Goal: Information Seeking & Learning: Learn about a topic

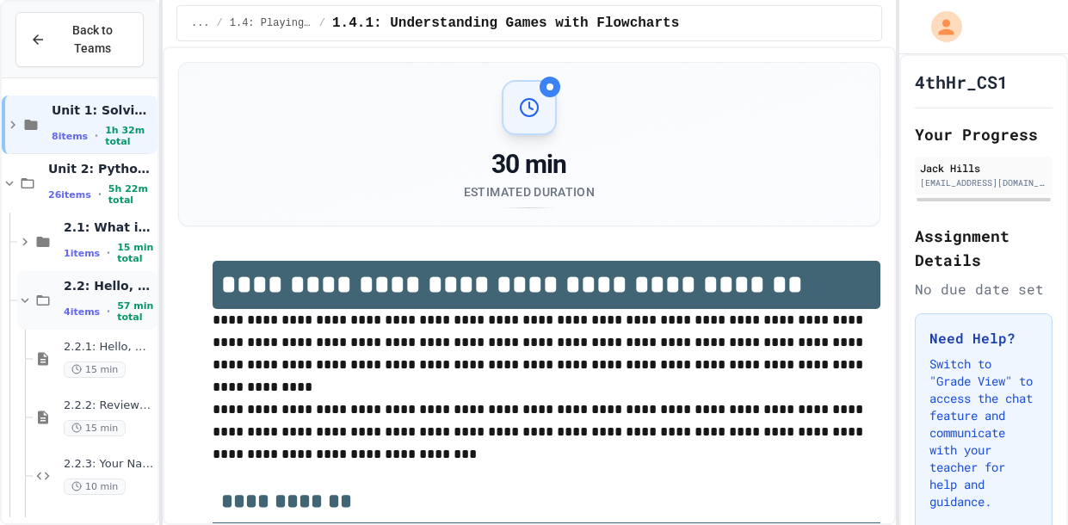
click at [64, 293] on div "2.2: Hello, World! 4 items • 57 min total" at bounding box center [109, 301] width 90 height 46
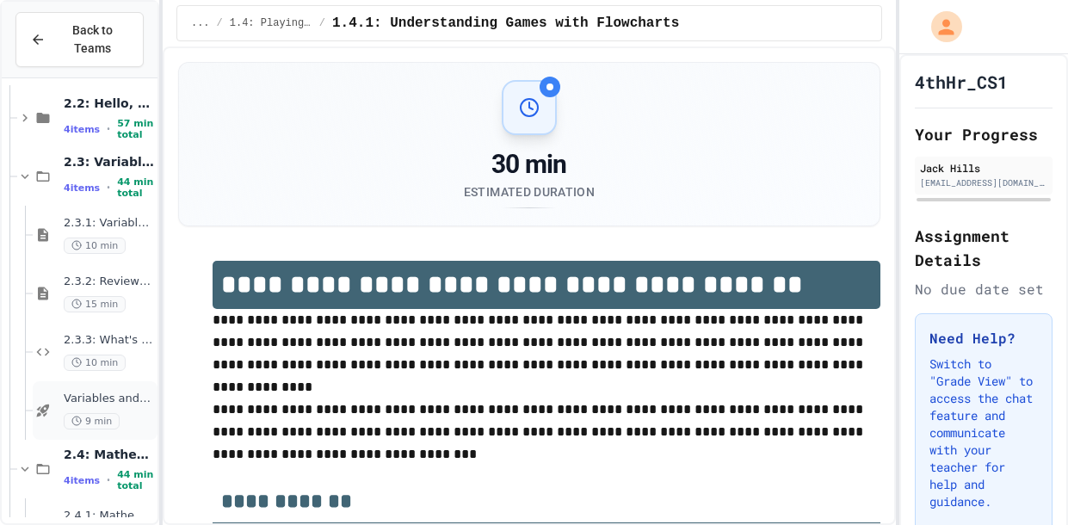
scroll to position [169, 0]
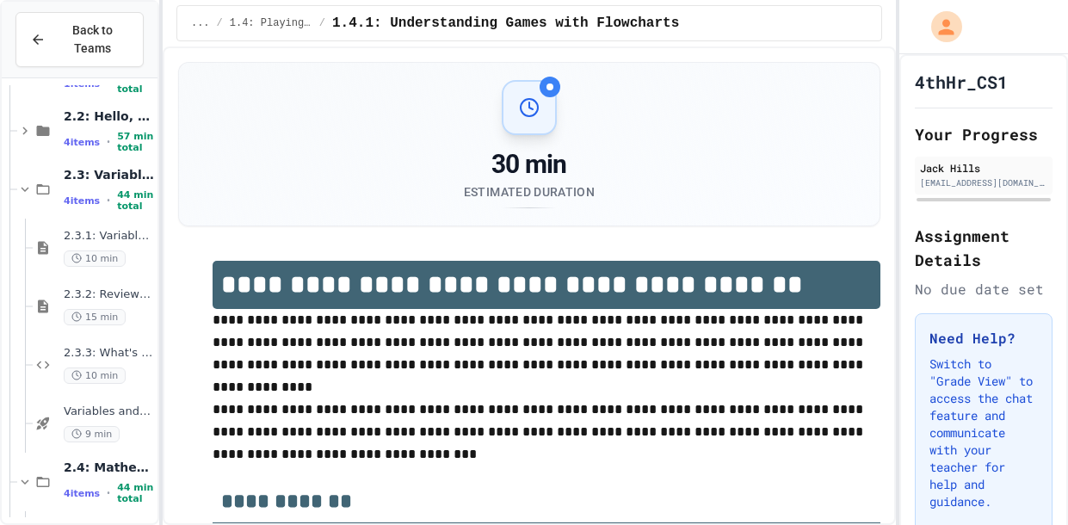
click at [34, 194] on icon at bounding box center [43, 189] width 21 height 15
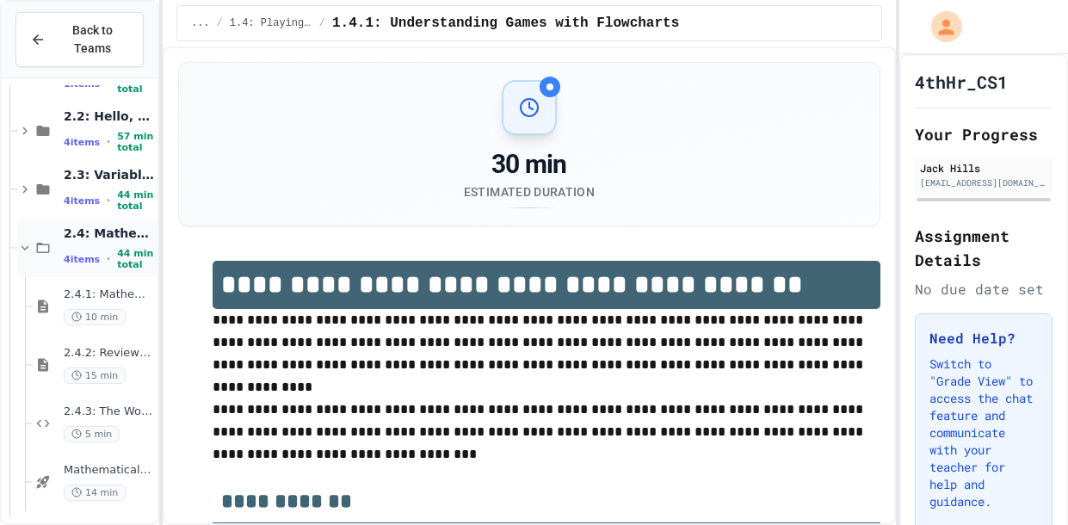
click at [29, 249] on icon at bounding box center [24, 247] width 15 height 15
click at [33, 293] on div "2.5: String Operators 4 items • 47 min total" at bounding box center [87, 306] width 140 height 58
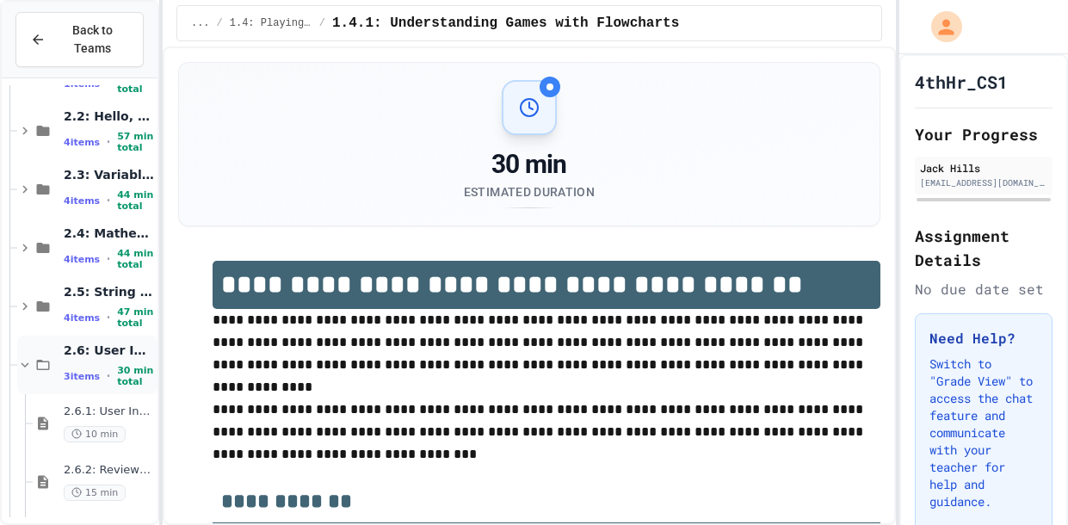
click at [31, 363] on icon at bounding box center [24, 364] width 15 height 15
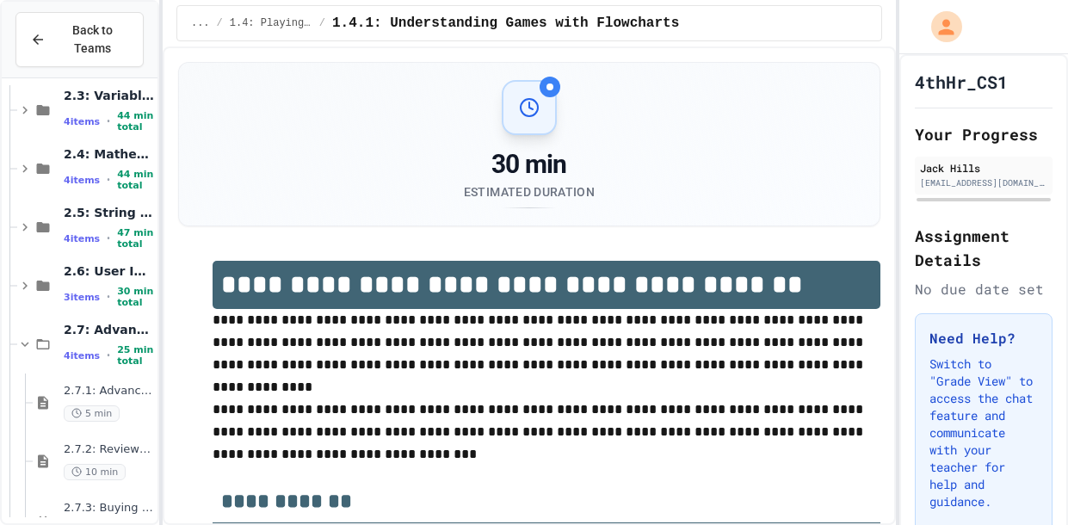
scroll to position [250, 0]
click at [46, 348] on div "2.7: Advanced Math 4 items • 25 min total" at bounding box center [87, 342] width 140 height 58
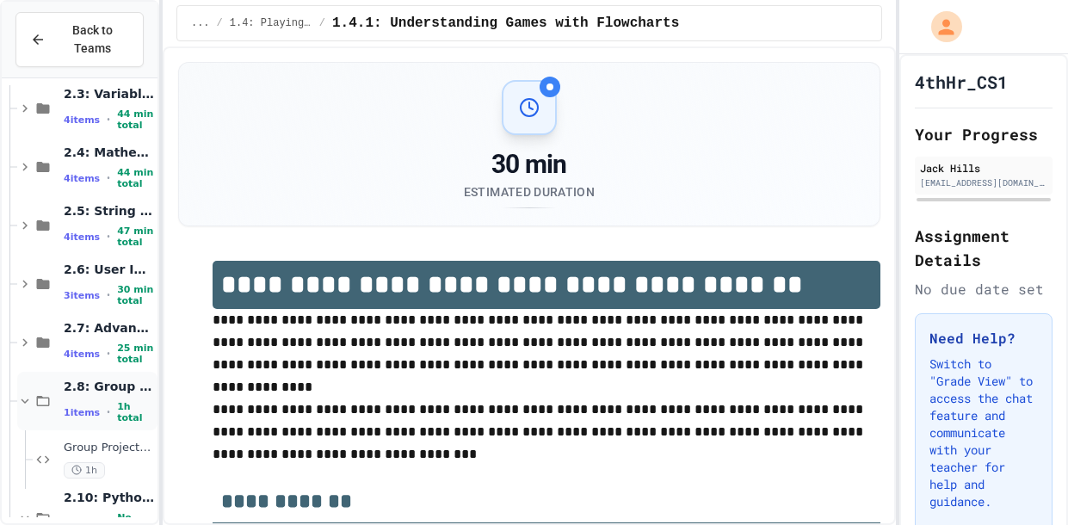
click at [34, 396] on icon at bounding box center [43, 400] width 21 height 15
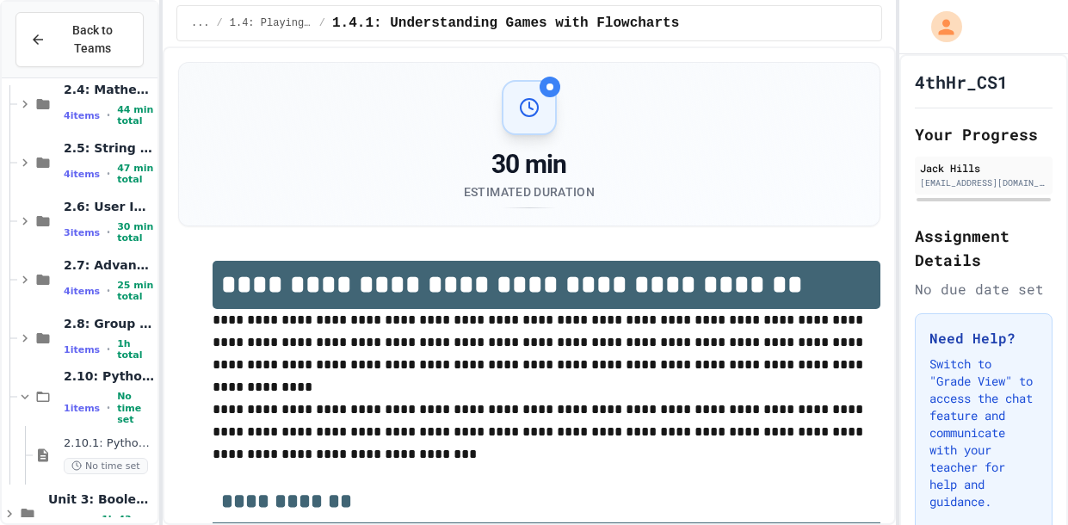
click at [34, 396] on icon at bounding box center [43, 396] width 21 height 15
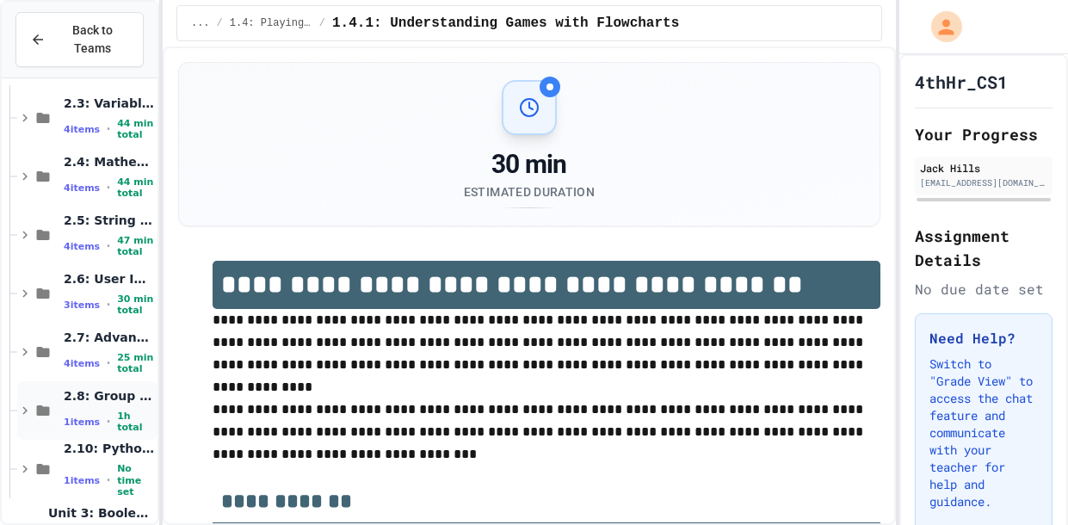
scroll to position [0, 0]
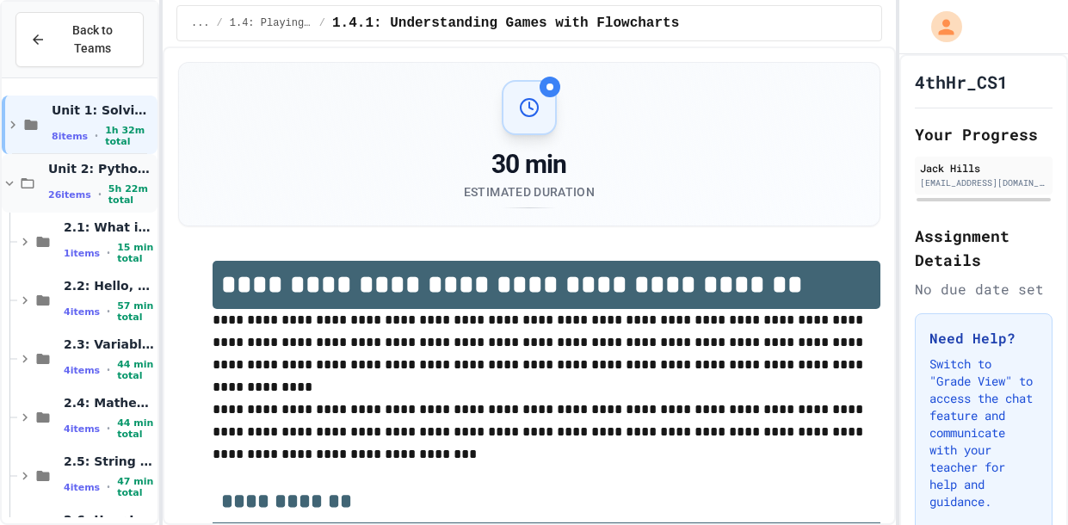
click at [34, 177] on icon at bounding box center [27, 182] width 21 height 15
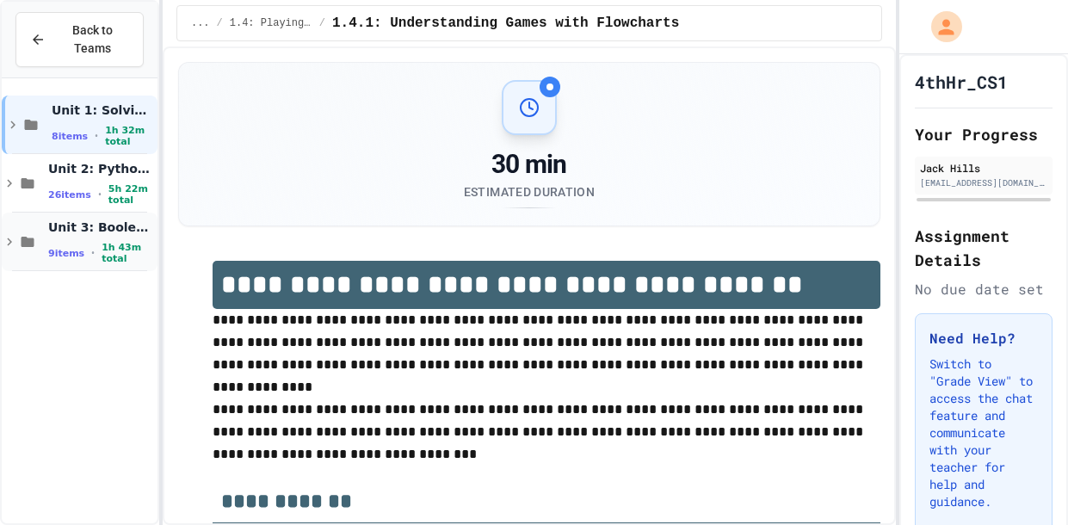
click at [32, 231] on div "Unit 3: Booleans and Conditionals 9 items • 1h 43m total" at bounding box center [80, 241] width 156 height 58
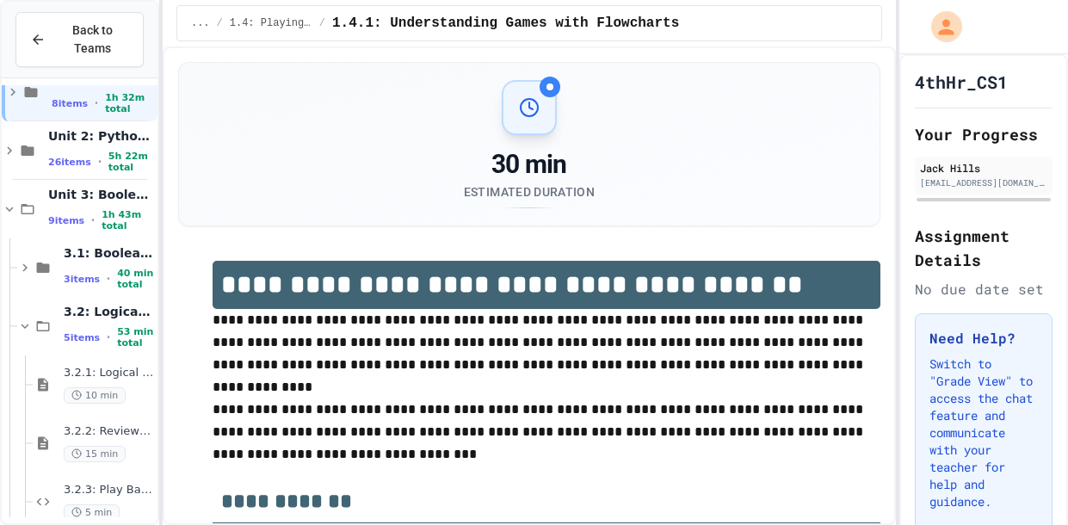
scroll to position [65, 0]
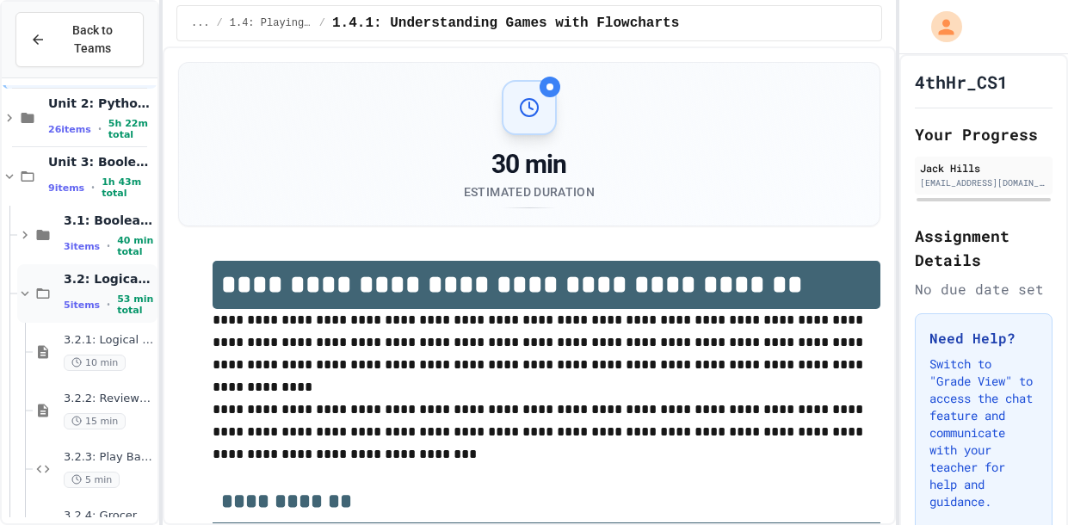
click at [29, 296] on icon at bounding box center [24, 293] width 15 height 15
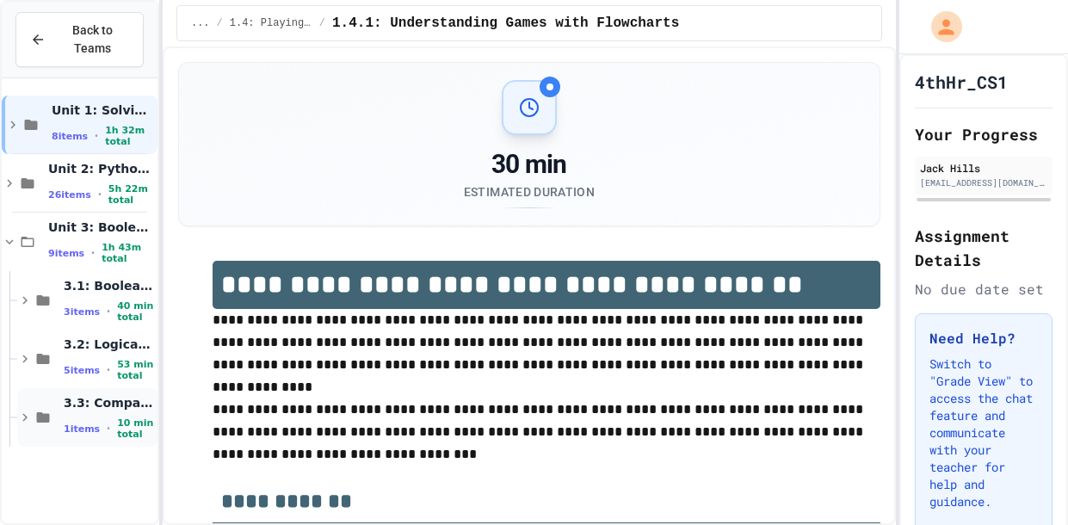
click at [38, 423] on icon at bounding box center [43, 416] width 21 height 15
click at [53, 482] on div "3.3.1: Comparison Operators 10 min" at bounding box center [95, 475] width 125 height 58
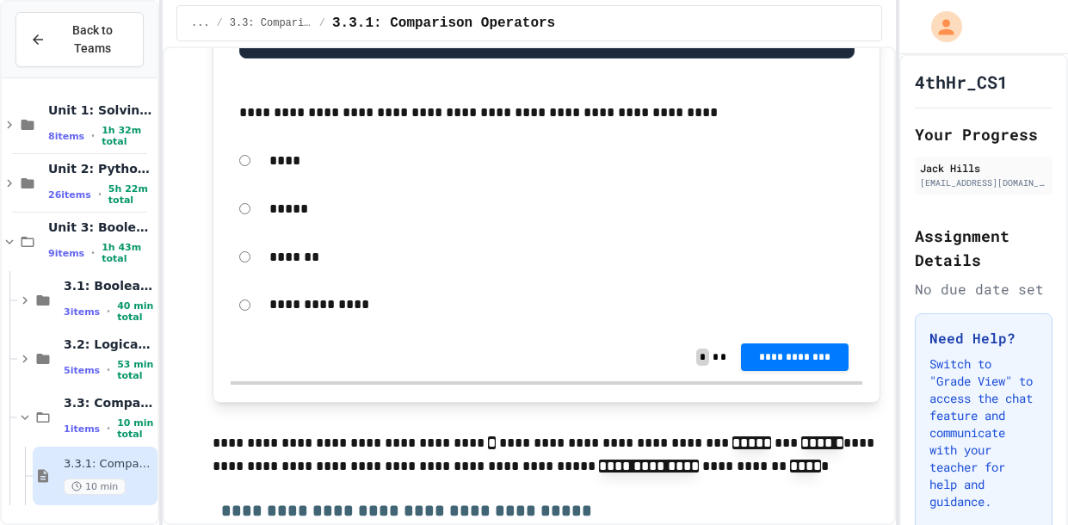
scroll to position [779, 0]
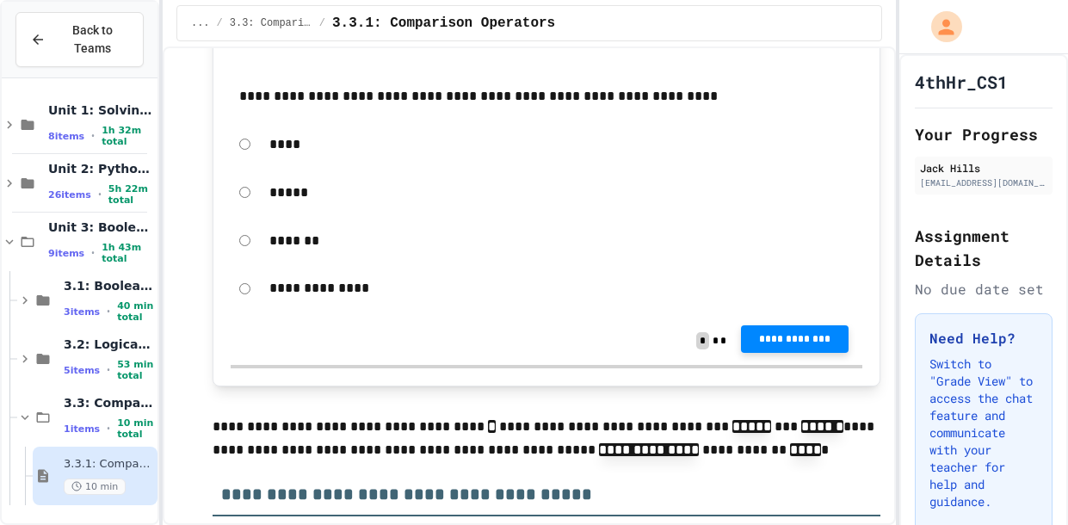
click at [766, 335] on span "**********" at bounding box center [794, 339] width 80 height 14
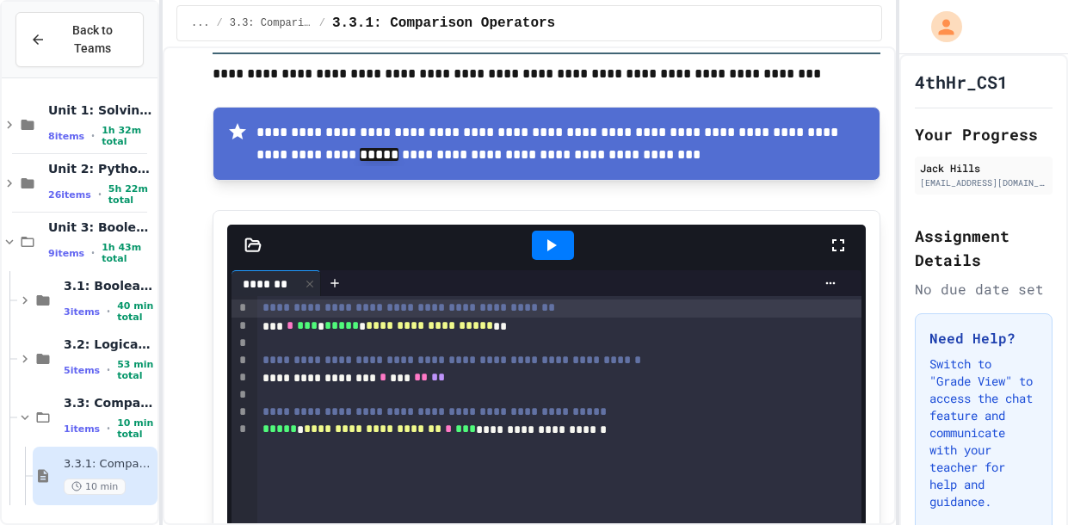
scroll to position [2073, 0]
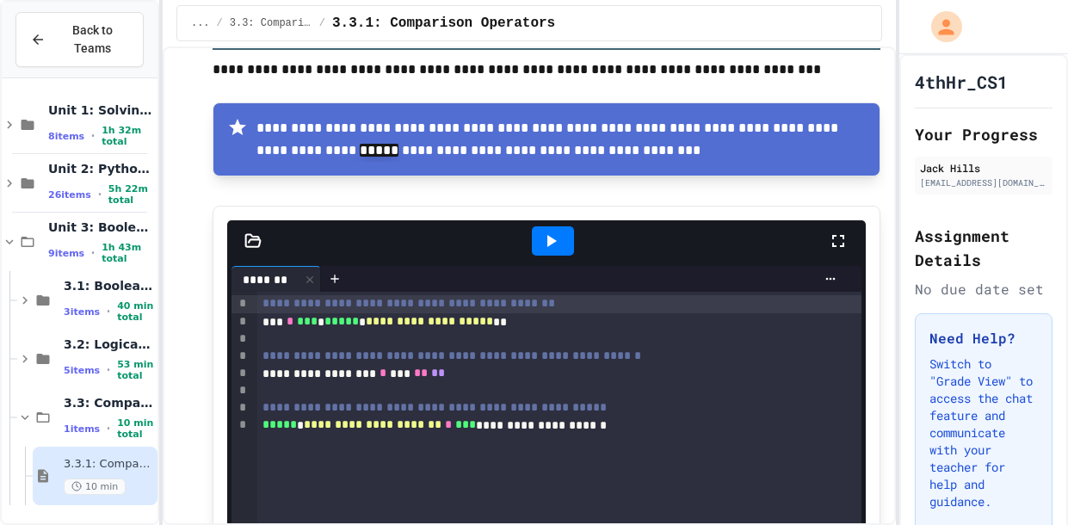
click at [561, 238] on div at bounding box center [553, 240] width 42 height 29
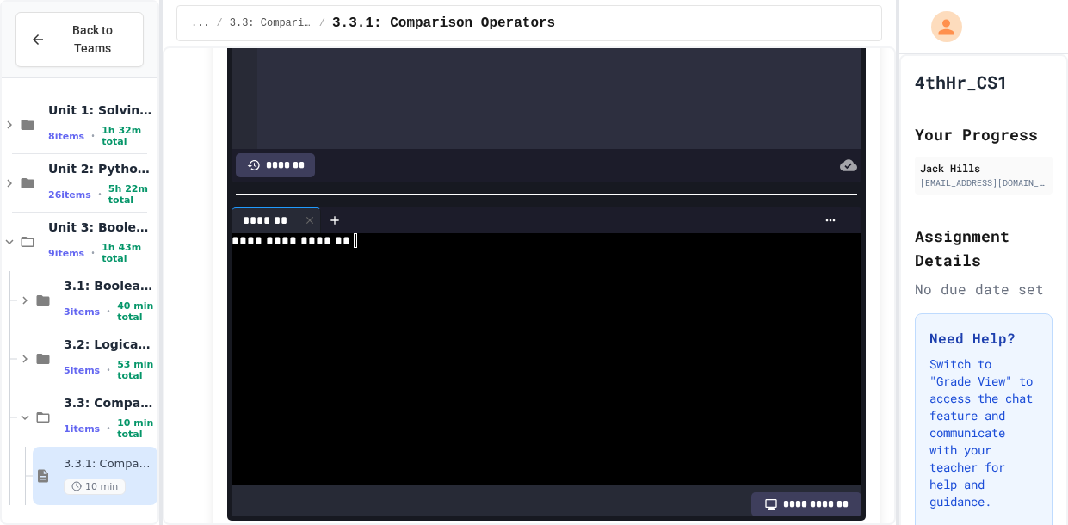
scroll to position [2529, 0]
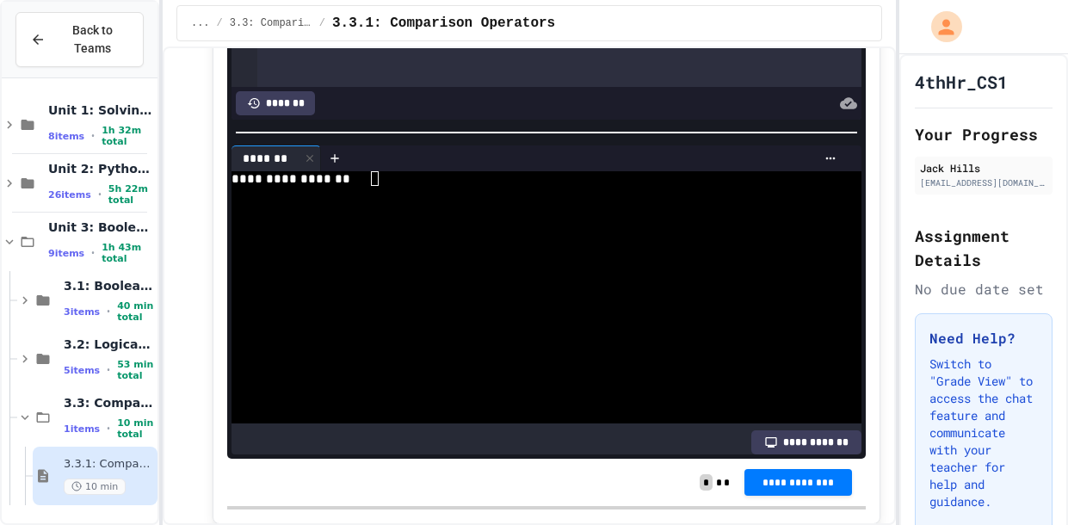
click at [541, 236] on div at bounding box center [537, 237] width 612 height 15
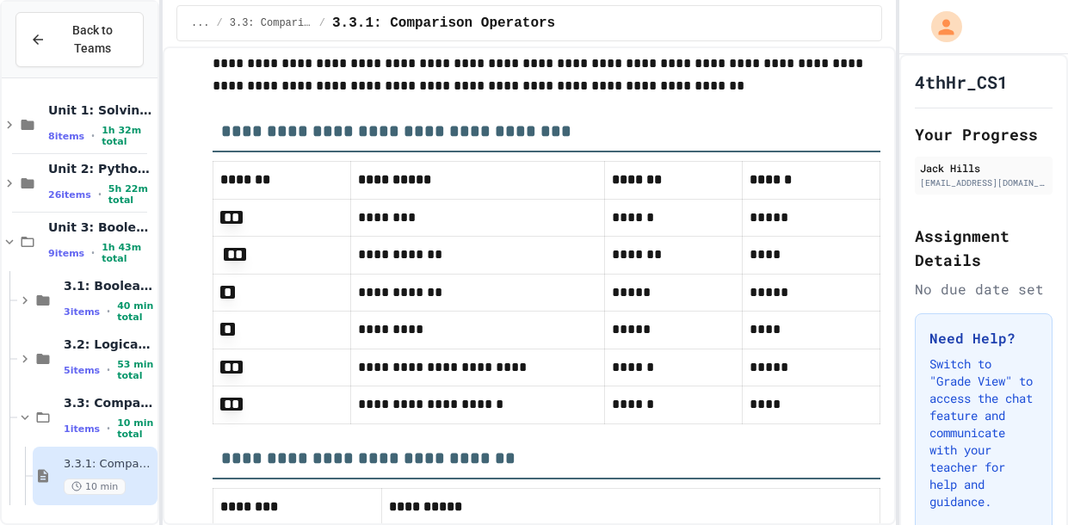
scroll to position [4275, 0]
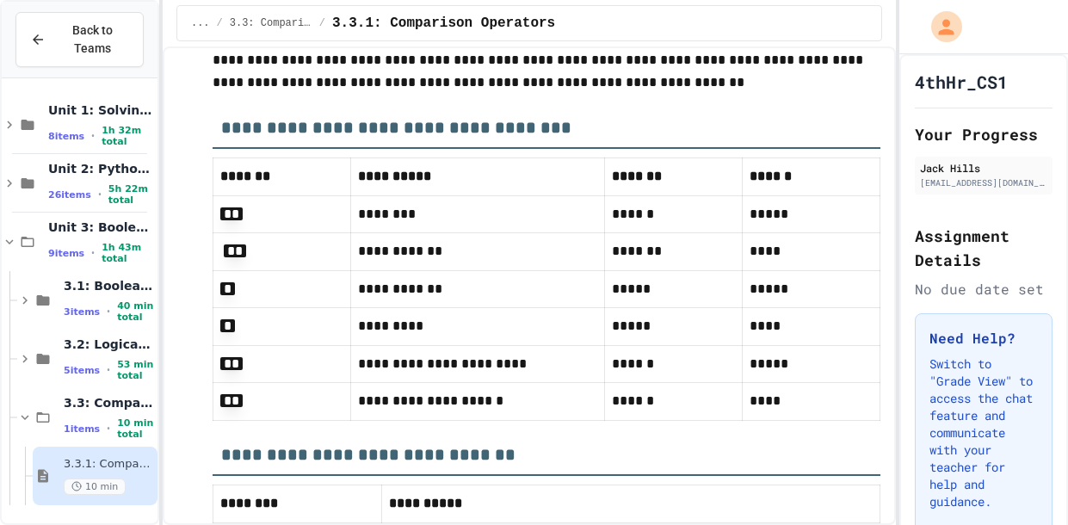
click at [614, 308] on td "*****" at bounding box center [674, 326] width 138 height 37
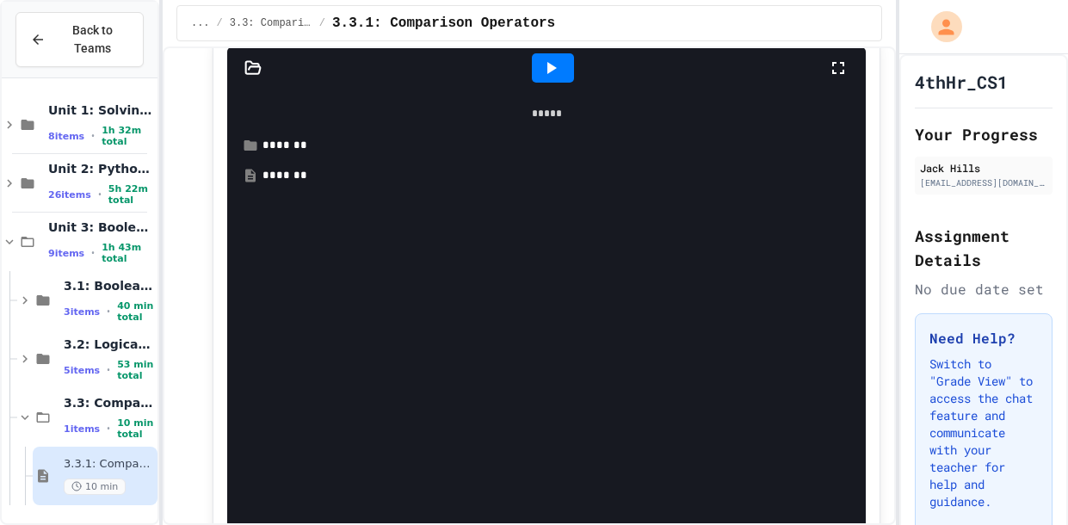
scroll to position [3158, 0]
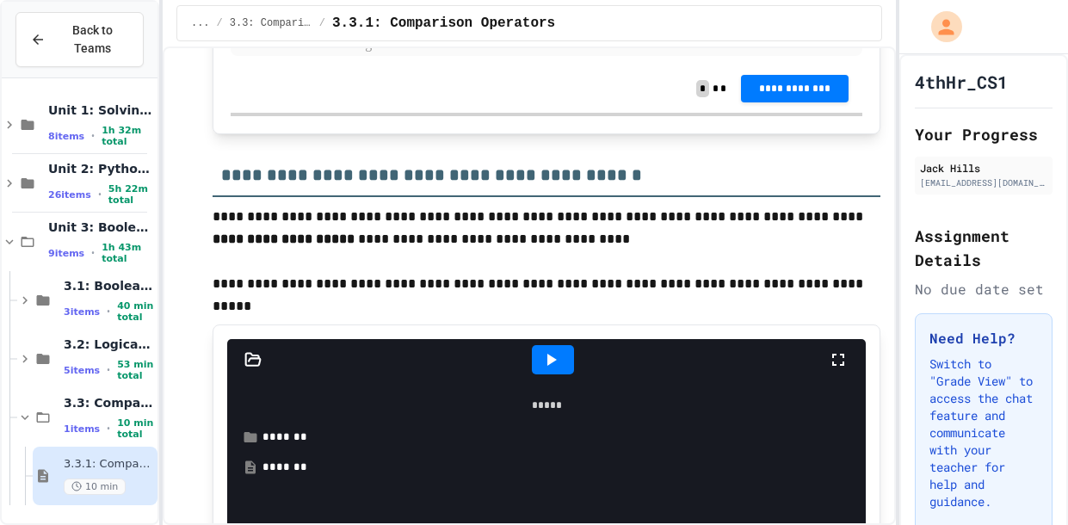
click at [555, 349] on icon at bounding box center [550, 359] width 21 height 21
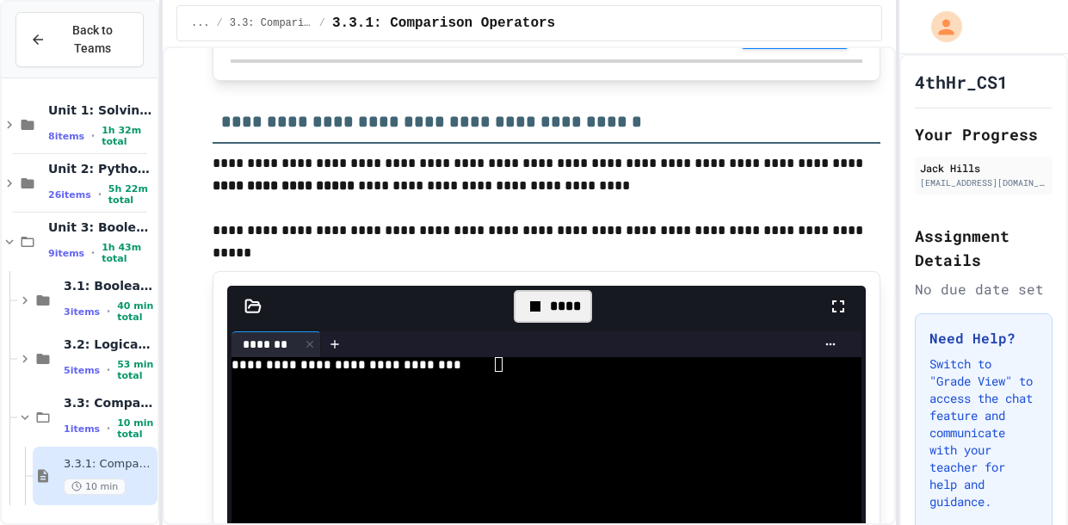
scroll to position [3209, 0]
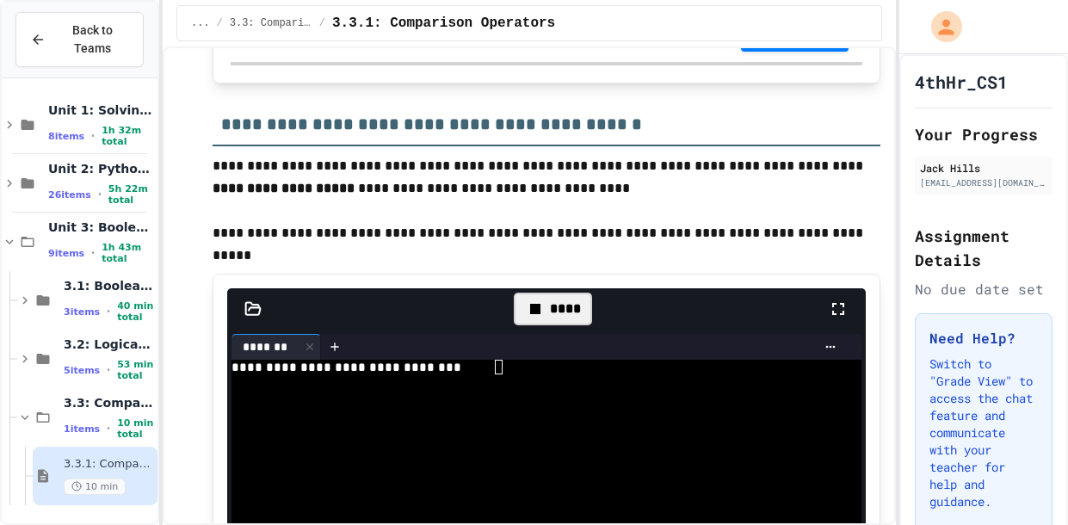
click at [381, 396] on div at bounding box center [537, 396] width 612 height 15
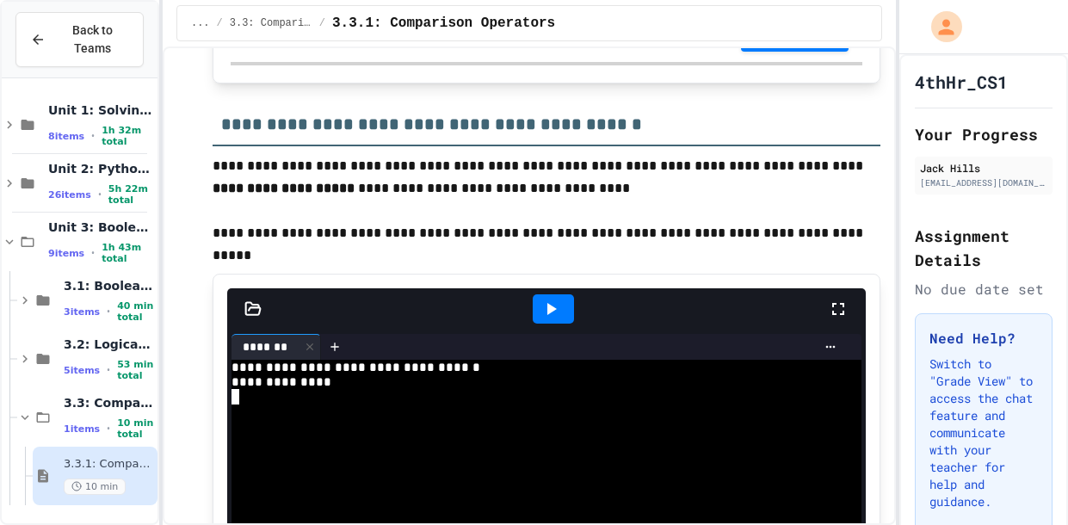
click at [542, 310] on icon at bounding box center [550, 308] width 21 height 21
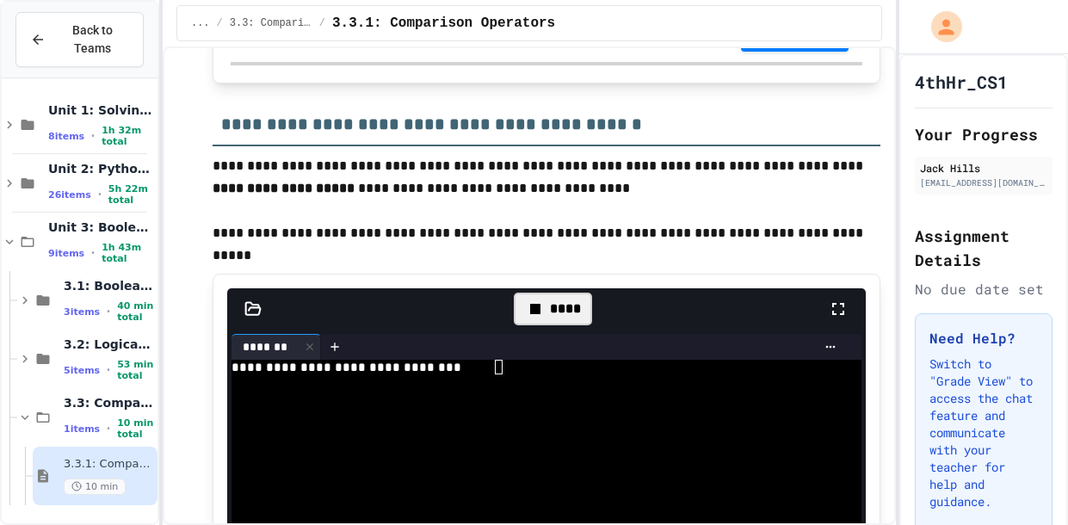
click at [521, 414] on div at bounding box center [537, 411] width 612 height 15
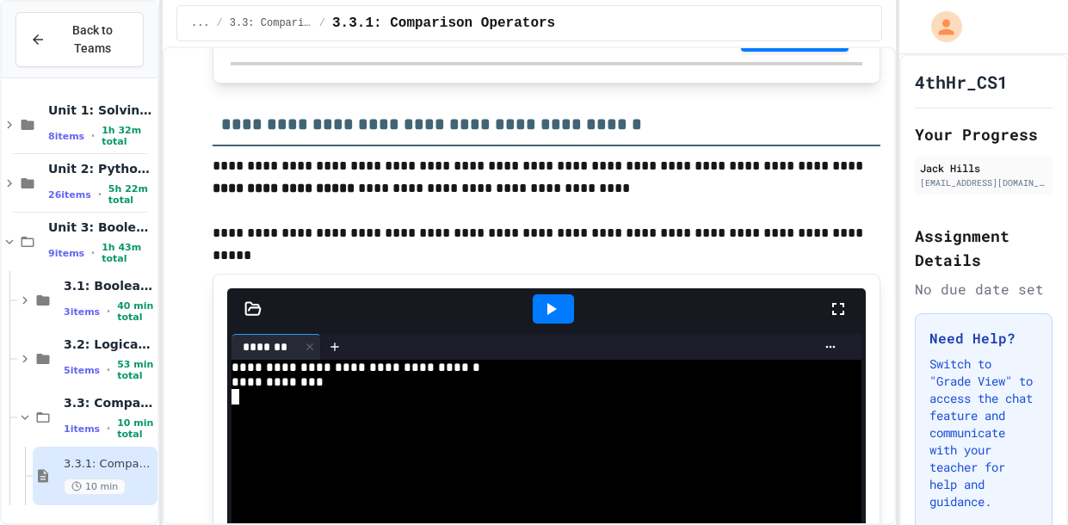
click at [564, 305] on div at bounding box center [553, 308] width 42 height 29
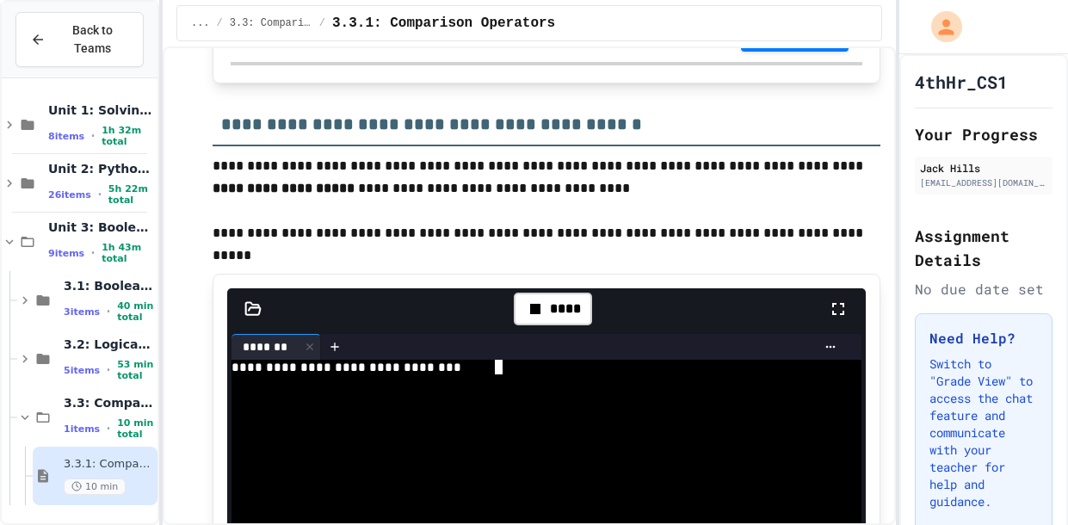
click at [536, 457] on div at bounding box center [537, 455] width 612 height 15
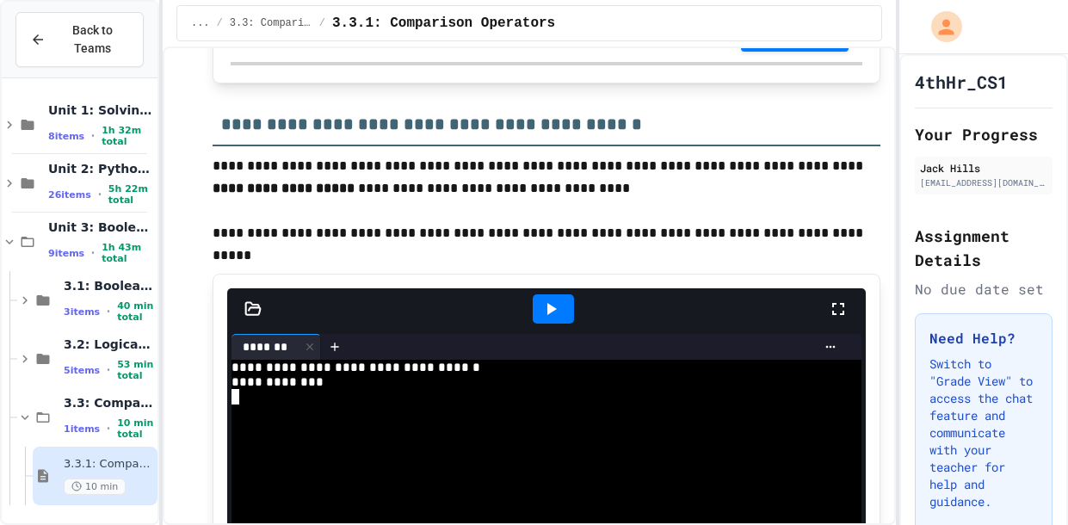
click at [565, 317] on div at bounding box center [553, 308] width 42 height 29
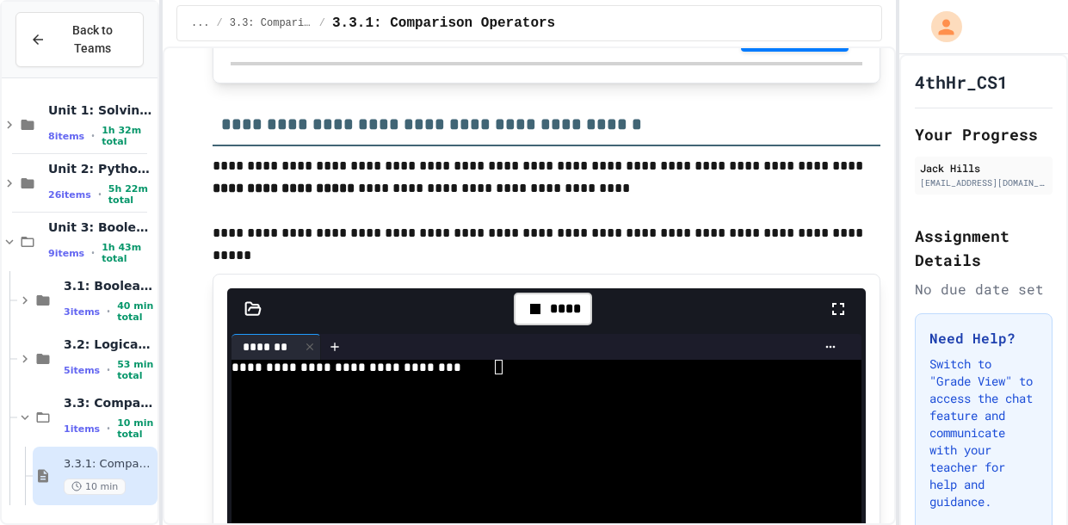
click at [570, 410] on div at bounding box center [537, 411] width 612 height 15
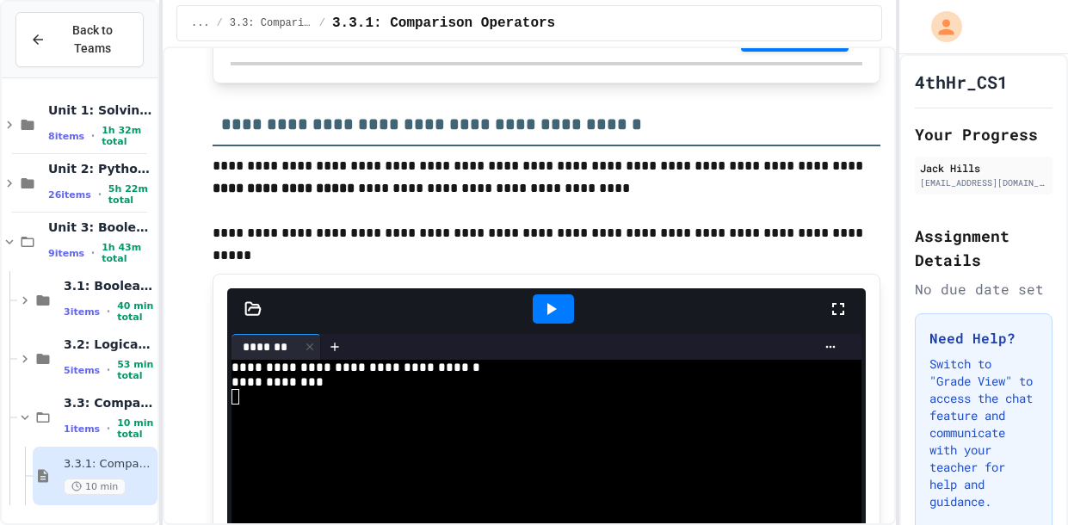
click at [554, 304] on icon at bounding box center [551, 309] width 9 height 12
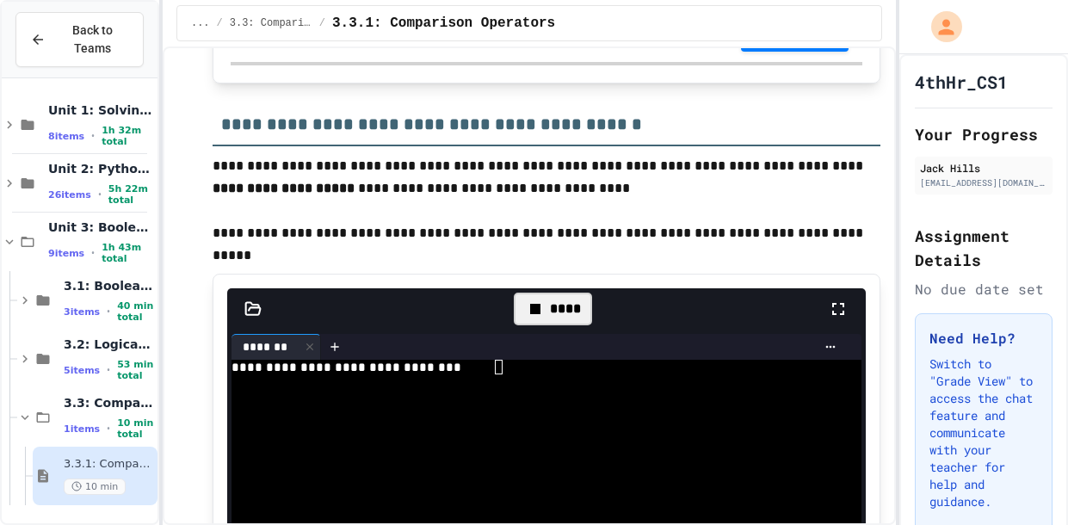
click at [249, 301] on icon at bounding box center [252, 308] width 17 height 17
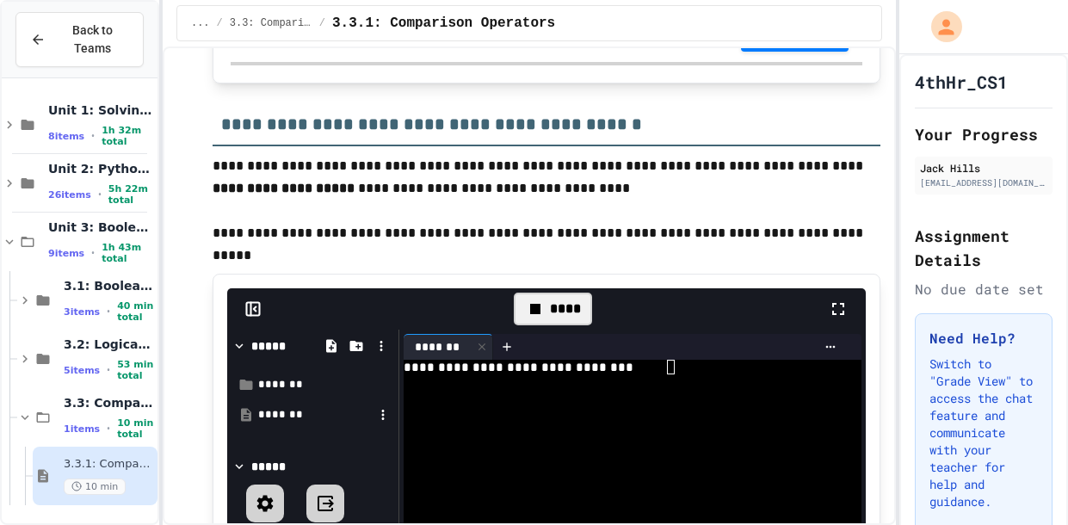
click at [275, 409] on div "*******" at bounding box center [315, 414] width 115 height 17
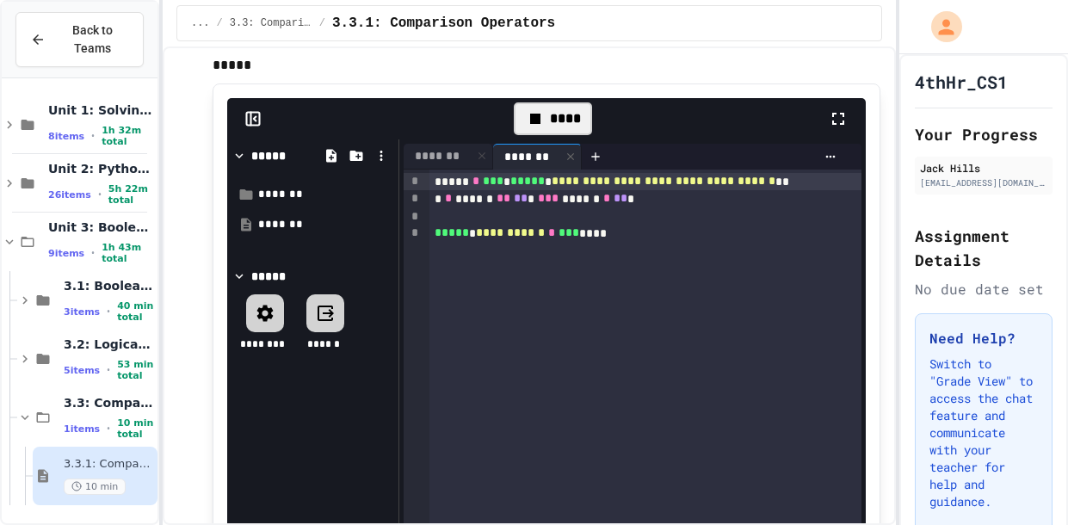
scroll to position [3401, 0]
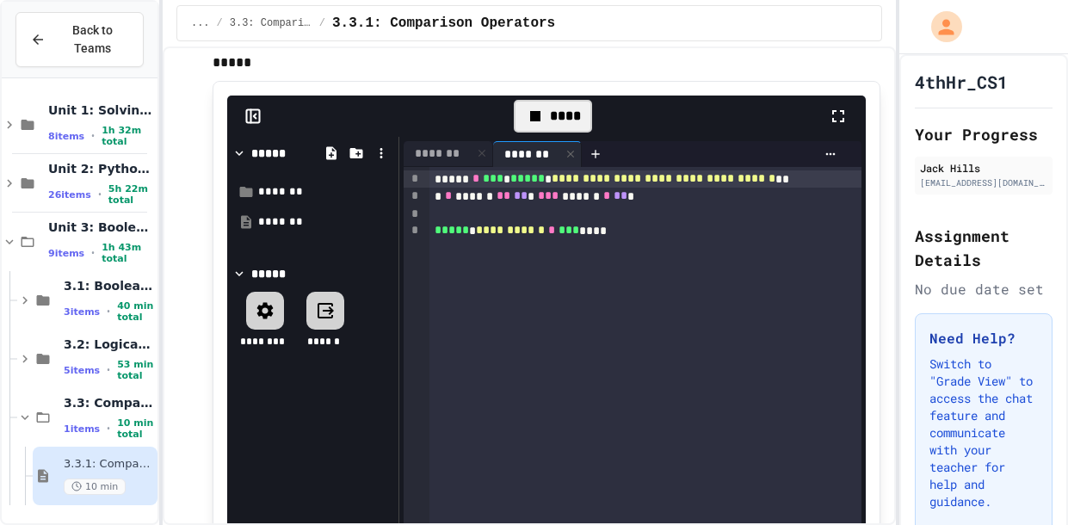
click at [278, 145] on div "*****" at bounding box center [268, 154] width 36 height 18
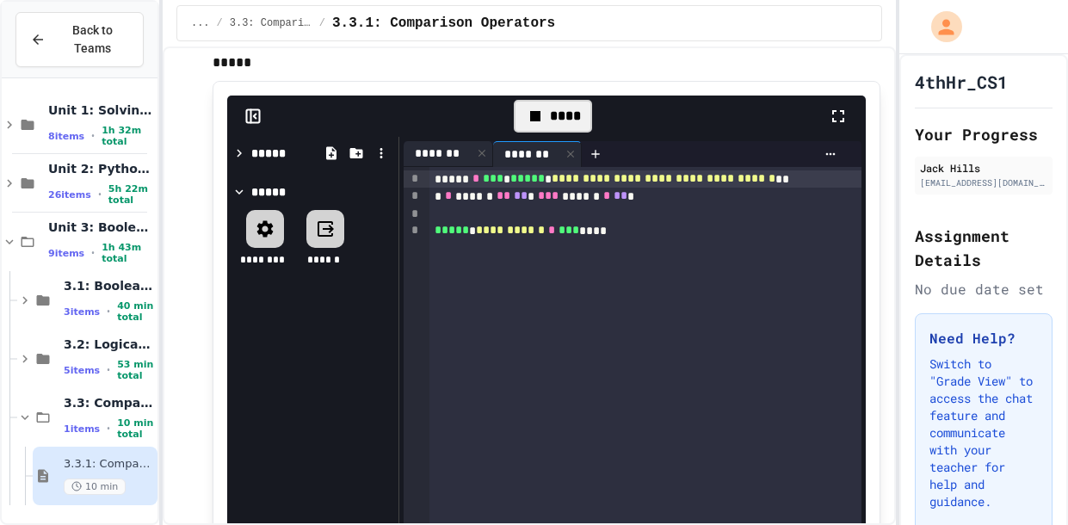
click at [440, 145] on div "*******" at bounding box center [437, 154] width 68 height 18
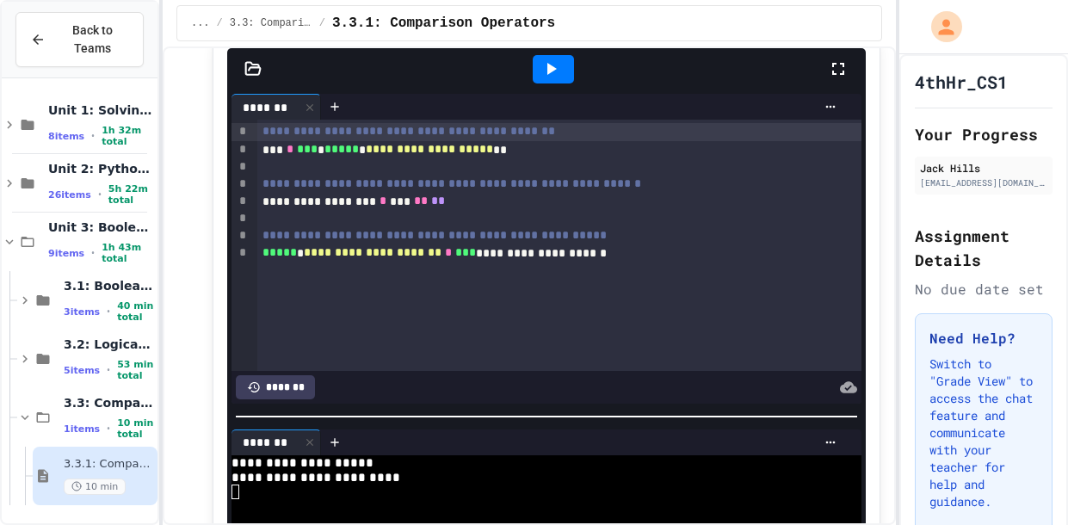
scroll to position [2244, 0]
click at [557, 59] on icon at bounding box center [550, 69] width 21 height 21
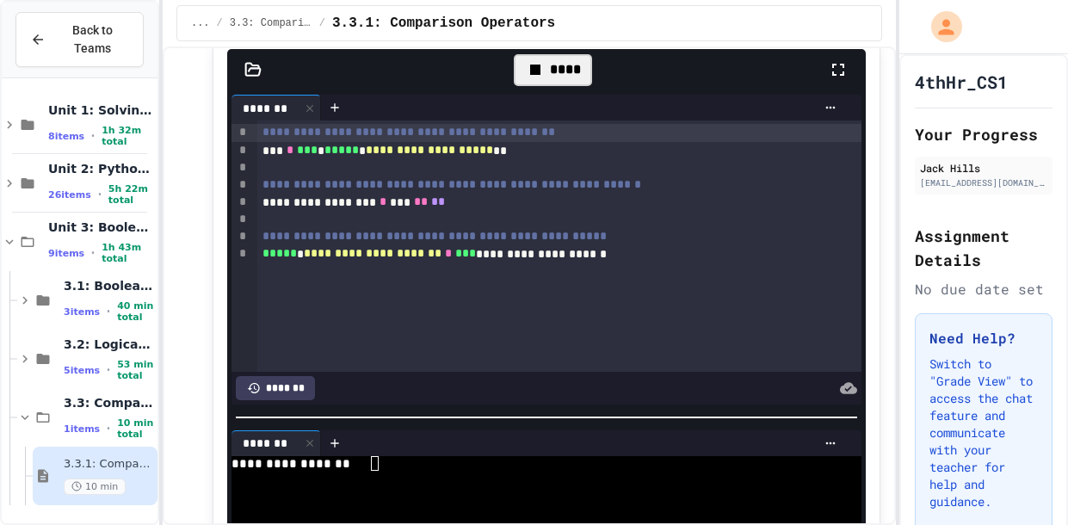
click at [412, 459] on div "**********" at bounding box center [537, 463] width 612 height 15
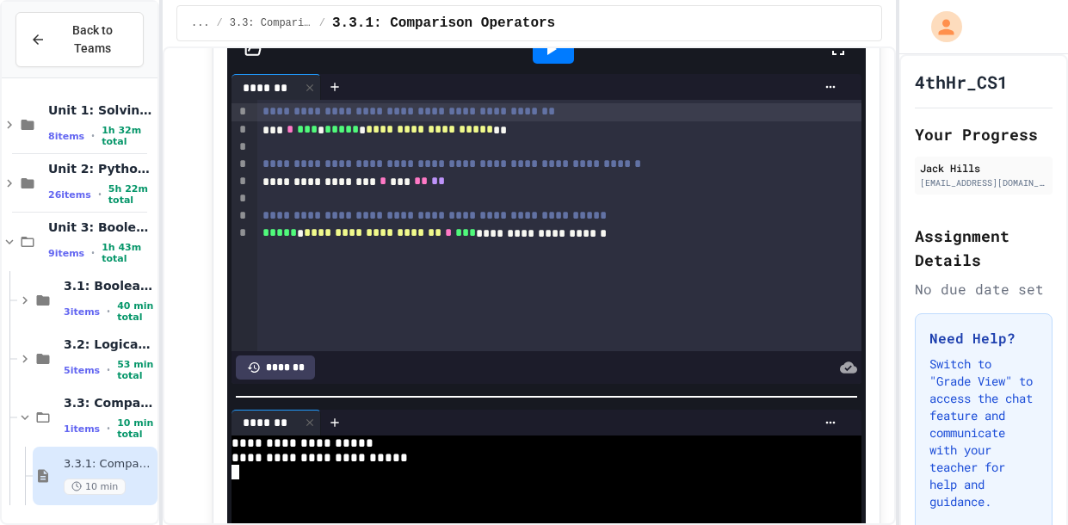
scroll to position [2264, 0]
click at [549, 58] on div at bounding box center [553, 50] width 42 height 29
click at [489, 466] on div at bounding box center [537, 472] width 612 height 15
click at [536, 57] on div at bounding box center [553, 50] width 42 height 29
click at [434, 444] on div "**********" at bounding box center [537, 443] width 612 height 15
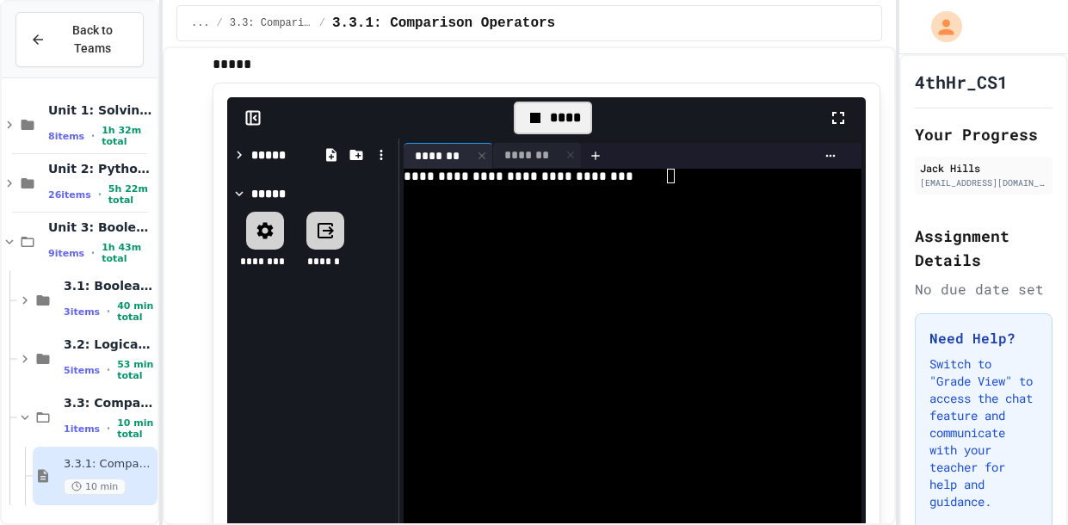
scroll to position [3401, 0]
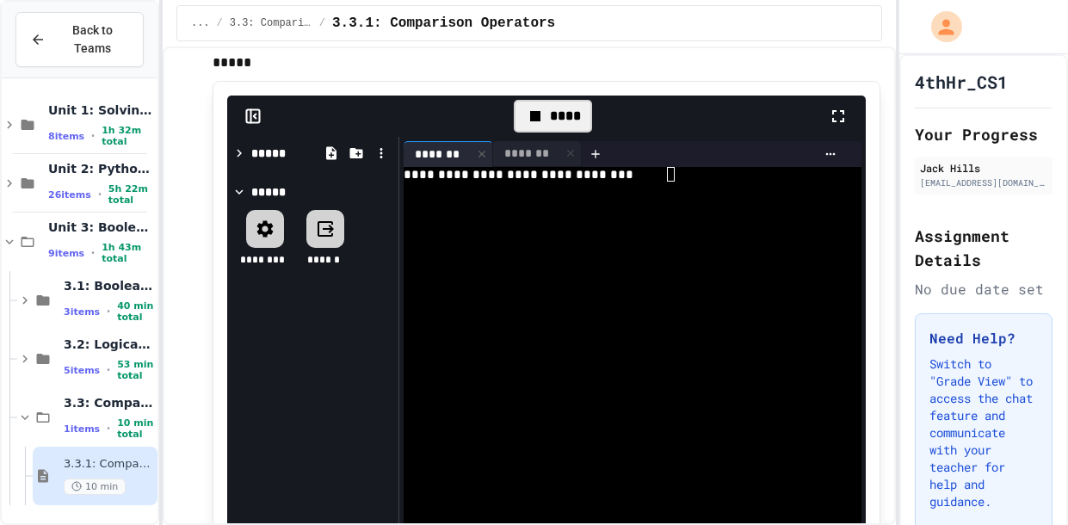
click at [735, 255] on div at bounding box center [623, 262] width 441 height 15
type textarea "*"
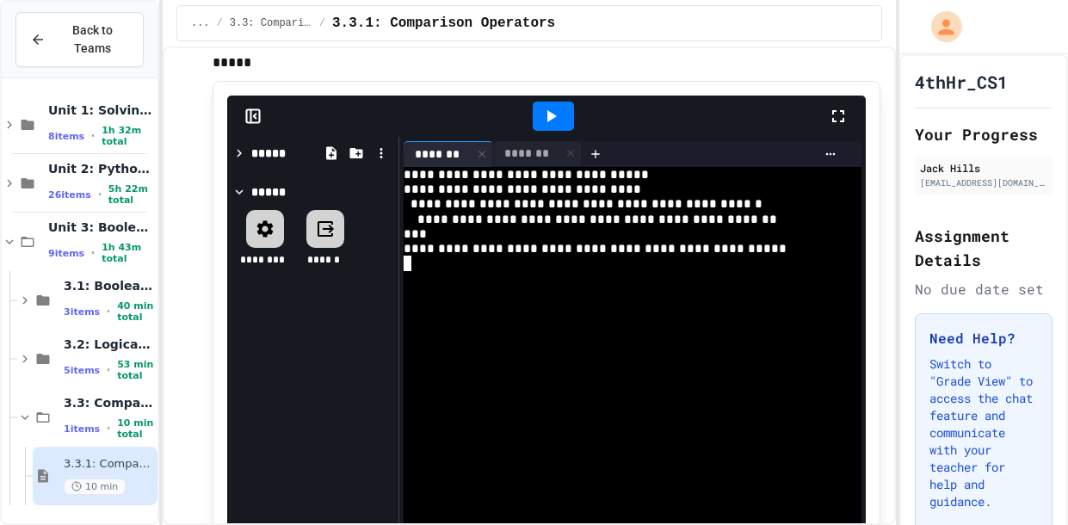
click at [552, 102] on div at bounding box center [553, 116] width 42 height 29
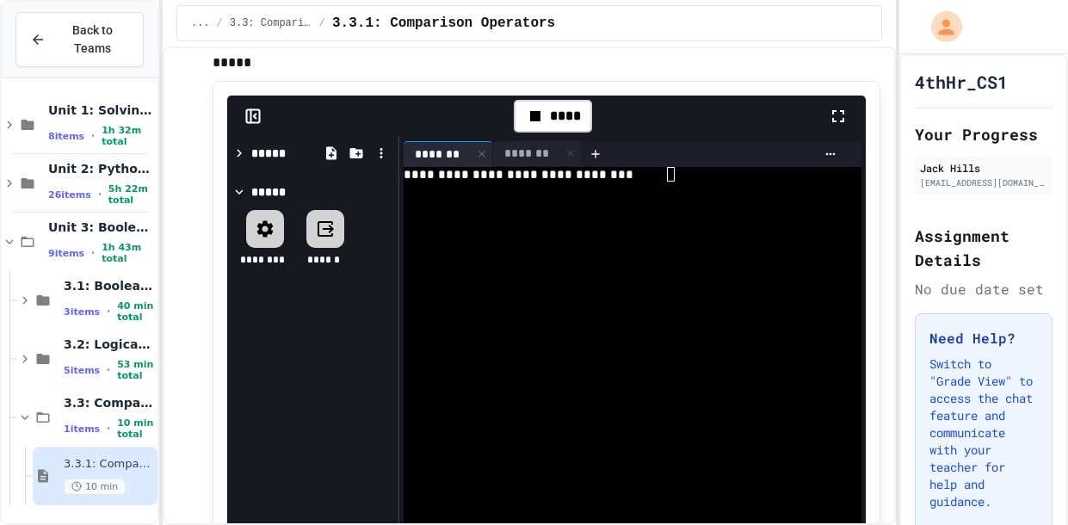
click at [669, 182] on div at bounding box center [623, 189] width 441 height 15
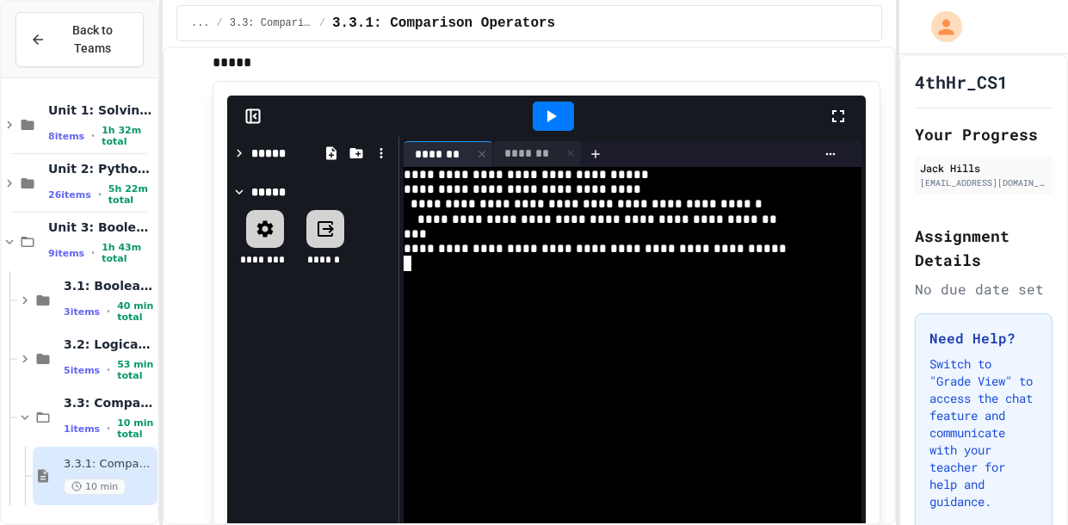
click at [569, 104] on div at bounding box center [553, 116] width 42 height 29
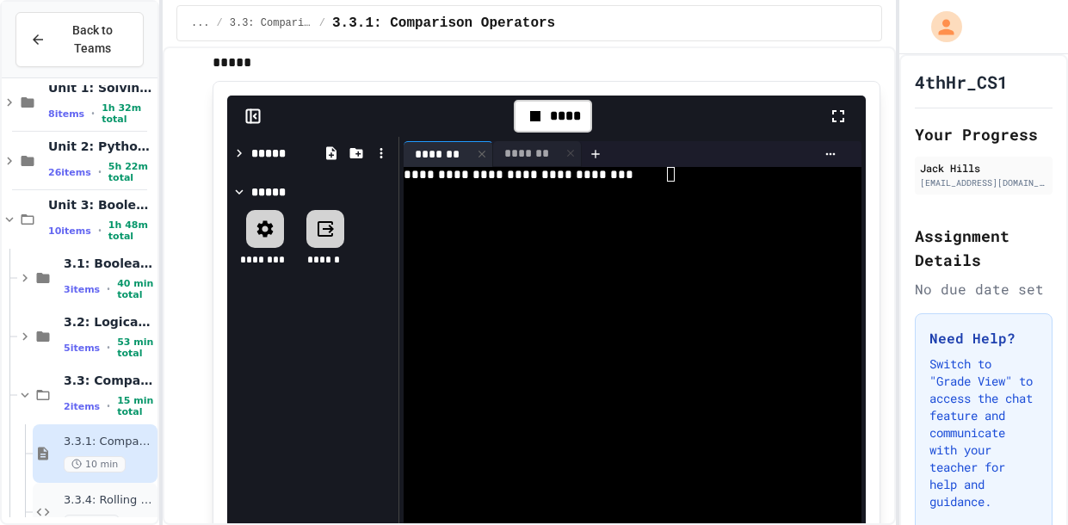
click at [108, 489] on div "3.3.4: Rolling Evens 5 min" at bounding box center [95, 512] width 125 height 58
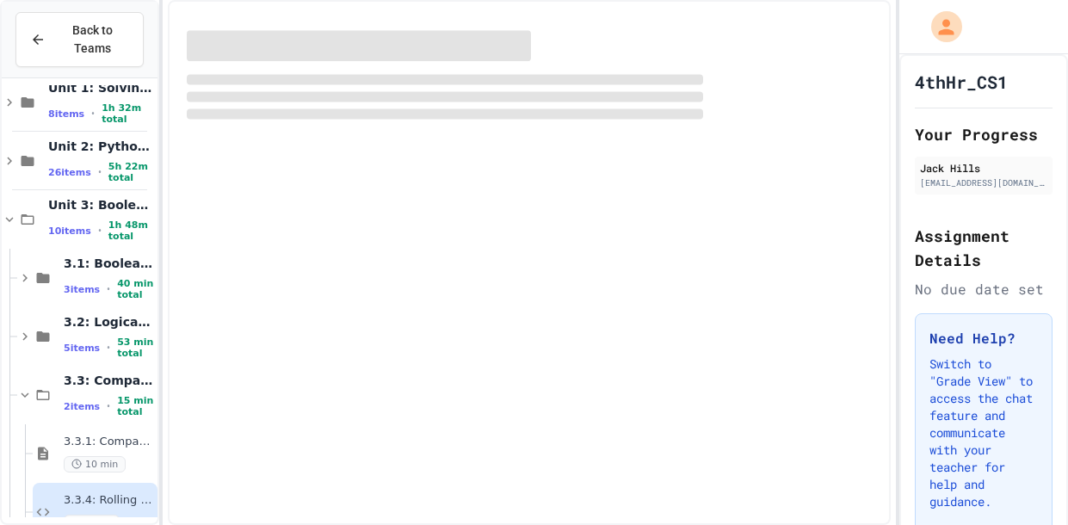
scroll to position [35, 0]
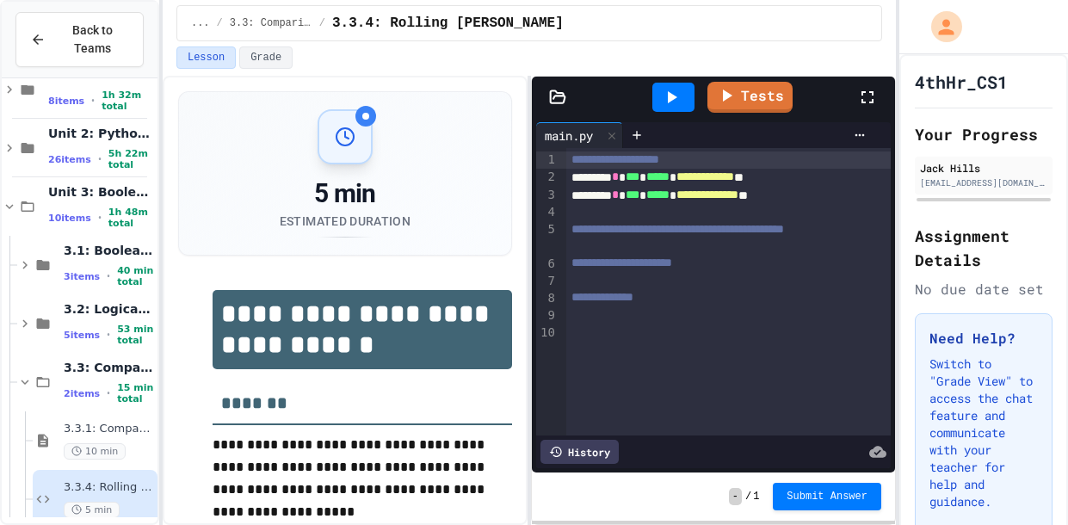
click at [663, 89] on icon at bounding box center [671, 97] width 21 height 21
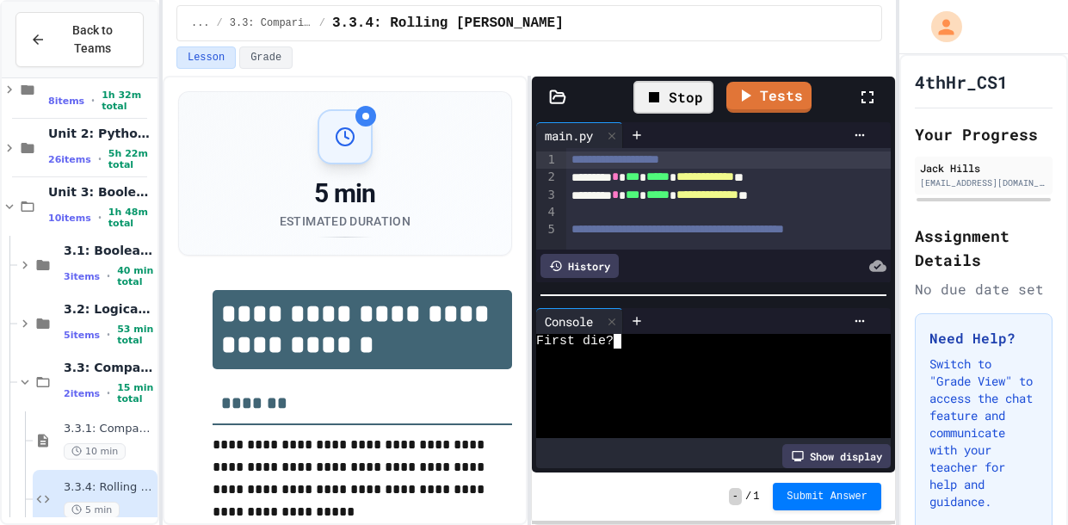
click at [645, 346] on div "First die?" at bounding box center [706, 341] width 341 height 15
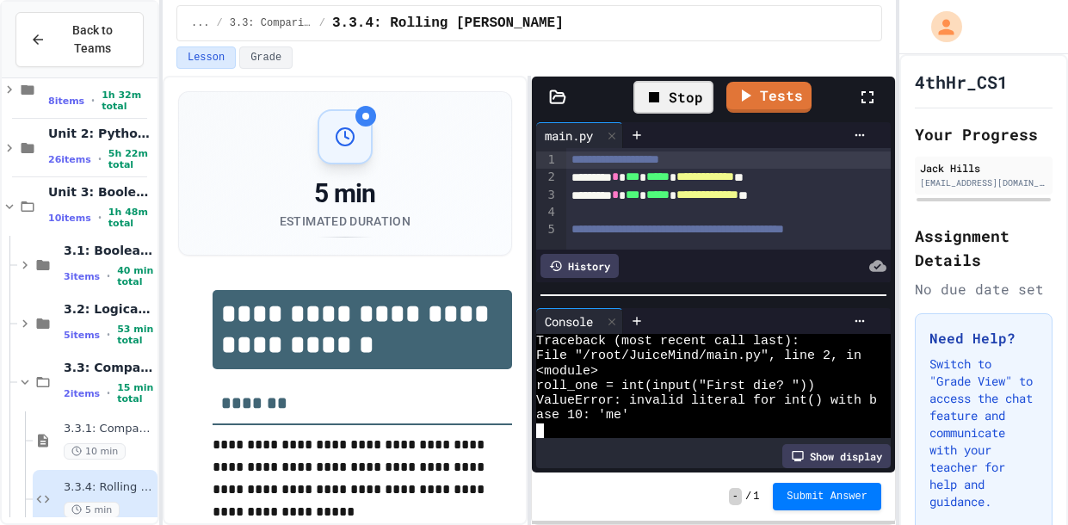
scroll to position [15, 0]
click at [658, 81] on div at bounding box center [672, 97] width 59 height 46
click at [681, 90] on icon at bounding box center [671, 97] width 21 height 21
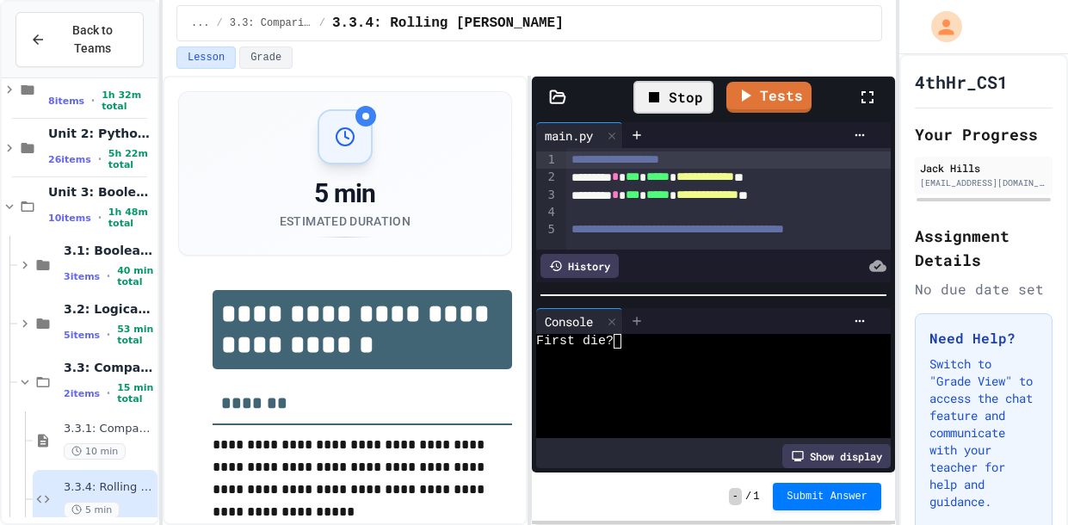
click at [631, 330] on div at bounding box center [637, 321] width 28 height 26
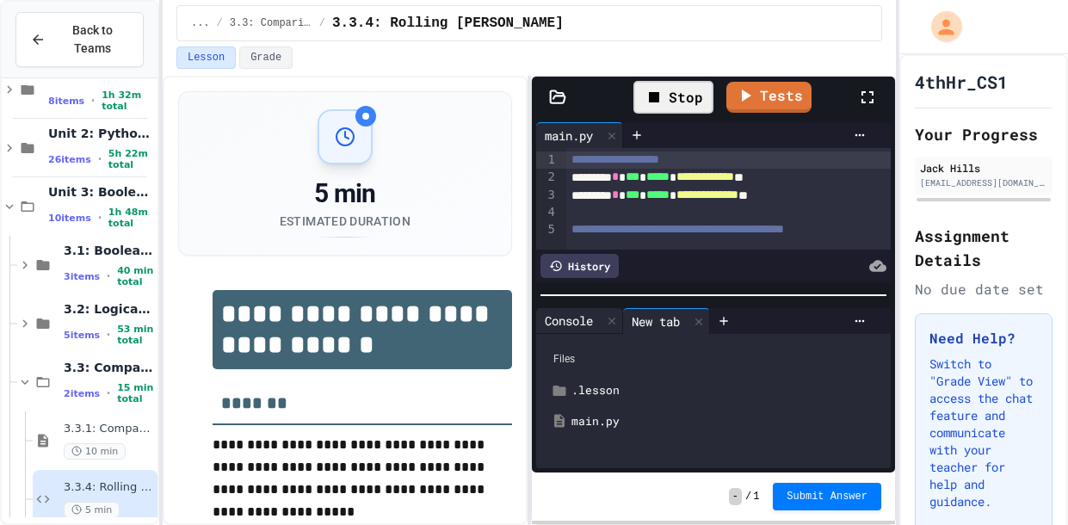
click at [589, 311] on div "Console" at bounding box center [568, 320] width 65 height 18
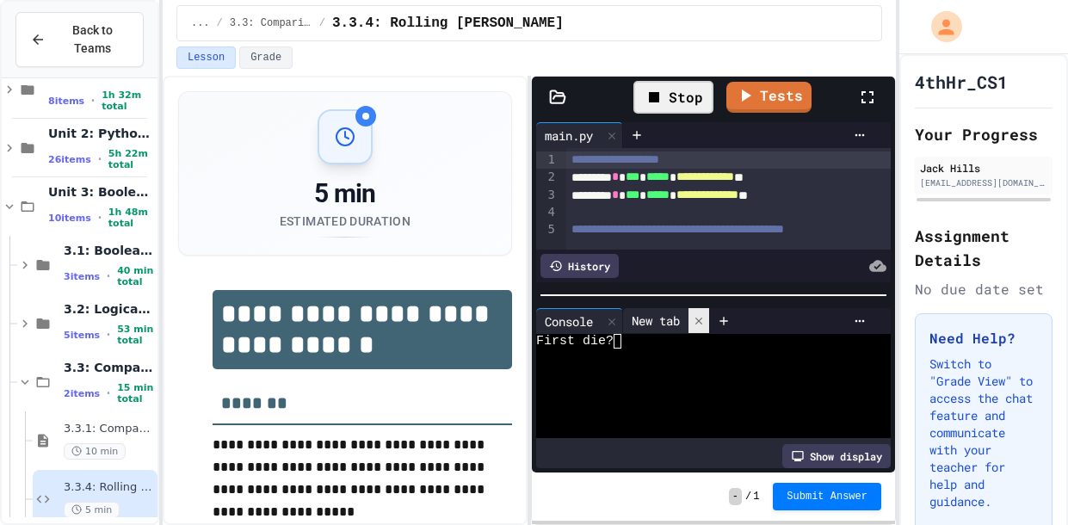
click at [705, 319] on icon at bounding box center [698, 321] width 12 height 12
click at [671, 342] on div "First die?" at bounding box center [706, 341] width 341 height 15
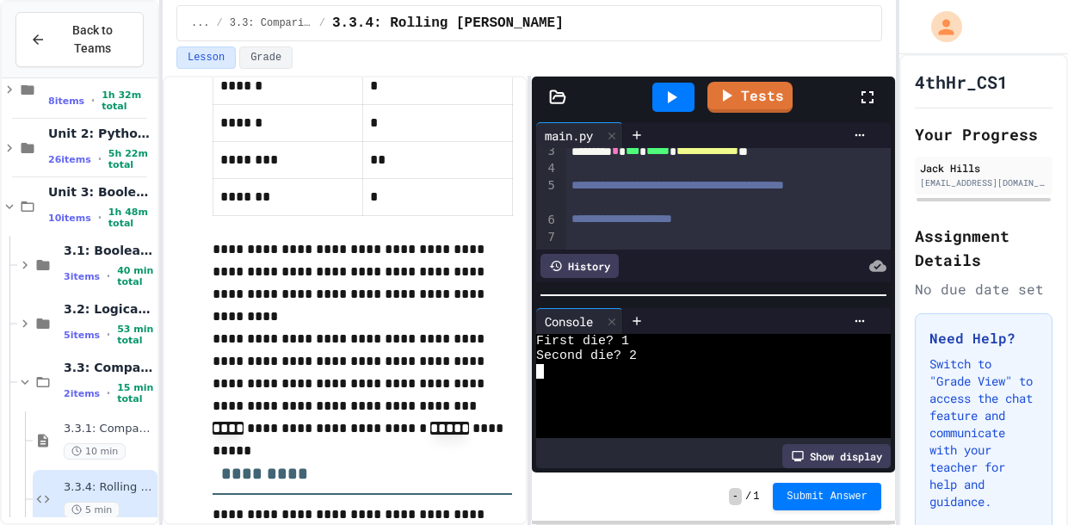
scroll to position [40, 0]
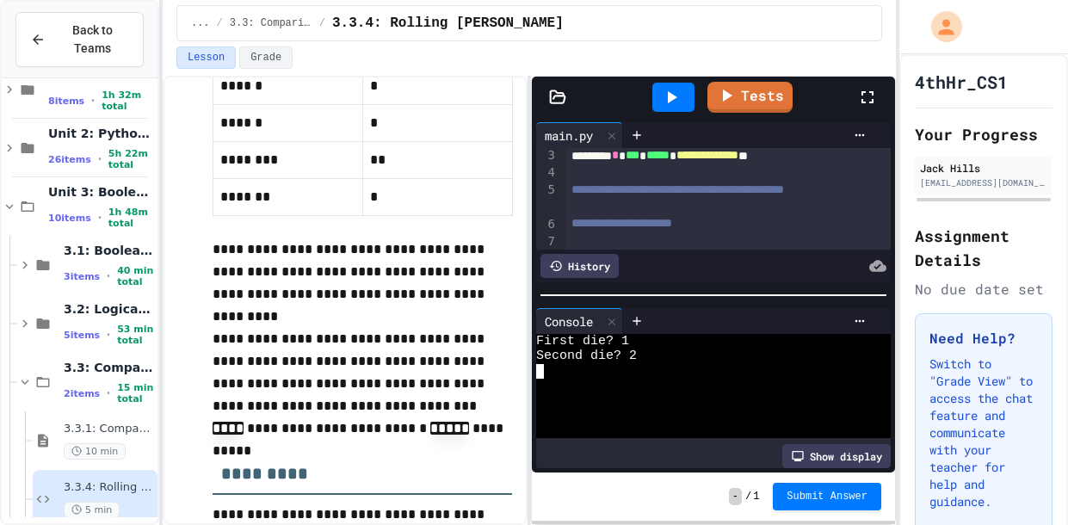
click at [644, 216] on div at bounding box center [728, 207] width 324 height 17
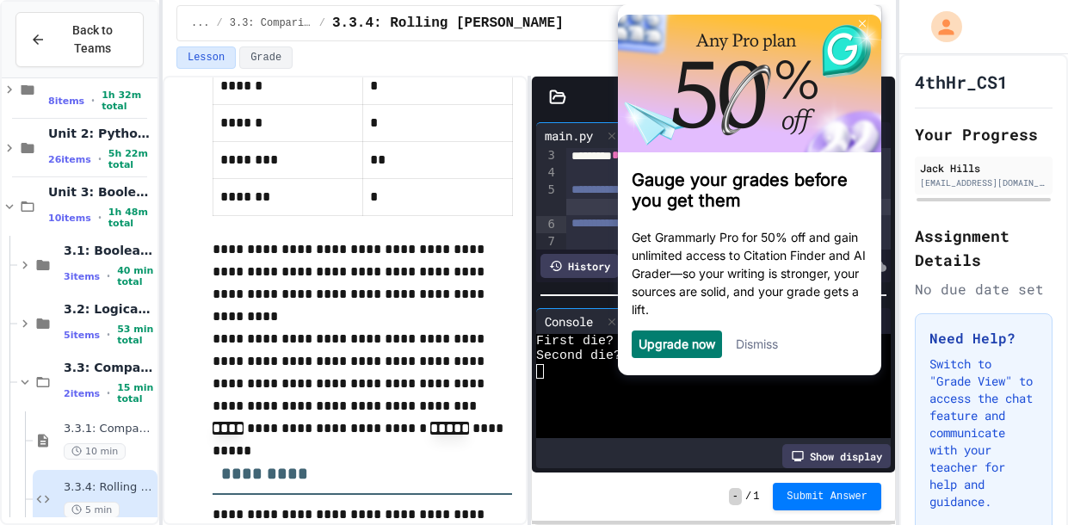
scroll to position [0, 0]
click at [756, 335] on div "Dismiss" at bounding box center [756, 344] width 42 height 28
click at [763, 347] on link "Dismiss" at bounding box center [756, 343] width 42 height 15
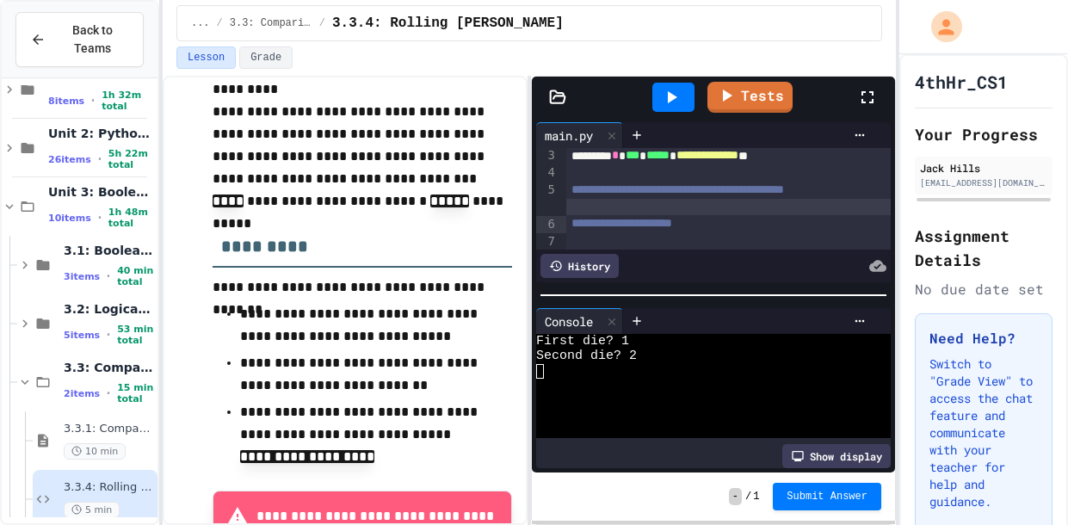
scroll to position [850, 0]
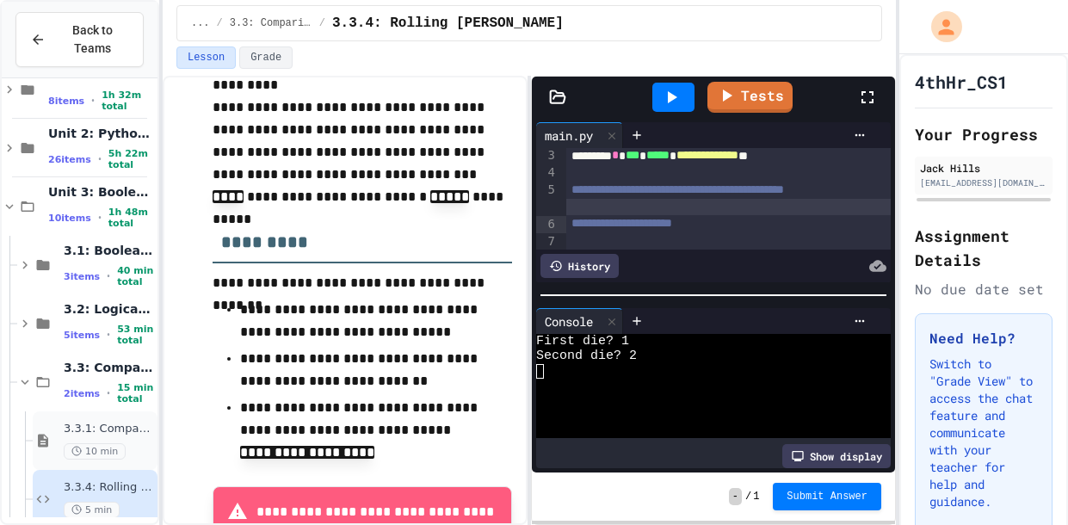
click at [107, 463] on div "3.3.1: Comparison Operators 10 min" at bounding box center [95, 440] width 125 height 58
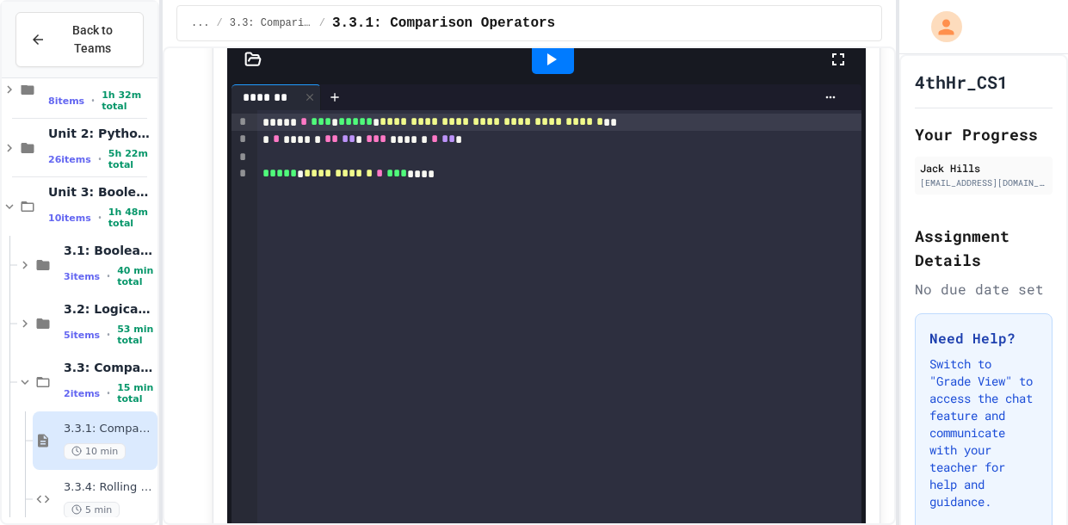
scroll to position [3458, 0]
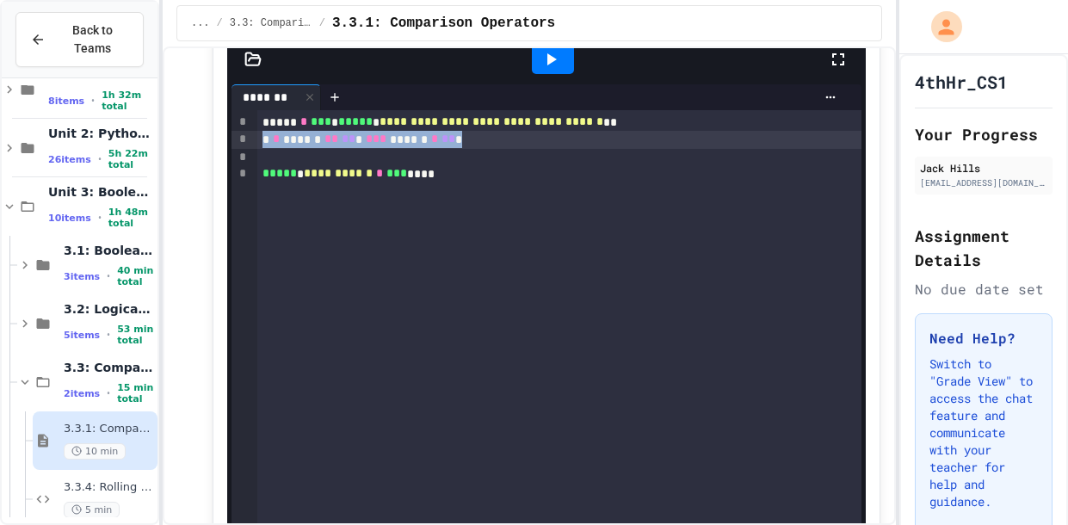
drag, startPoint x: 495, startPoint y: 133, endPoint x: 261, endPoint y: 130, distance: 234.9
click at [261, 131] on div "* * ****** ** ** * *** ****** * ** *" at bounding box center [559, 139] width 604 height 17
click at [78, 511] on circle at bounding box center [76, 509] width 9 height 9
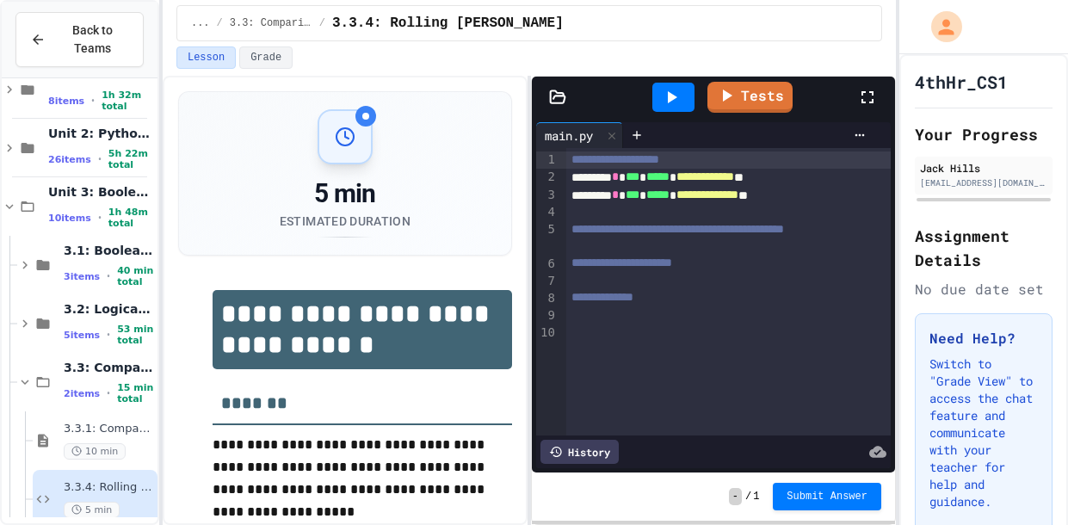
click at [645, 255] on div at bounding box center [728, 246] width 324 height 17
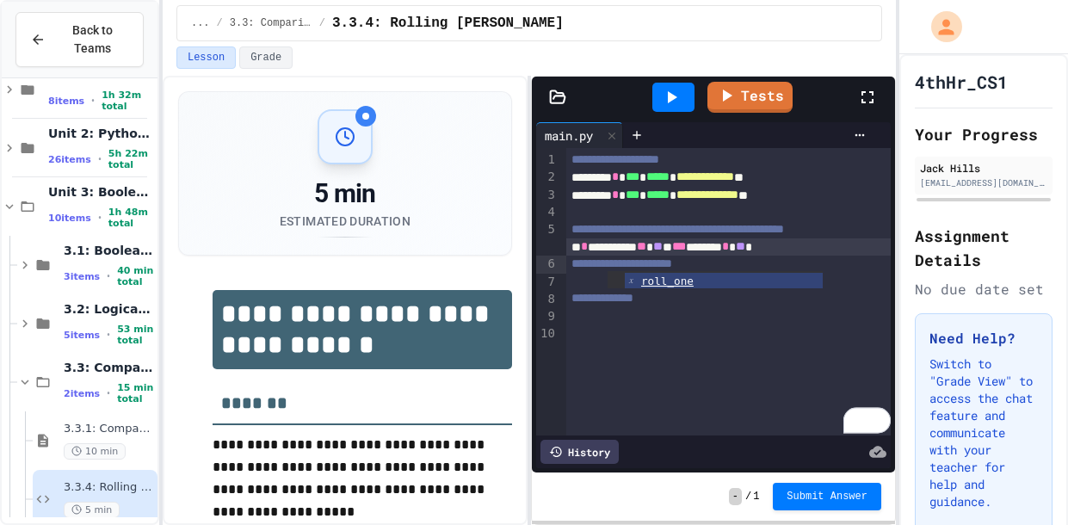
click at [709, 255] on div "* * ********* ** ** * *** ****** * ** *" at bounding box center [728, 246] width 324 height 17
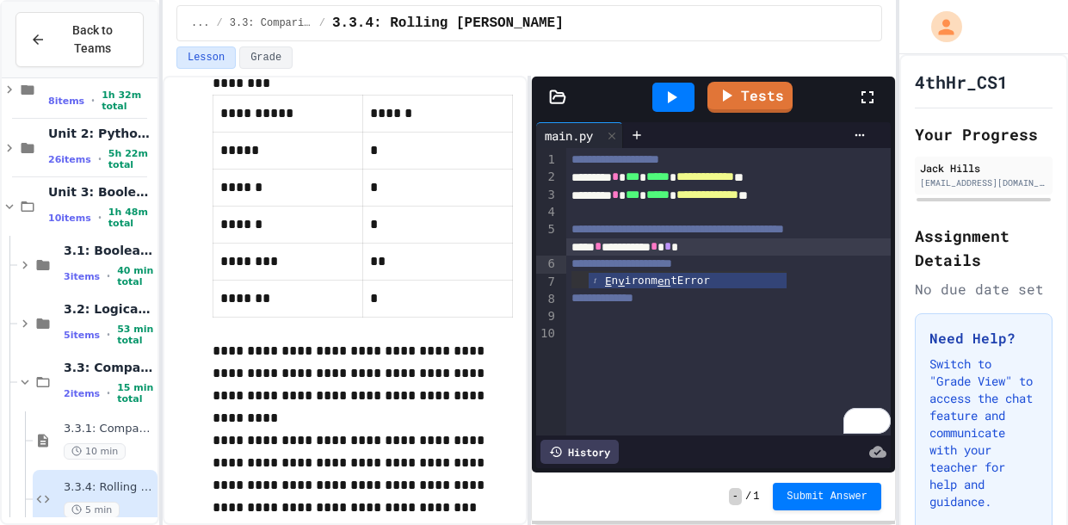
scroll to position [518, 0]
click at [636, 290] on div "To enrich screen reader interactions, please activate Accessibility in Grammarl…" at bounding box center [728, 281] width 324 height 17
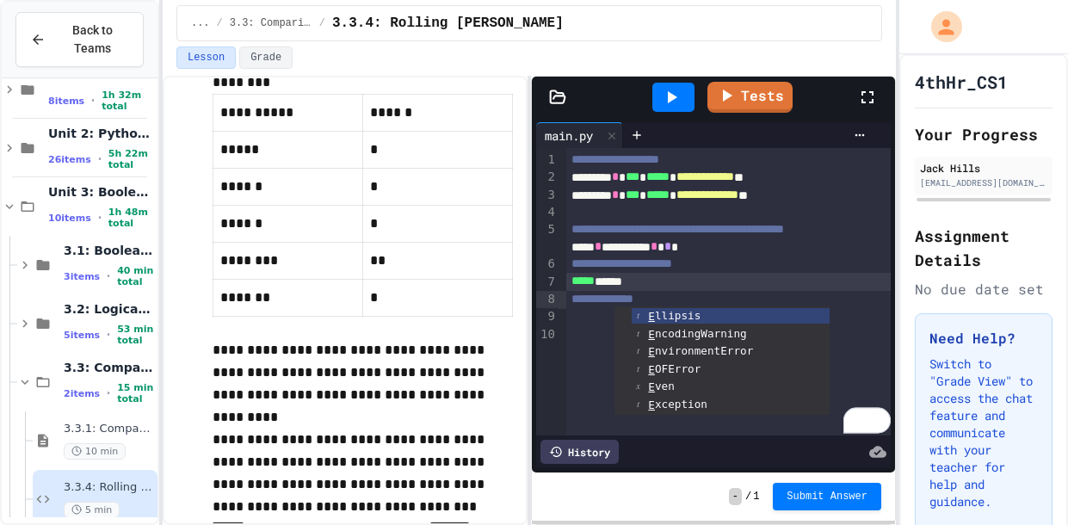
click at [674, 87] on icon at bounding box center [671, 97] width 21 height 21
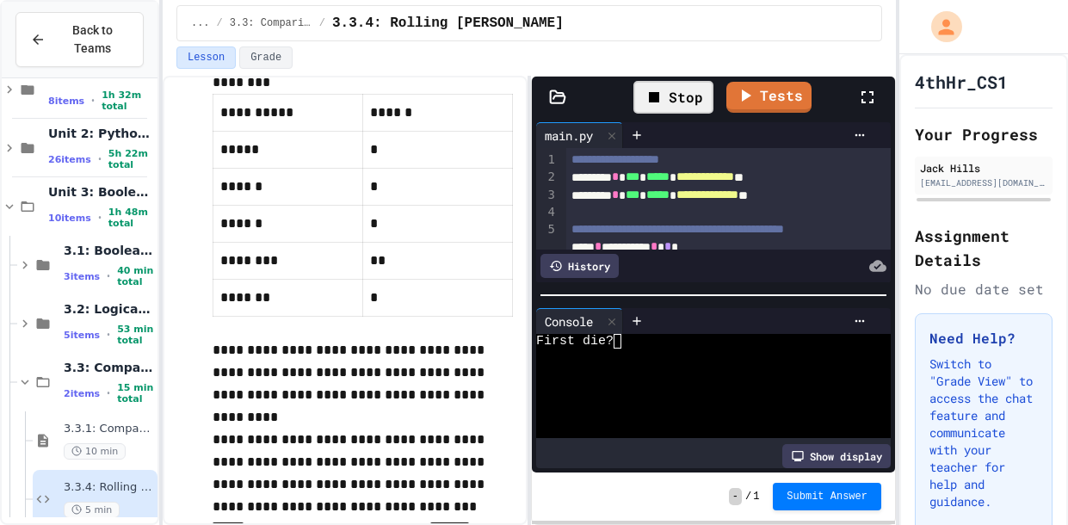
click at [660, 340] on div "First die?" at bounding box center [706, 341] width 341 height 15
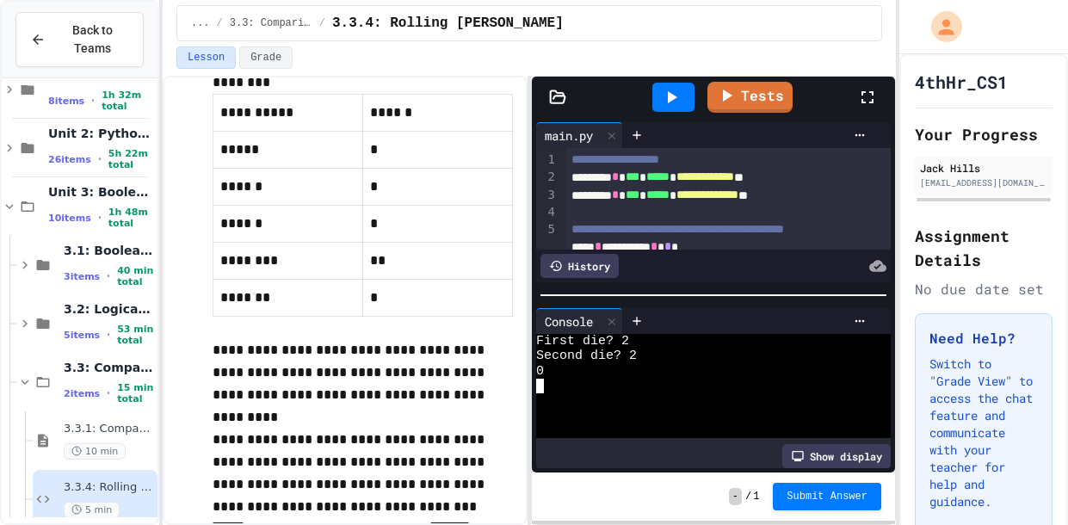
click at [668, 102] on icon at bounding box center [671, 97] width 21 height 21
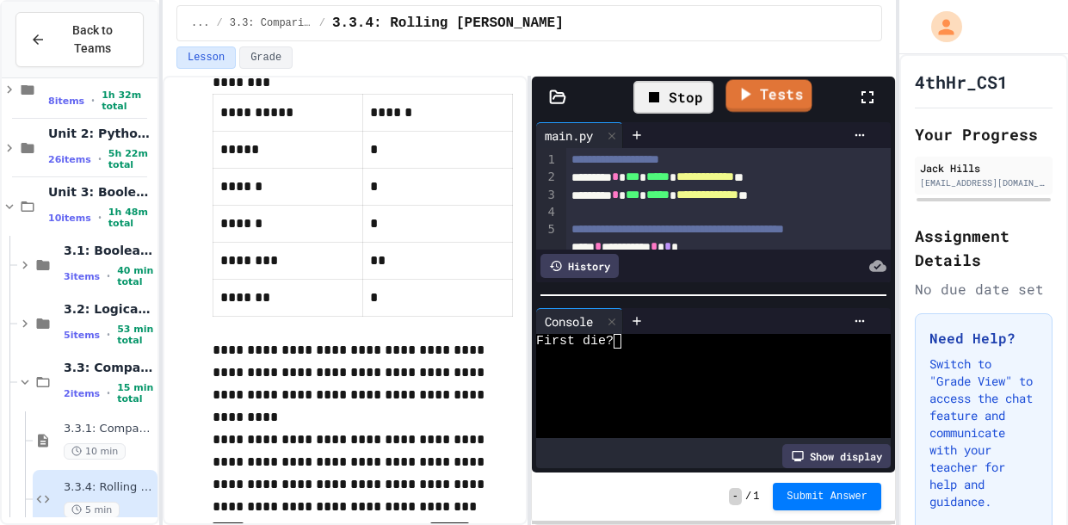
click at [792, 104] on link "Tests" at bounding box center [768, 96] width 86 height 33
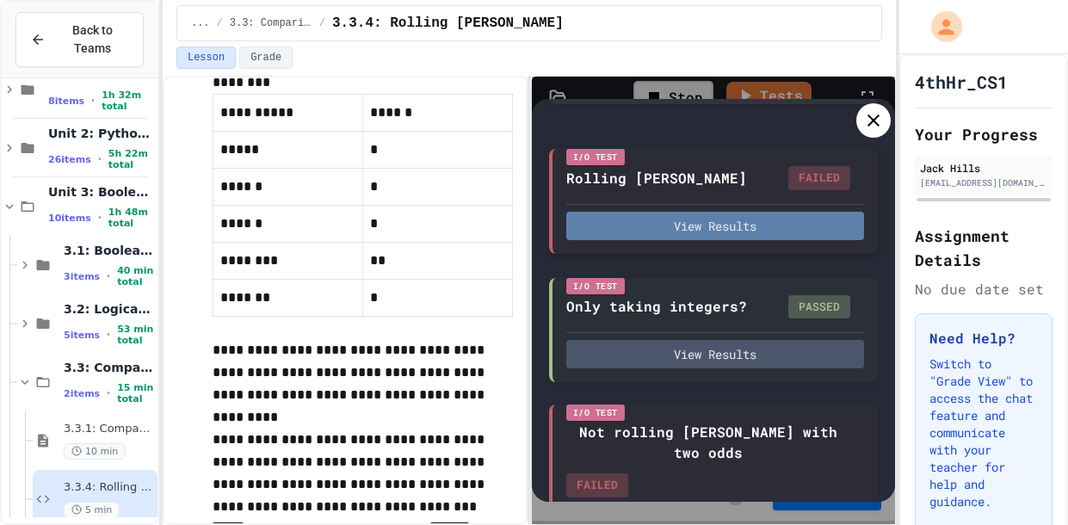
scroll to position [126, 0]
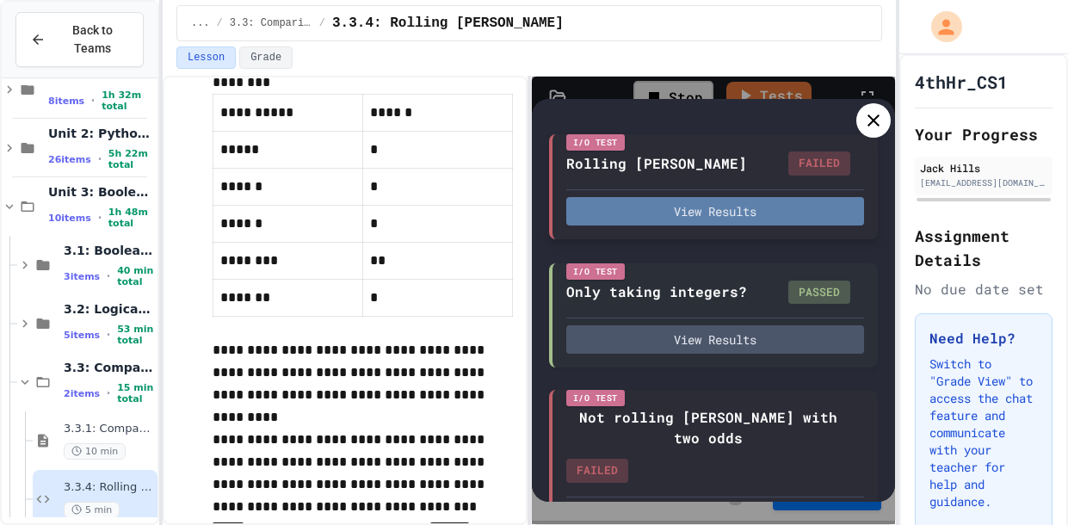
click at [668, 335] on button "View Results" at bounding box center [715, 339] width 298 height 28
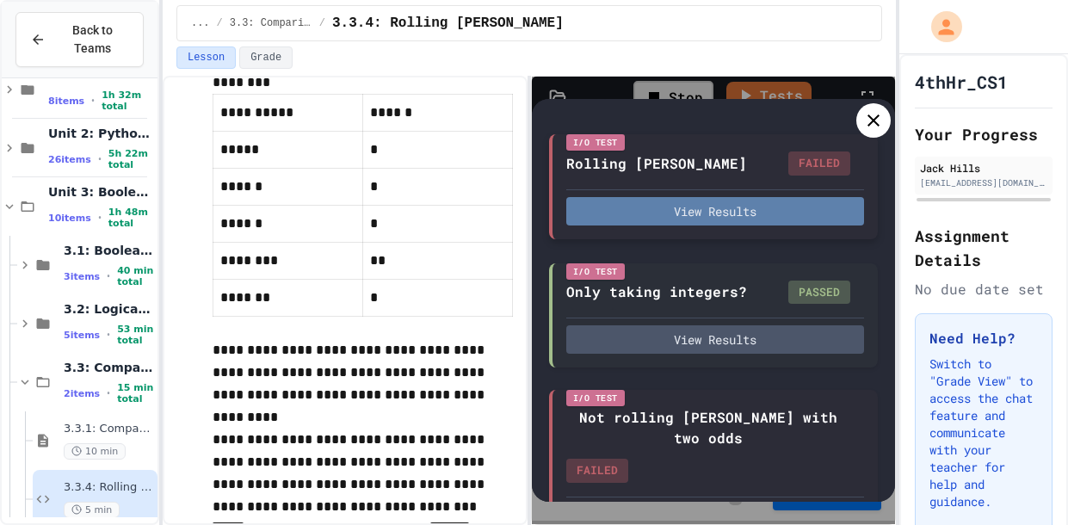
click at [736, 213] on button "View Results" at bounding box center [715, 211] width 298 height 28
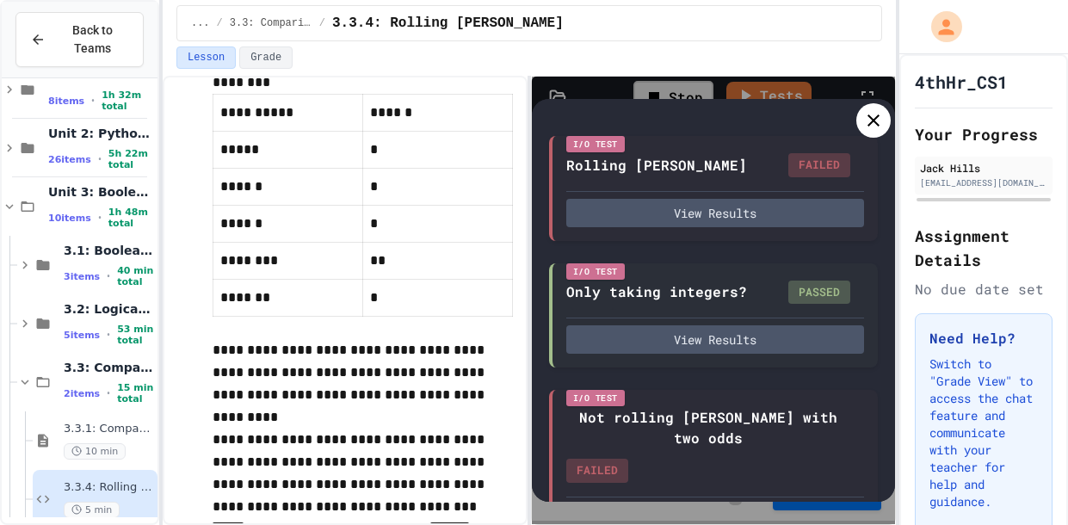
click at [876, 114] on icon at bounding box center [873, 120] width 21 height 21
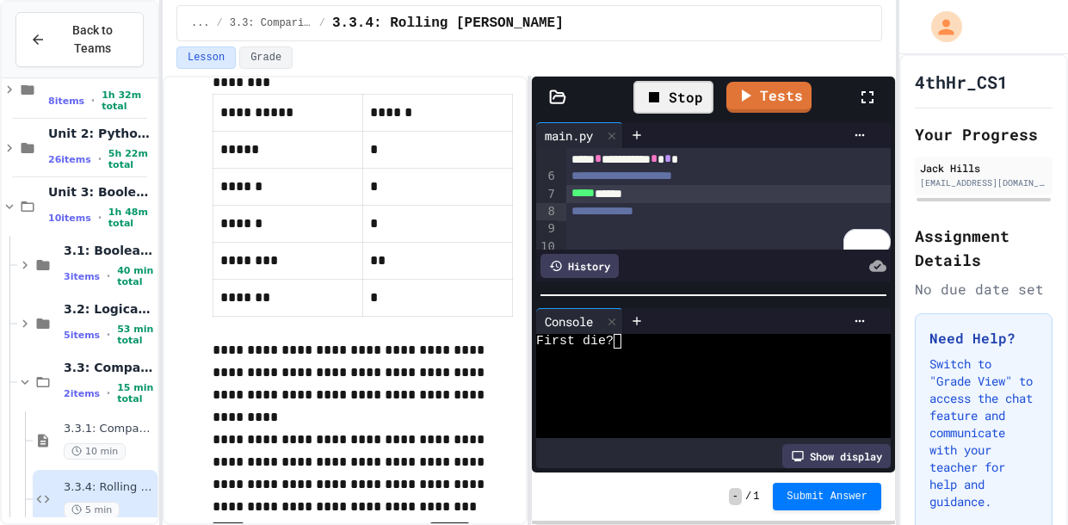
scroll to position [95, 0]
click at [643, 195] on div "***** ******" at bounding box center [728, 186] width 324 height 17
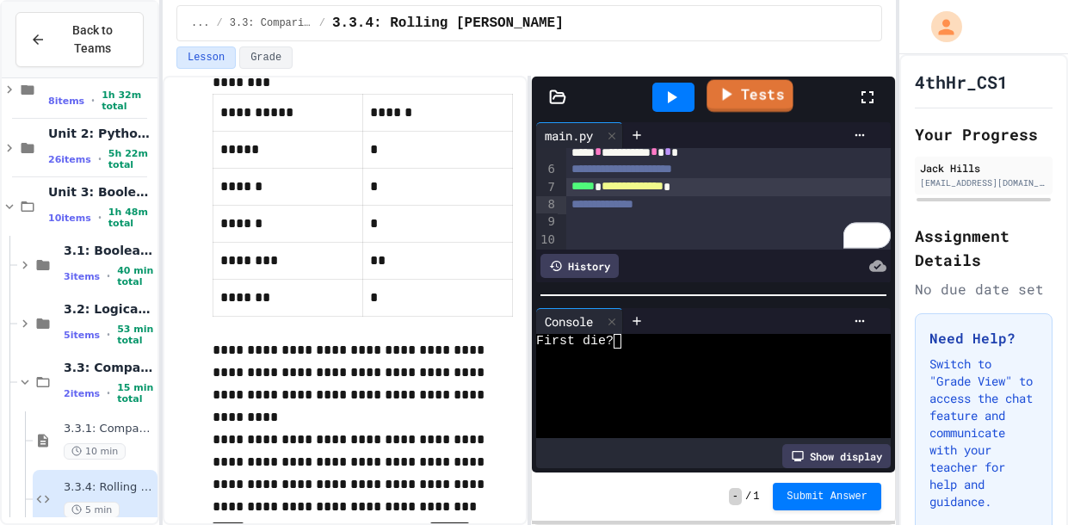
click at [745, 100] on link "Tests" at bounding box center [749, 96] width 86 height 33
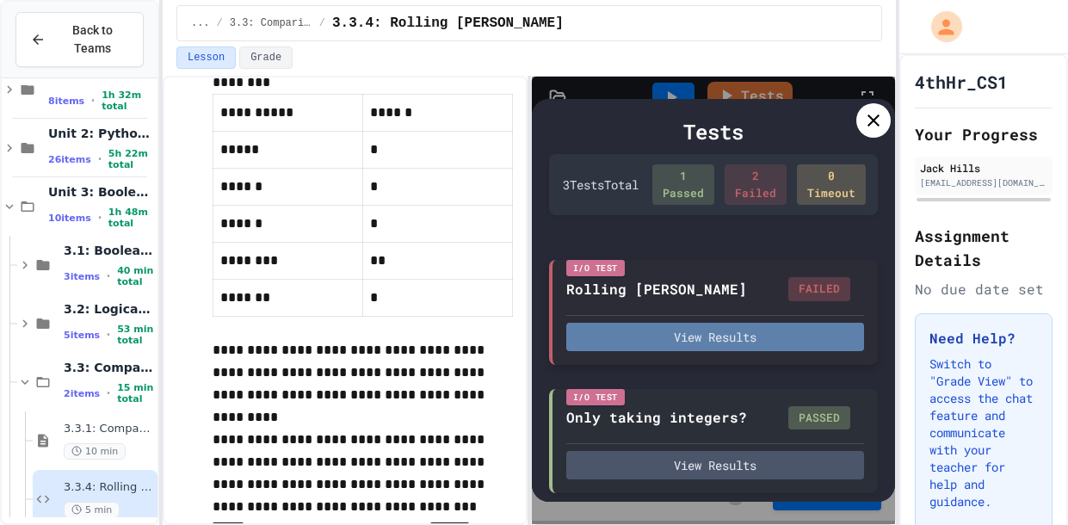
click at [661, 342] on button "View Results" at bounding box center [715, 337] width 298 height 28
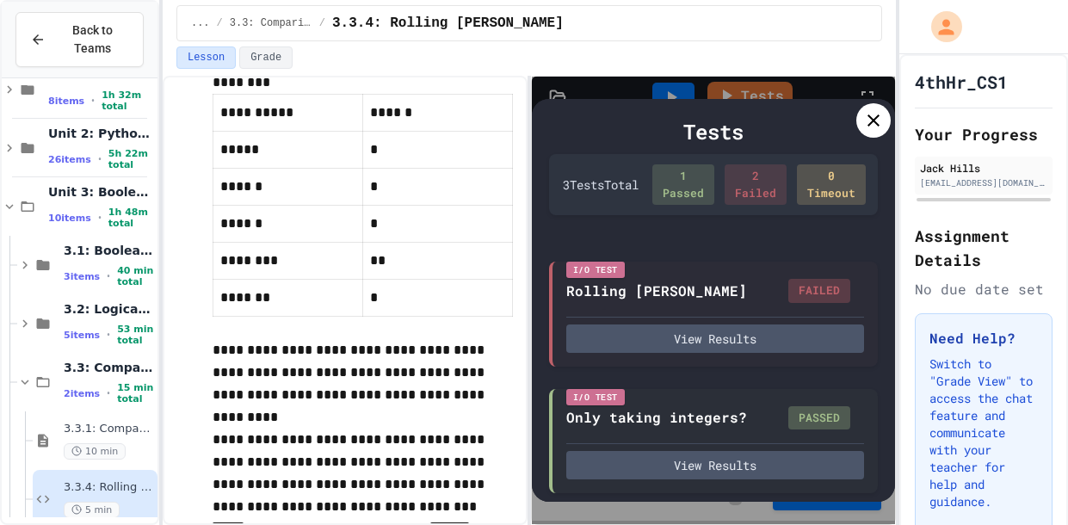
click at [859, 129] on div at bounding box center [873, 120] width 34 height 34
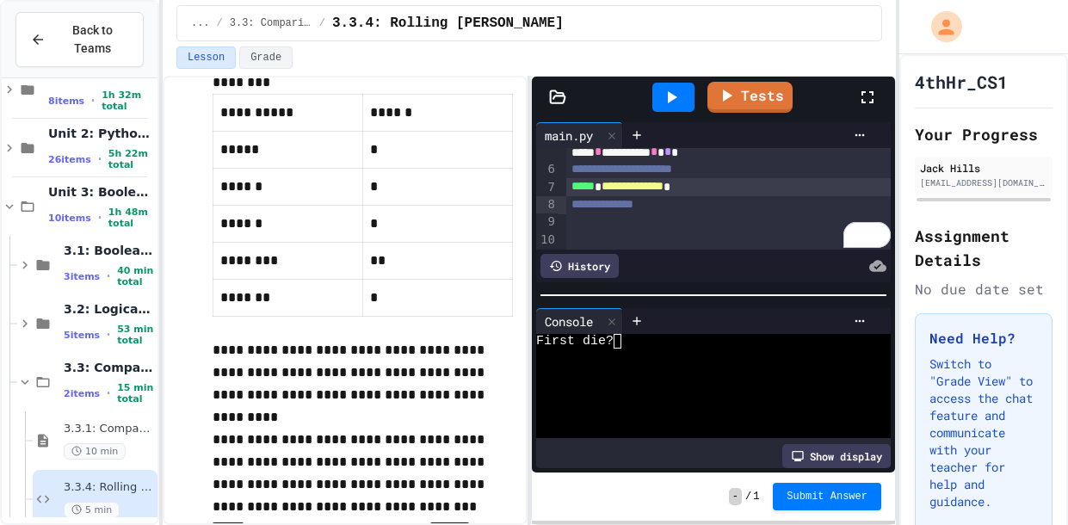
click at [663, 192] on span "**********" at bounding box center [632, 186] width 62 height 12
click at [625, 192] on span "**********" at bounding box center [634, 186] width 66 height 12
click at [723, 195] on div "**********" at bounding box center [728, 186] width 324 height 17
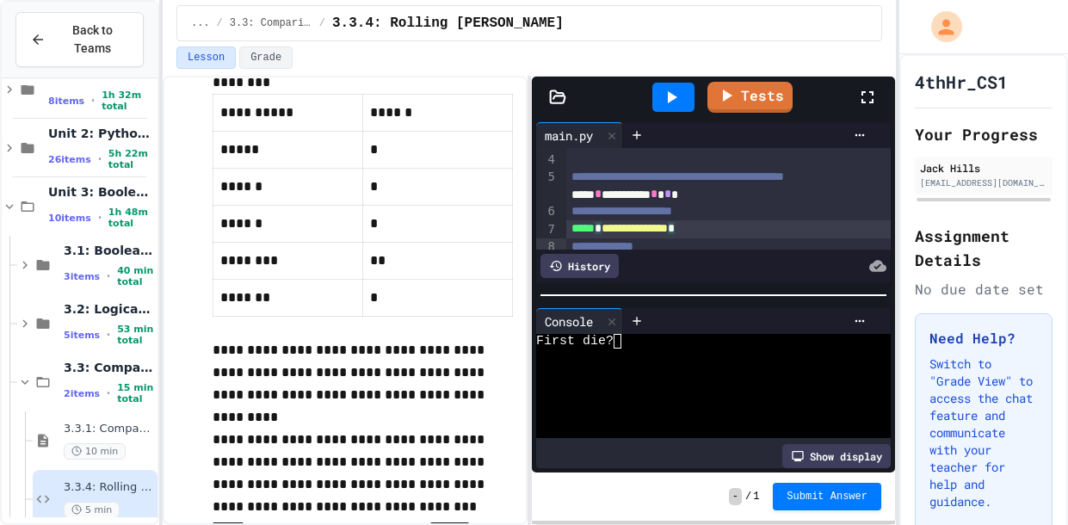
scroll to position [53, 0]
click at [571, 202] on div "**** * ********* * * *" at bounding box center [728, 193] width 324 height 17
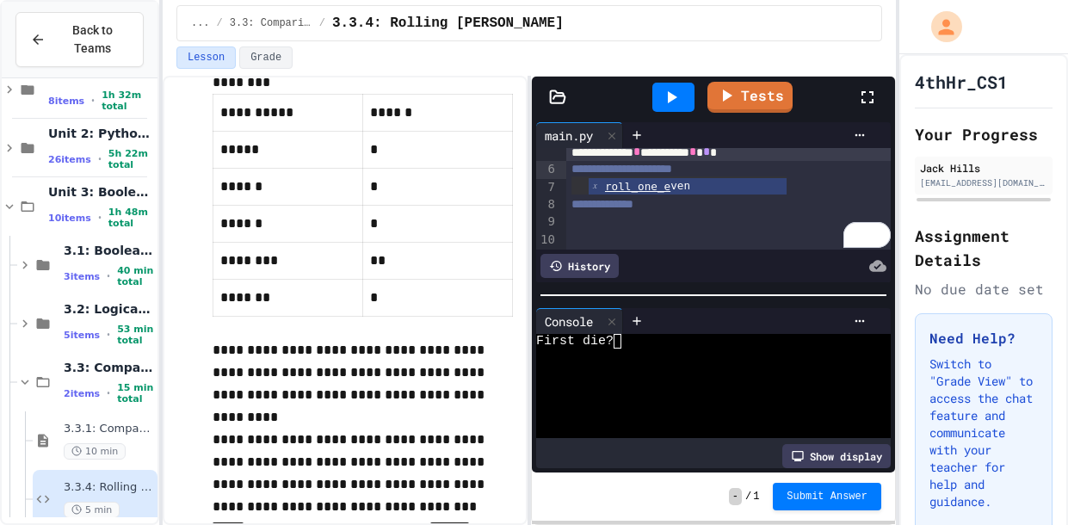
scroll to position [94, 0]
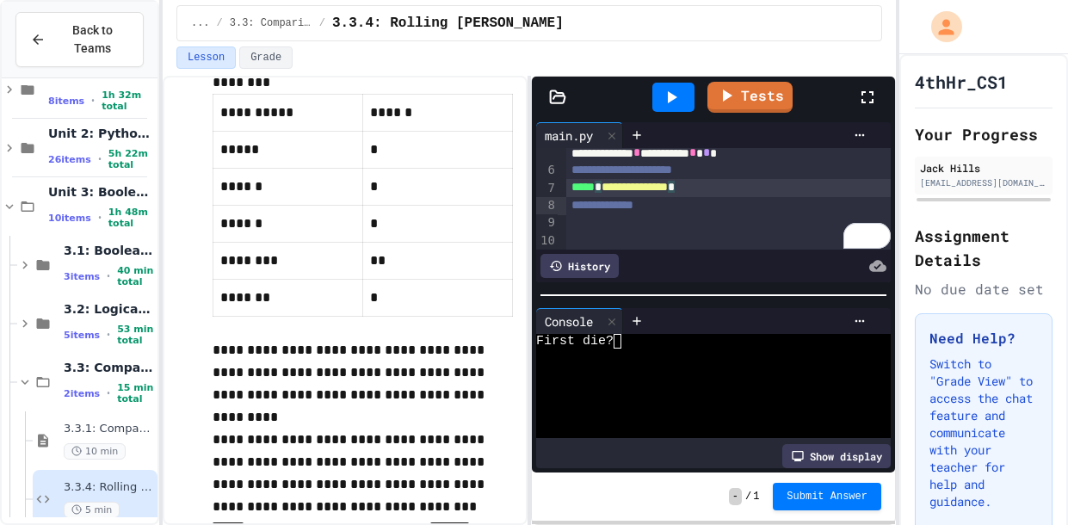
click at [724, 196] on div "**********" at bounding box center [728, 187] width 324 height 17
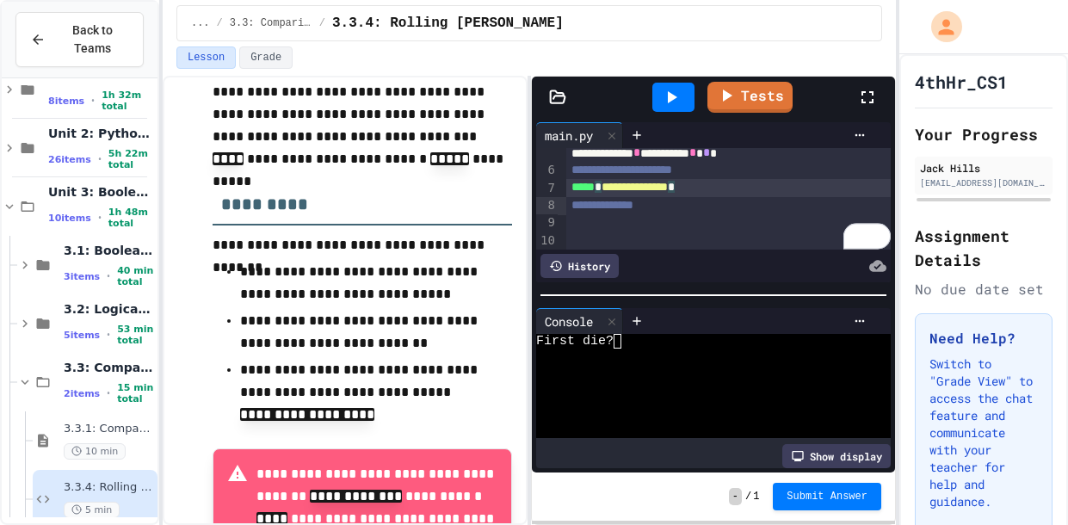
scroll to position [890, 0]
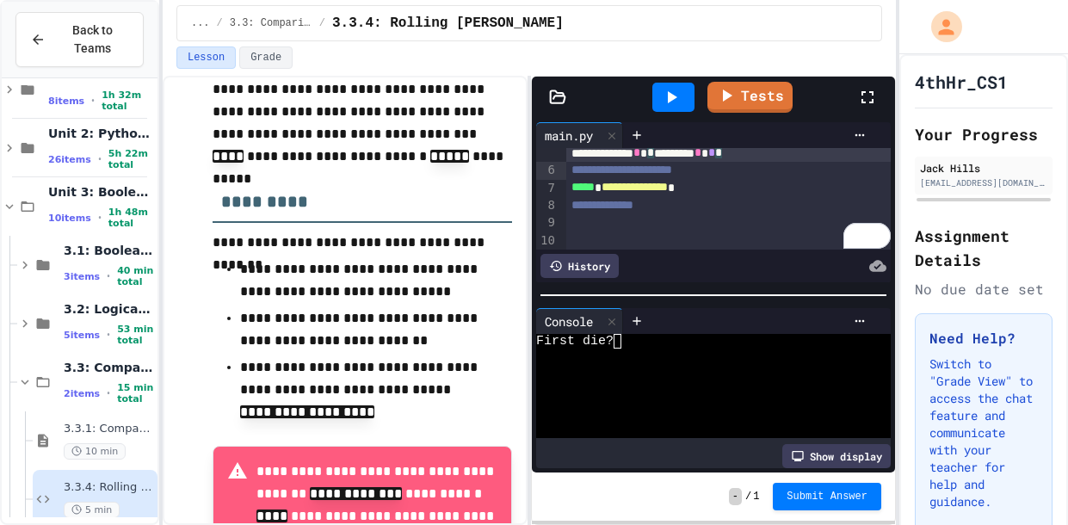
click at [805, 162] on div "**********" at bounding box center [728, 153] width 324 height 17
click at [723, 196] on div "**********" at bounding box center [728, 187] width 324 height 17
drag, startPoint x: 833, startPoint y: 169, endPoint x: 571, endPoint y: 165, distance: 261.5
click at [571, 162] on div "**********" at bounding box center [728, 153] width 324 height 17
copy div "**********"
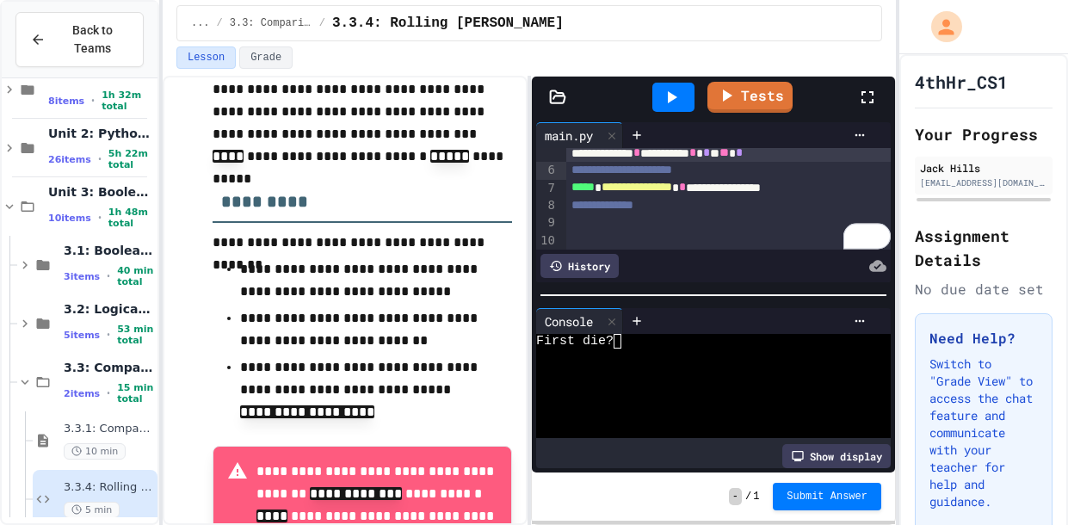
click at [836, 162] on div "**********" at bounding box center [728, 153] width 324 height 17
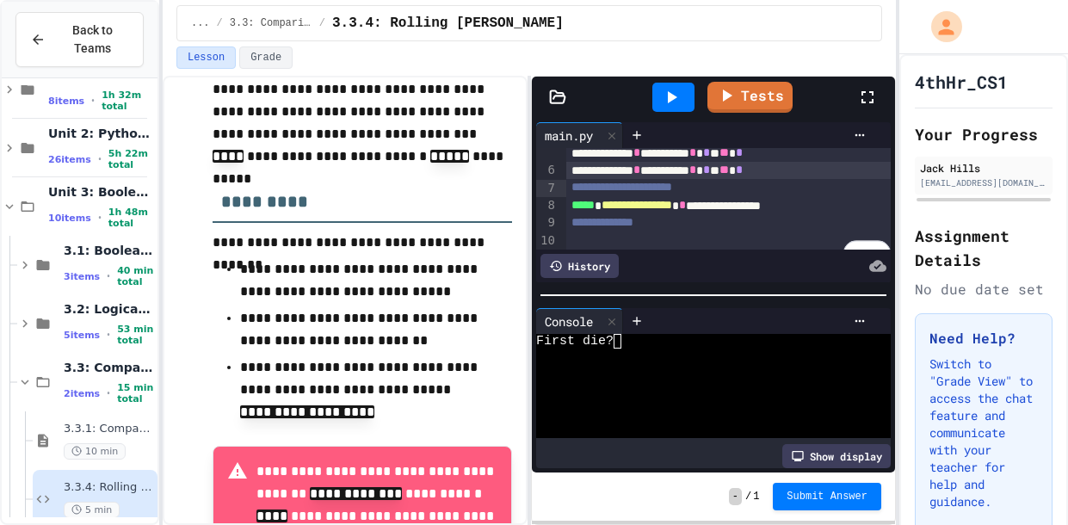
click at [631, 179] on div "**********" at bounding box center [728, 170] width 324 height 17
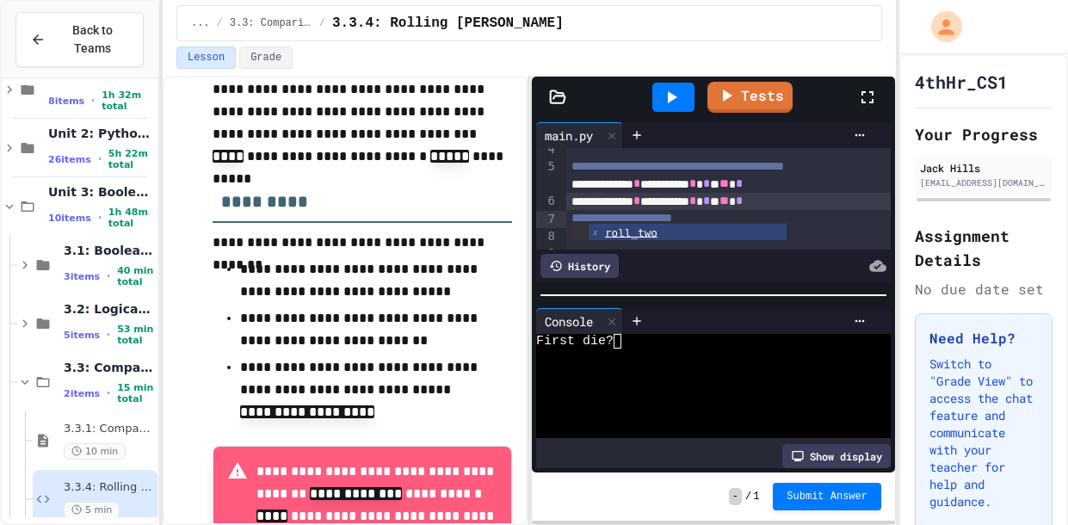
scroll to position [70, 0]
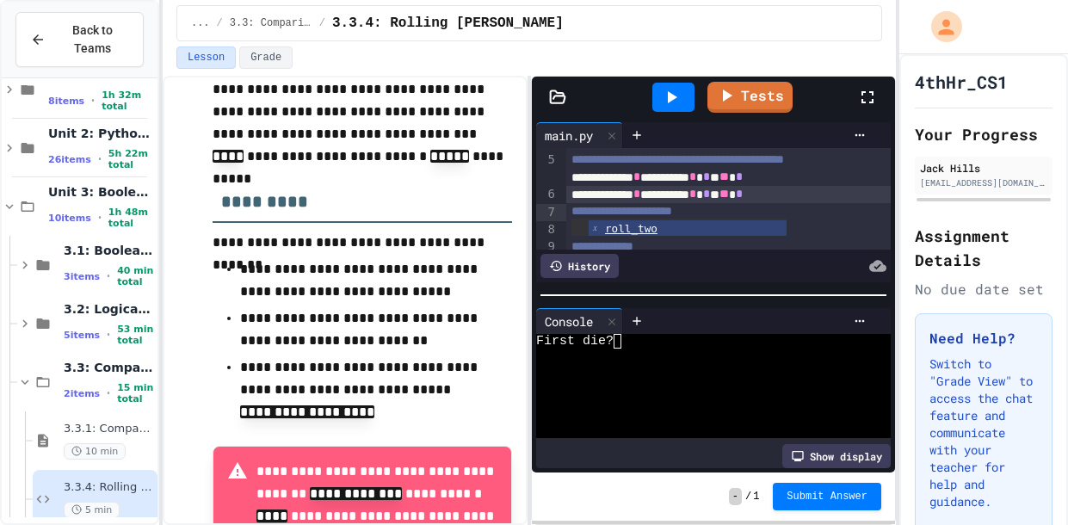
click at [742, 203] on div "**********" at bounding box center [728, 194] width 324 height 17
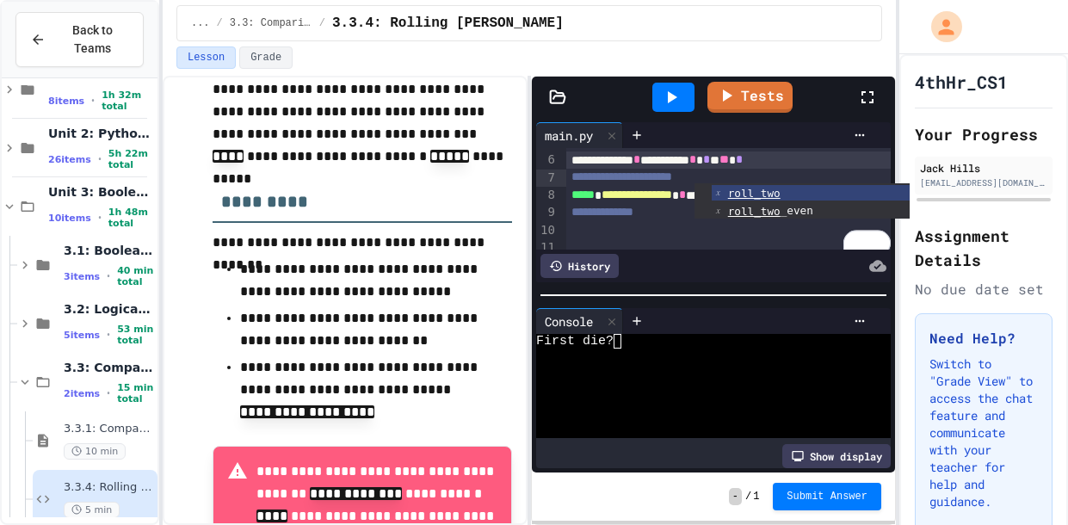
scroll to position [113, 0]
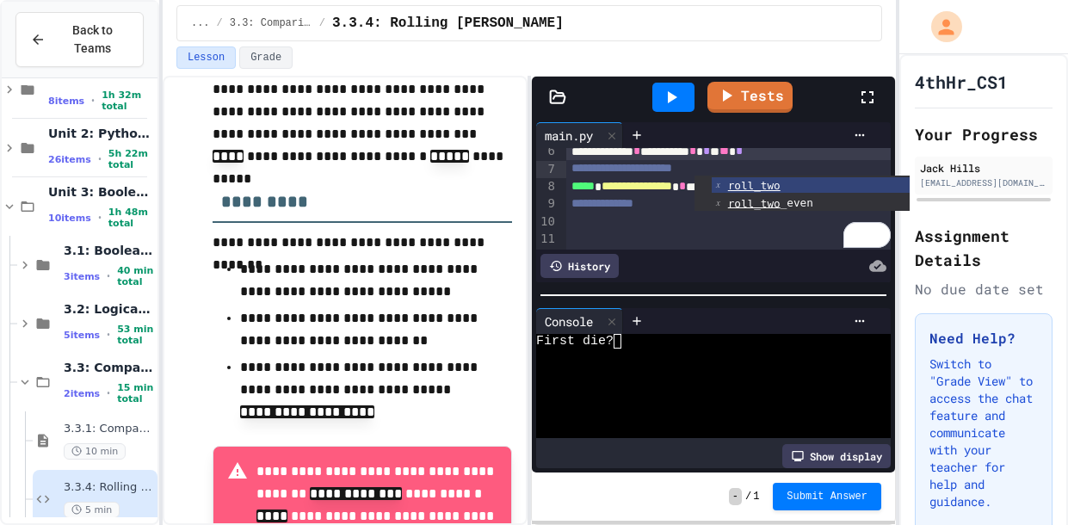
click at [695, 195] on ul "roll_two roll_two _even" at bounding box center [801, 192] width 215 height 35
click at [672, 192] on span "**********" at bounding box center [636, 186] width 71 height 12
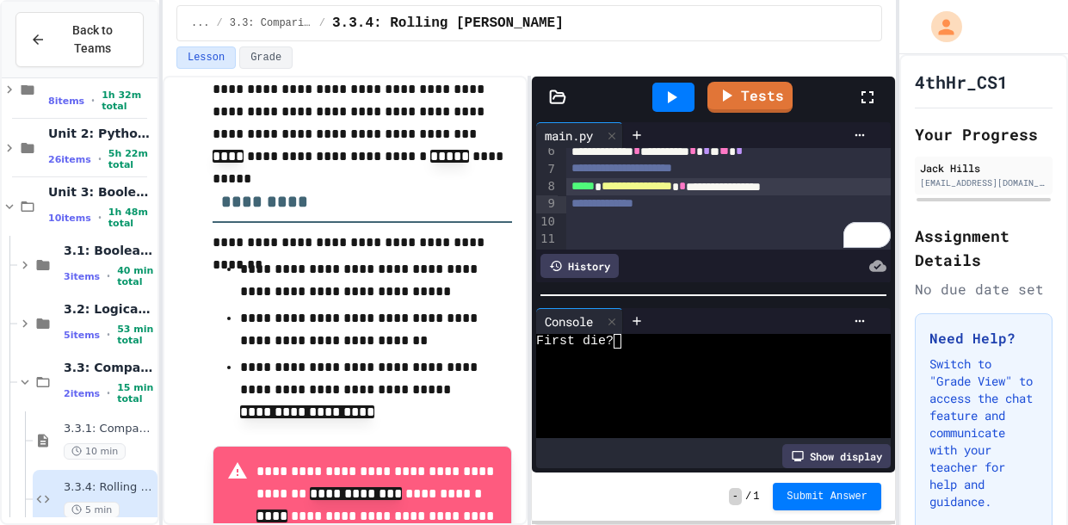
click at [858, 195] on div "**********" at bounding box center [728, 186] width 324 height 17
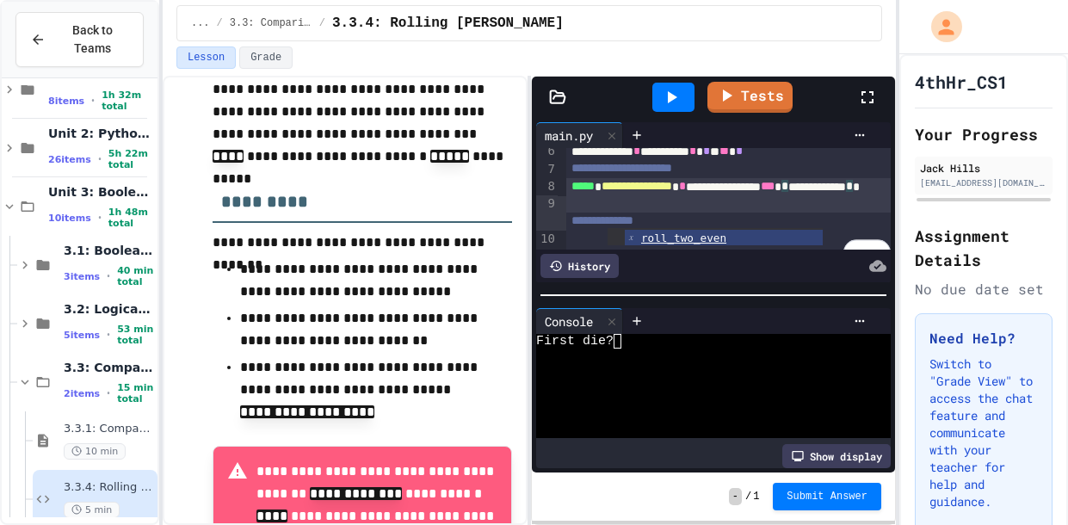
click at [663, 94] on icon at bounding box center [671, 97] width 21 height 21
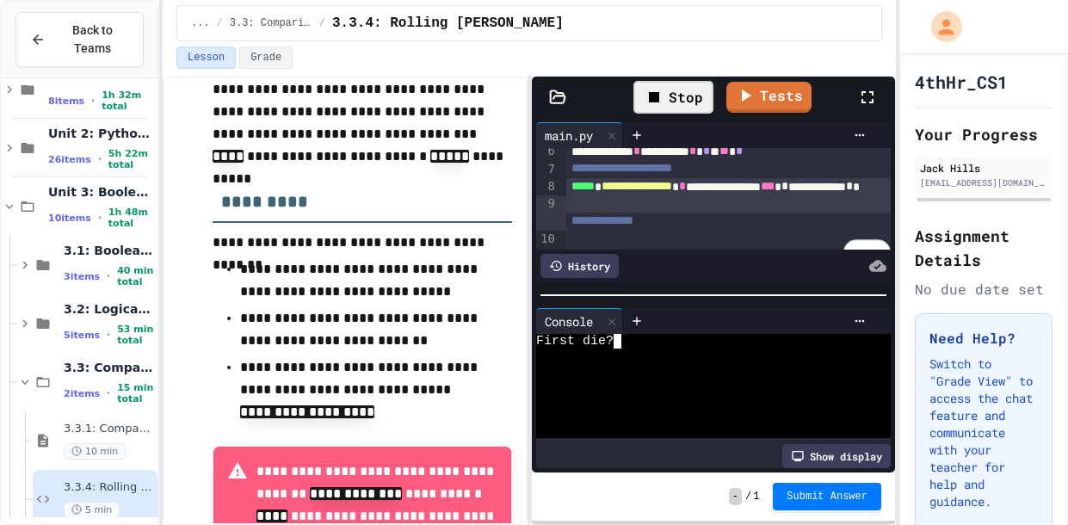
click at [665, 393] on div at bounding box center [706, 400] width 341 height 15
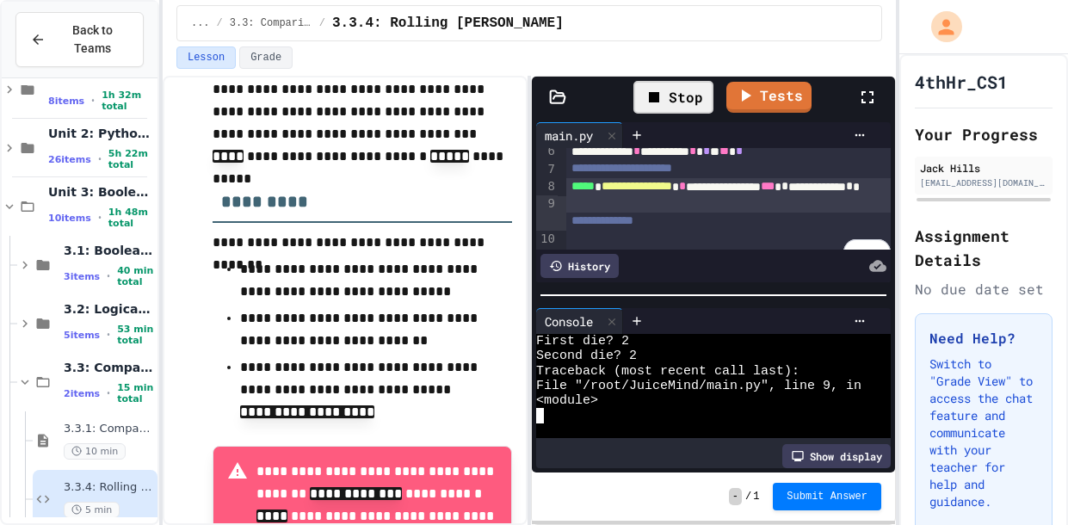
scroll to position [44, 0]
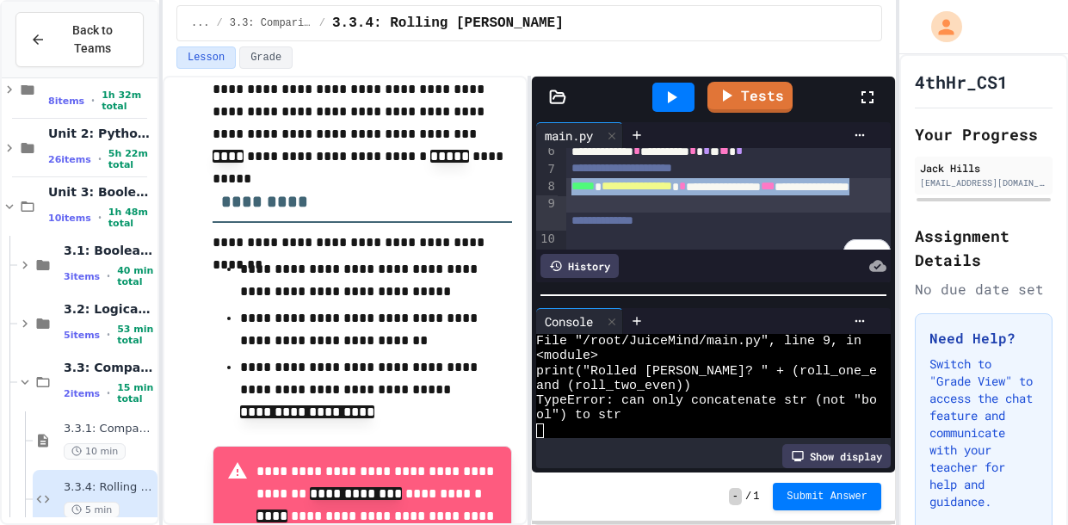
drag, startPoint x: 730, startPoint y: 221, endPoint x: 569, endPoint y: 201, distance: 162.1
click at [569, 201] on div "**********" at bounding box center [728, 195] width 324 height 35
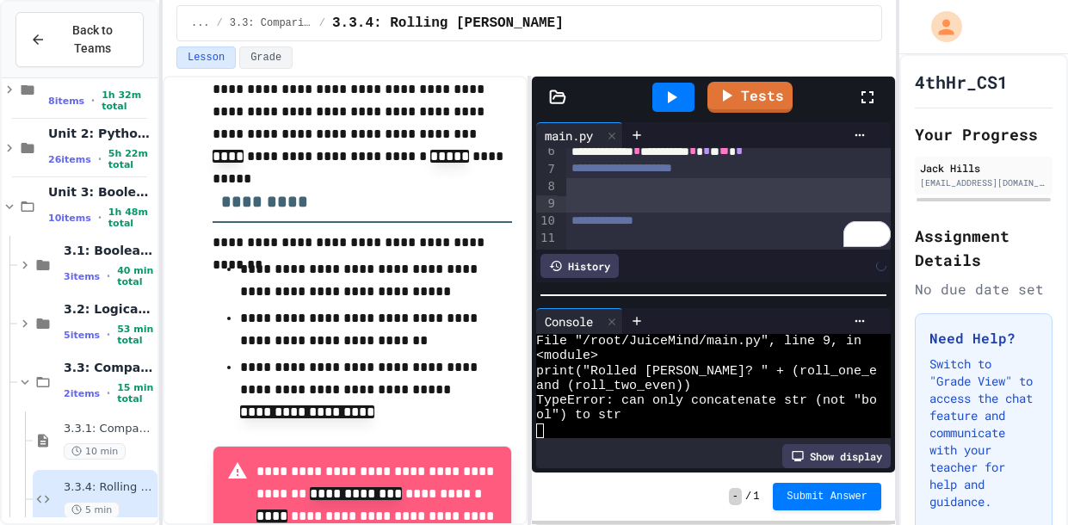
scroll to position [112, 0]
click at [636, 212] on div "**********" at bounding box center [728, 203] width 324 height 17
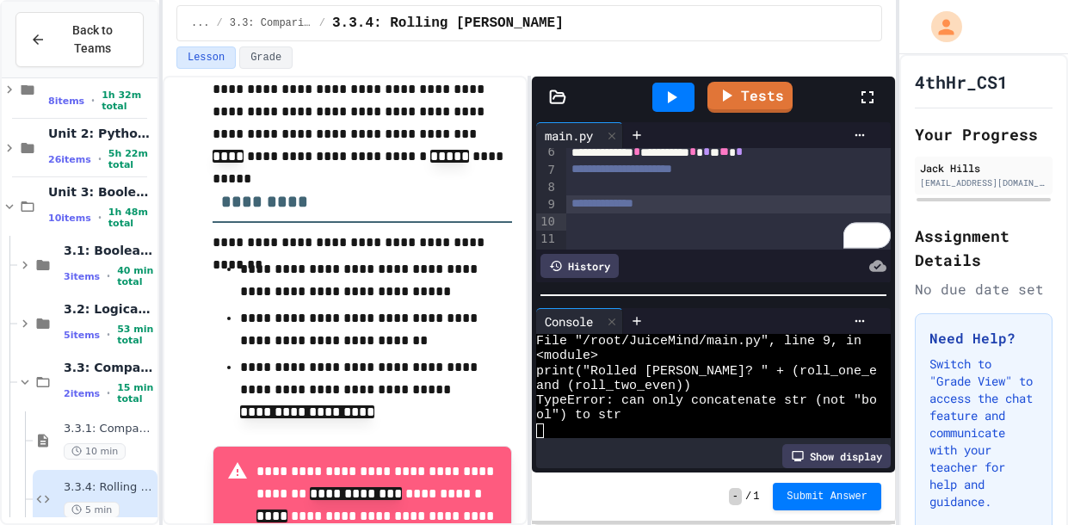
click at [698, 231] on div "To enrich screen reader interactions, please activate Accessibility in Grammarl…" at bounding box center [728, 221] width 324 height 17
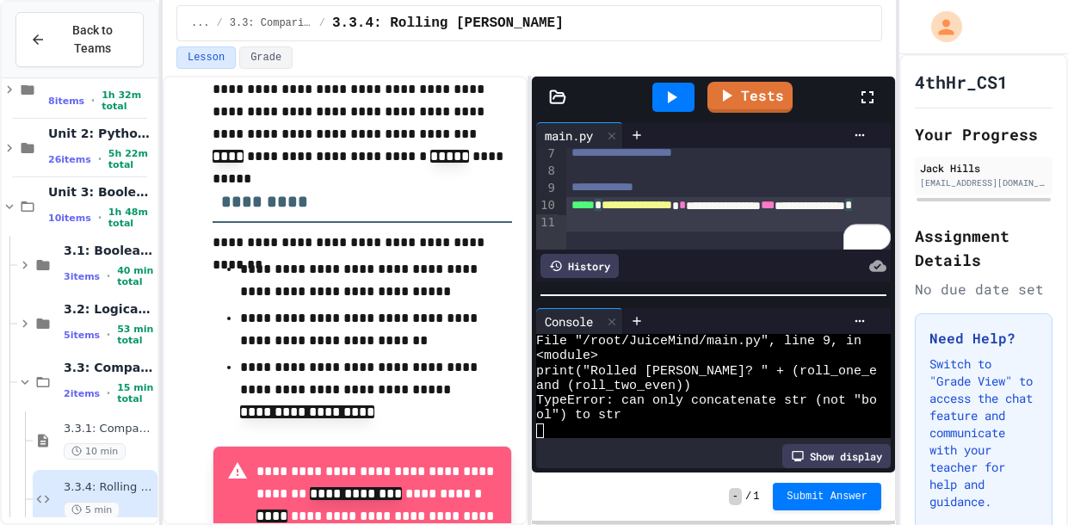
scroll to position [130, 0]
click at [754, 218] on div "**********" at bounding box center [728, 212] width 324 height 35
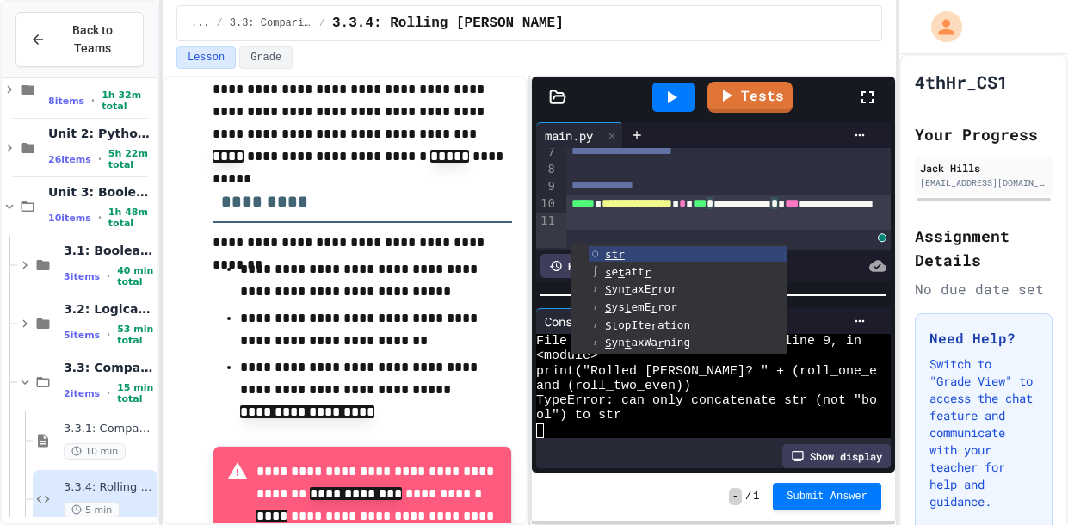
click at [741, 231] on div "**********" at bounding box center [728, 212] width 324 height 35
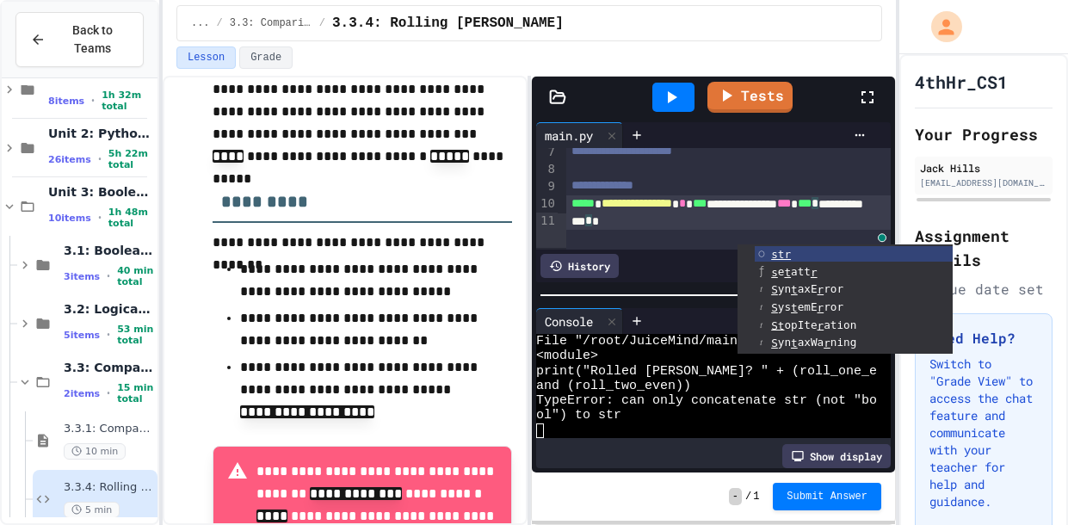
click at [682, 101] on div at bounding box center [673, 97] width 42 height 29
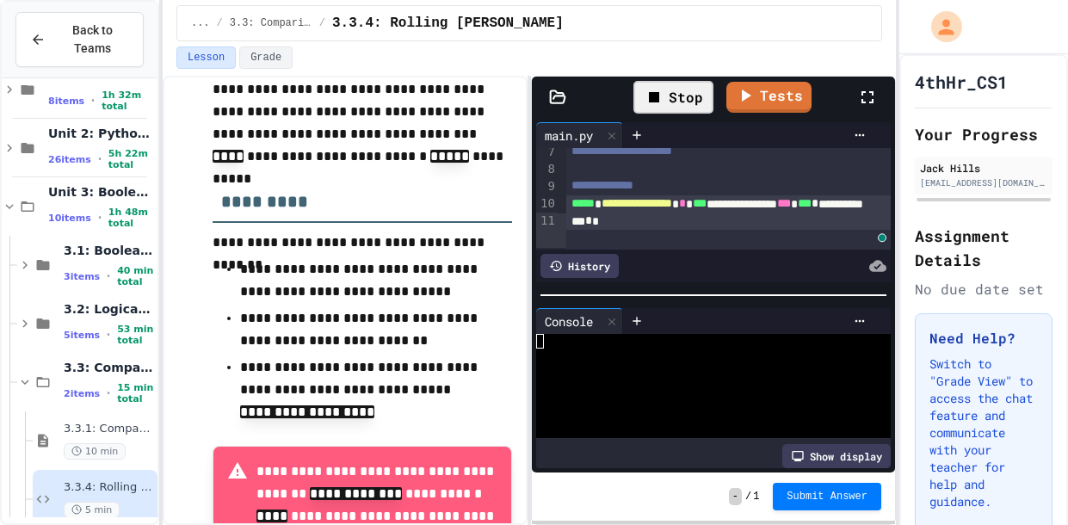
scroll to position [0, 0]
click at [661, 348] on div at bounding box center [706, 355] width 341 height 15
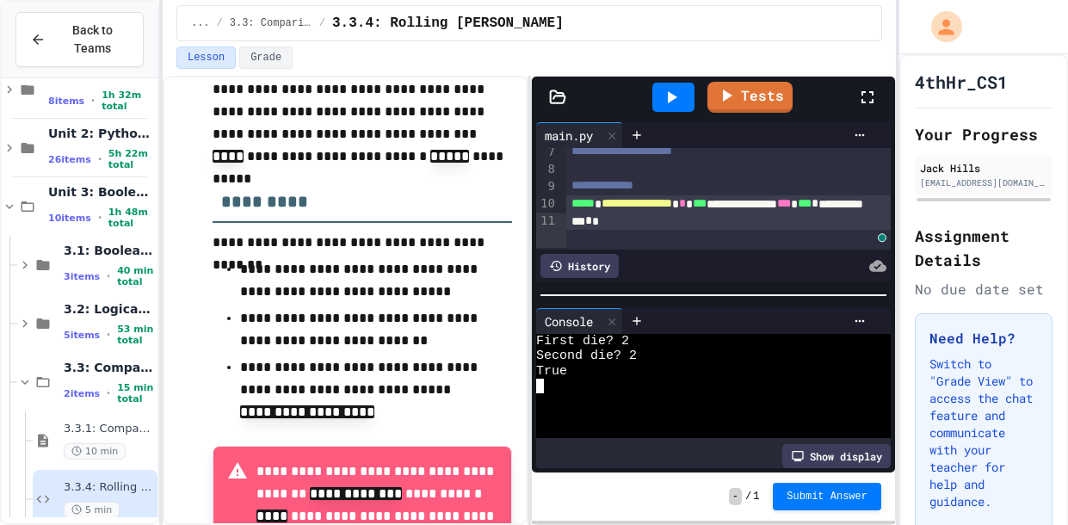
click at [675, 92] on icon at bounding box center [671, 97] width 21 height 21
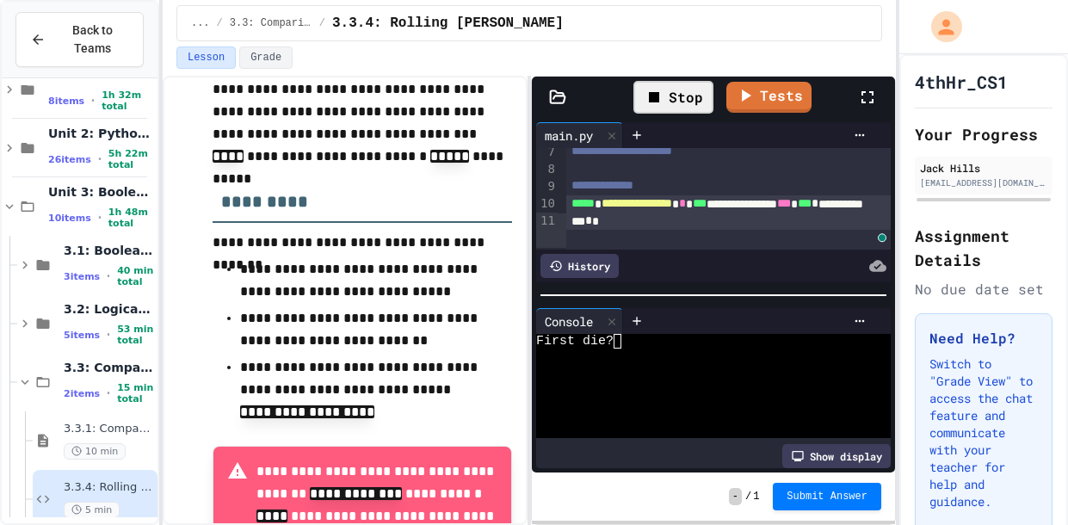
click at [661, 347] on div "First die?" at bounding box center [706, 341] width 341 height 15
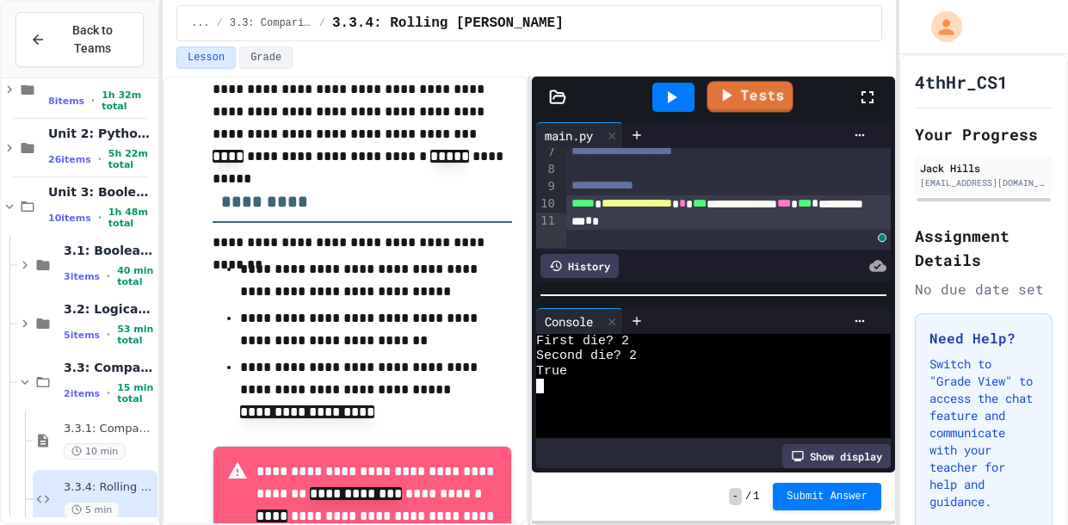
click at [751, 106] on link "Tests" at bounding box center [750, 96] width 86 height 31
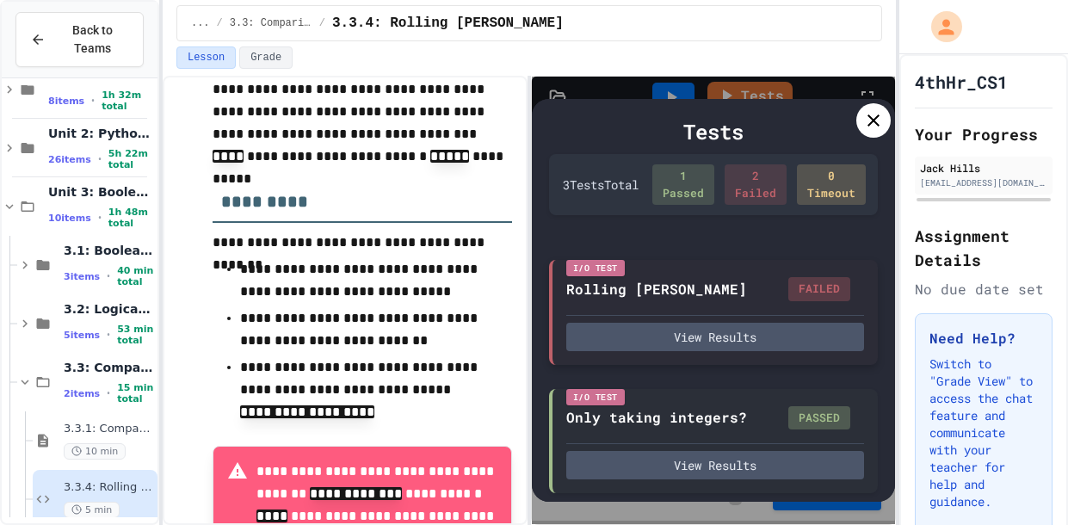
scroll to position [162, 0]
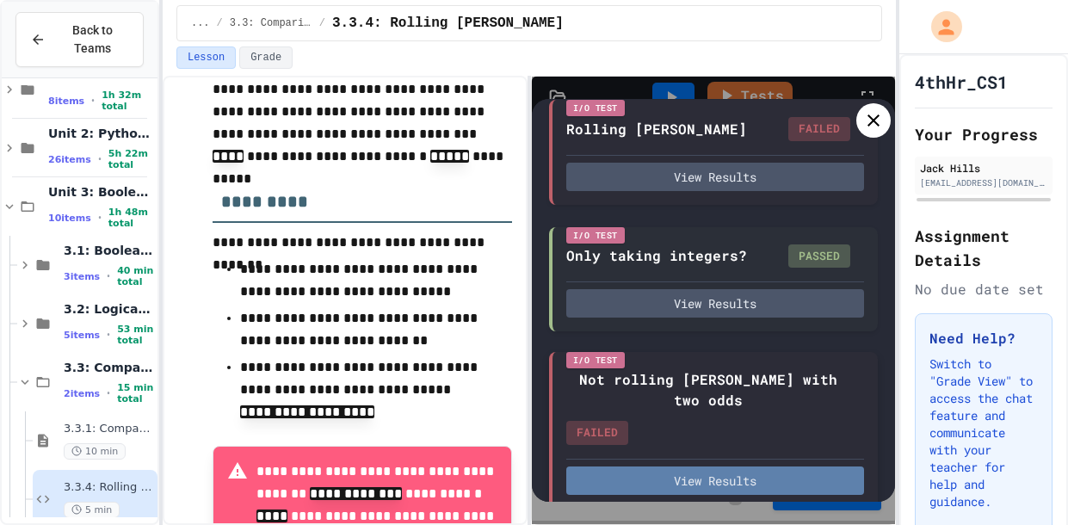
click at [718, 466] on button "View Results" at bounding box center [715, 480] width 298 height 28
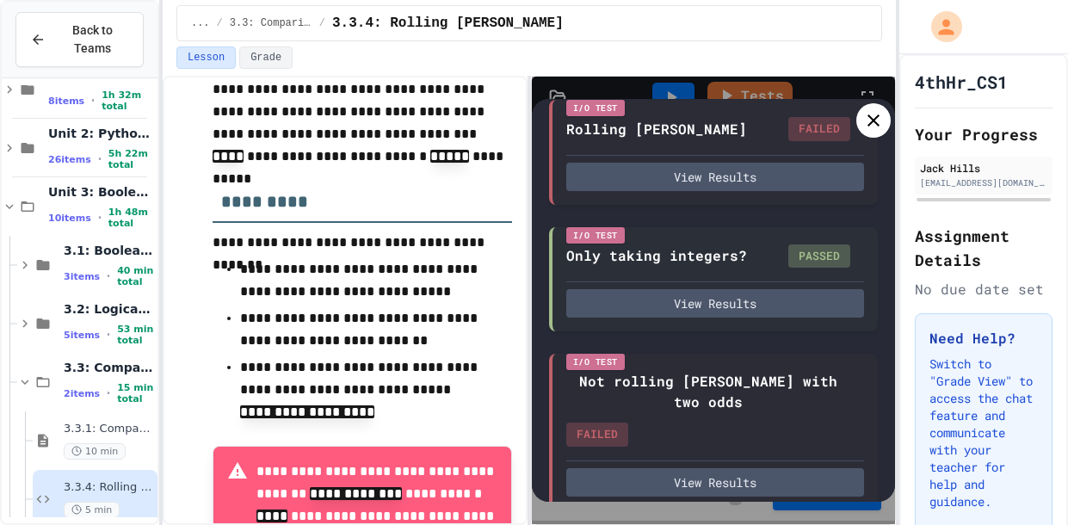
click at [865, 128] on icon at bounding box center [873, 120] width 21 height 21
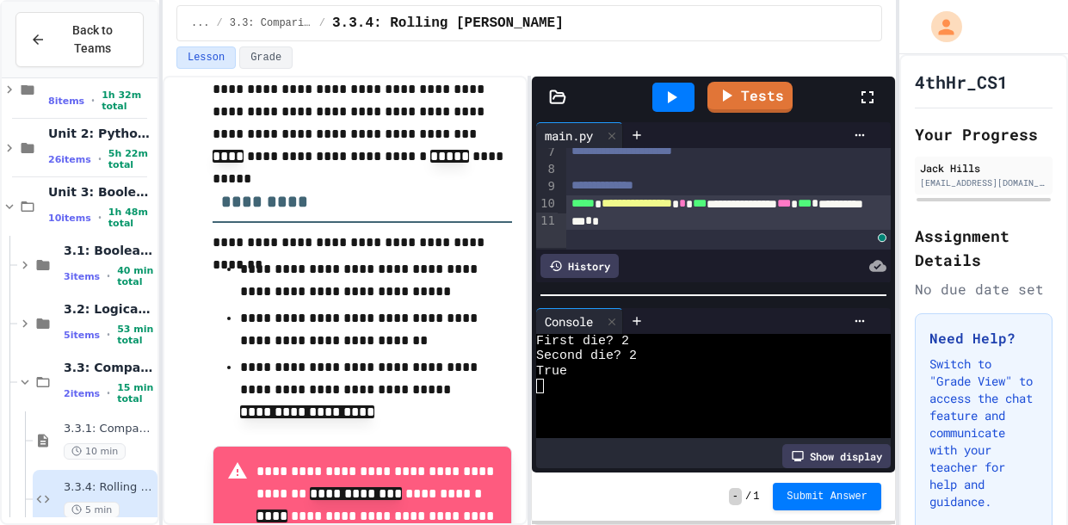
click at [672, 209] on span "**********" at bounding box center [636, 203] width 71 height 12
click at [667, 90] on icon at bounding box center [671, 97] width 21 height 21
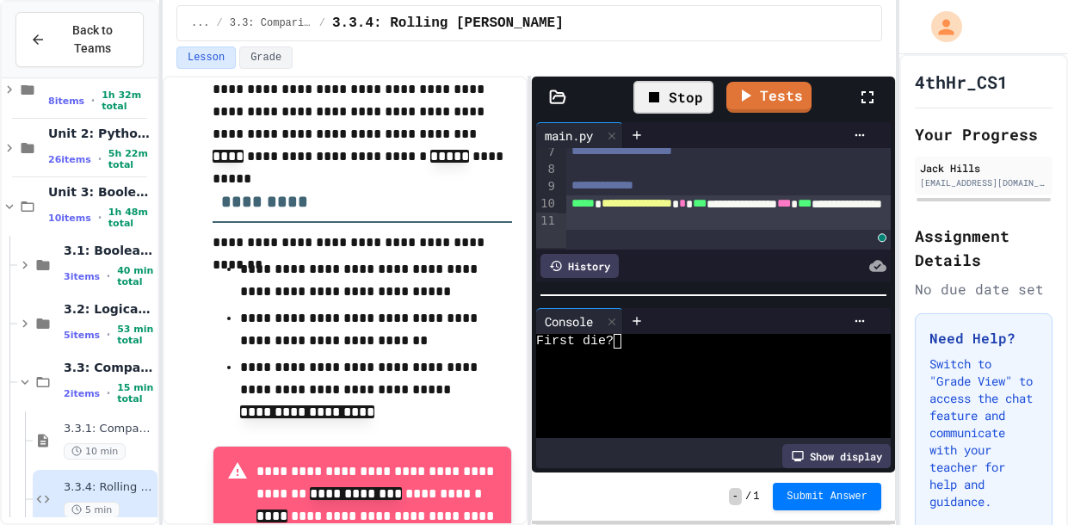
click at [677, 384] on div at bounding box center [706, 385] width 341 height 15
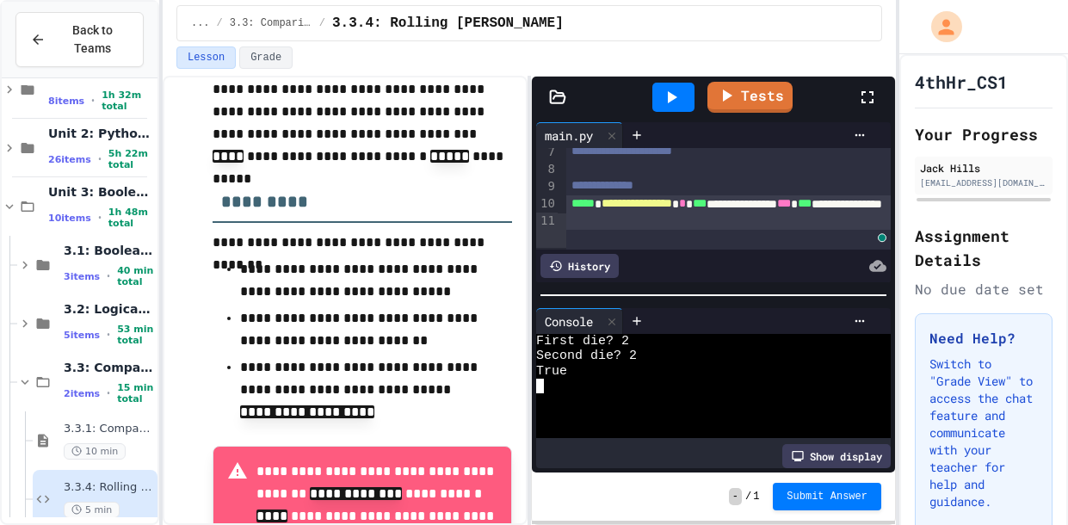
click at [628, 209] on span "**********" at bounding box center [636, 203] width 71 height 12
click at [768, 231] on div "**********" at bounding box center [728, 212] width 324 height 35
click at [667, 98] on icon at bounding box center [671, 97] width 21 height 21
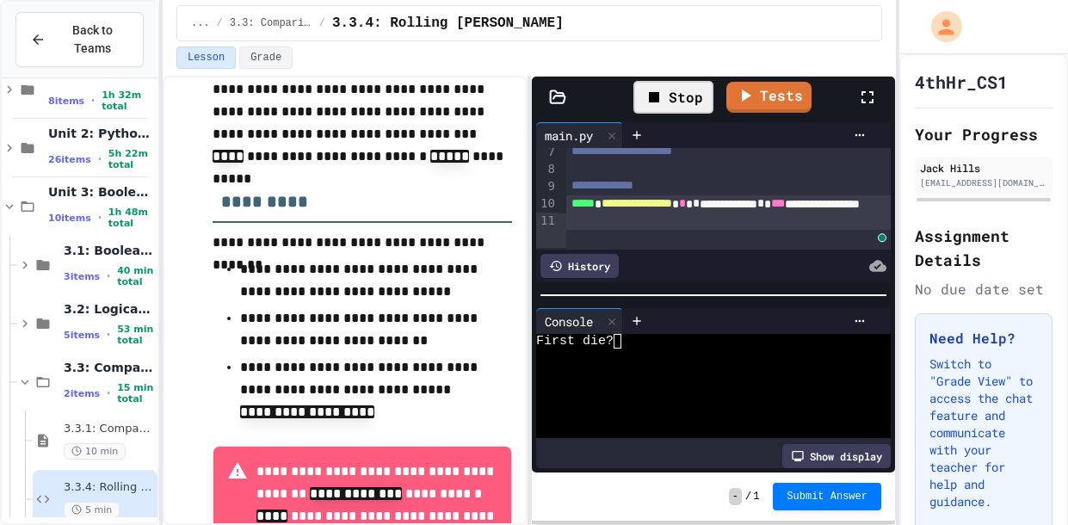
click at [680, 352] on div at bounding box center [706, 355] width 341 height 15
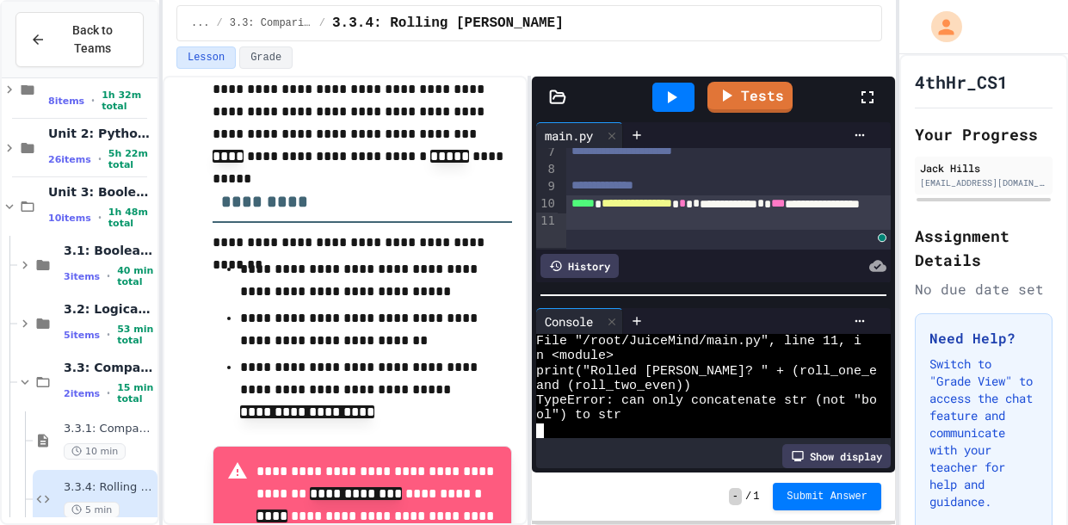
scroll to position [44, 0]
click at [699, 209] on span "*" at bounding box center [695, 203] width 7 height 12
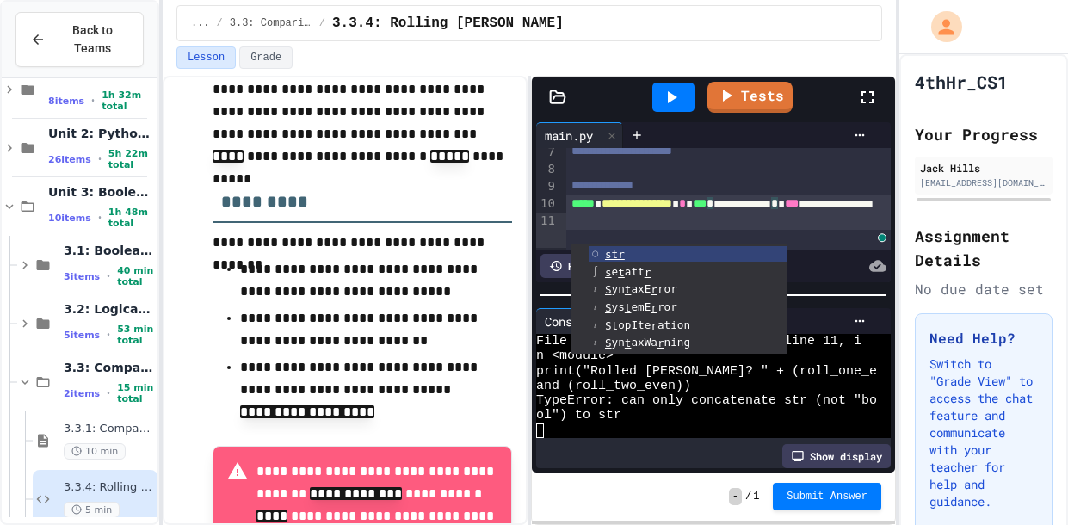
click at [676, 87] on icon at bounding box center [671, 97] width 21 height 21
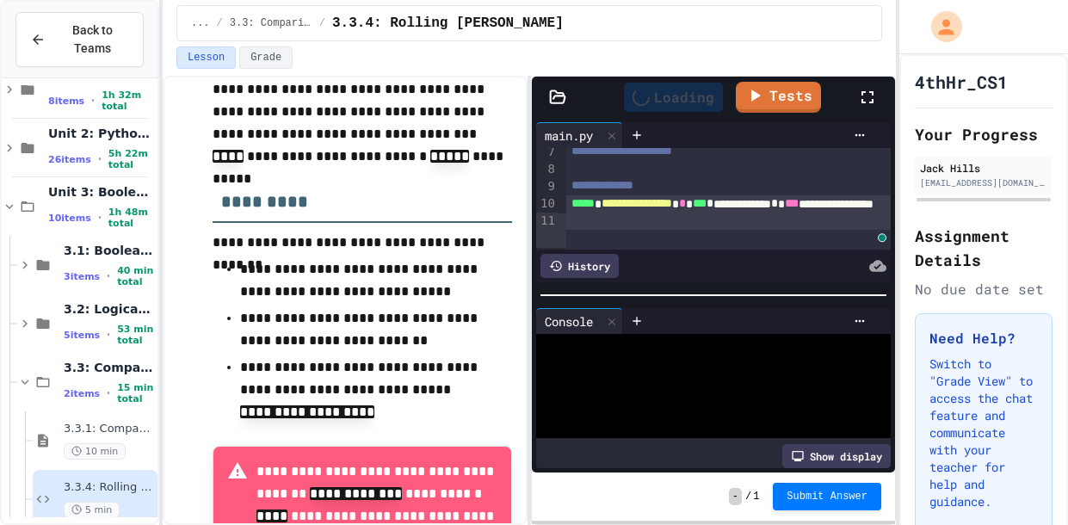
scroll to position [0, 0]
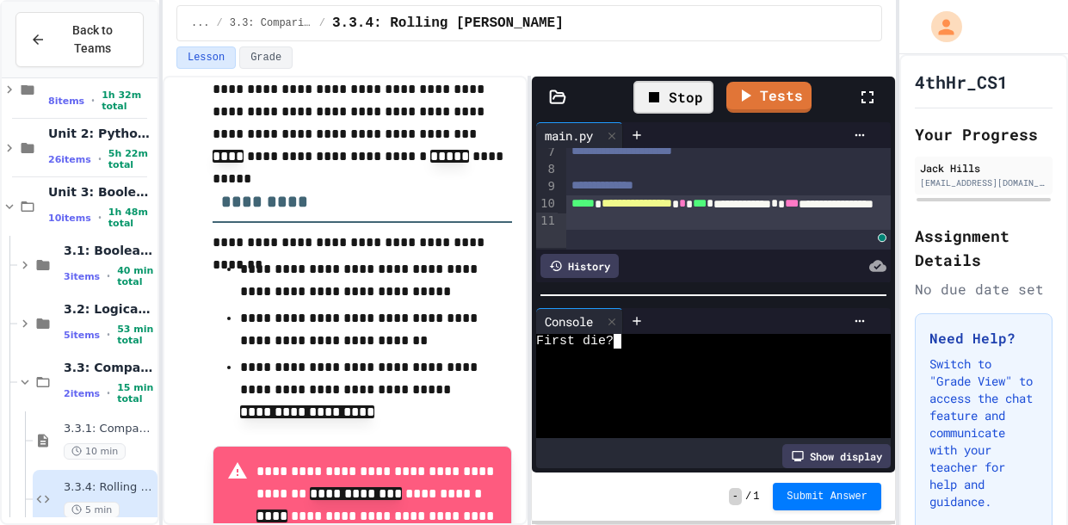
click at [661, 397] on div at bounding box center [706, 400] width 341 height 15
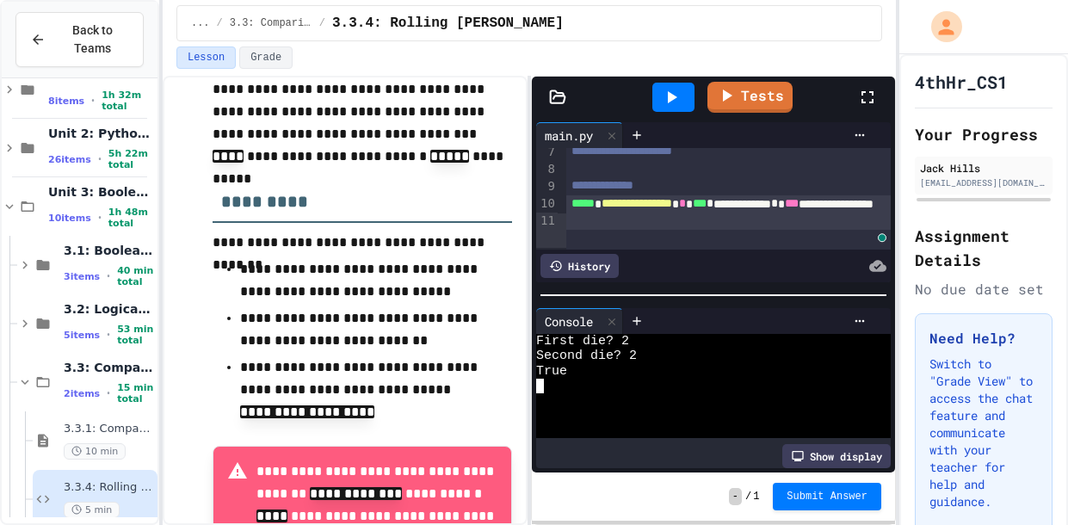
click at [647, 178] on div "To enrich screen reader interactions, please activate Accessibility in Grammarl…" at bounding box center [728, 169] width 324 height 17
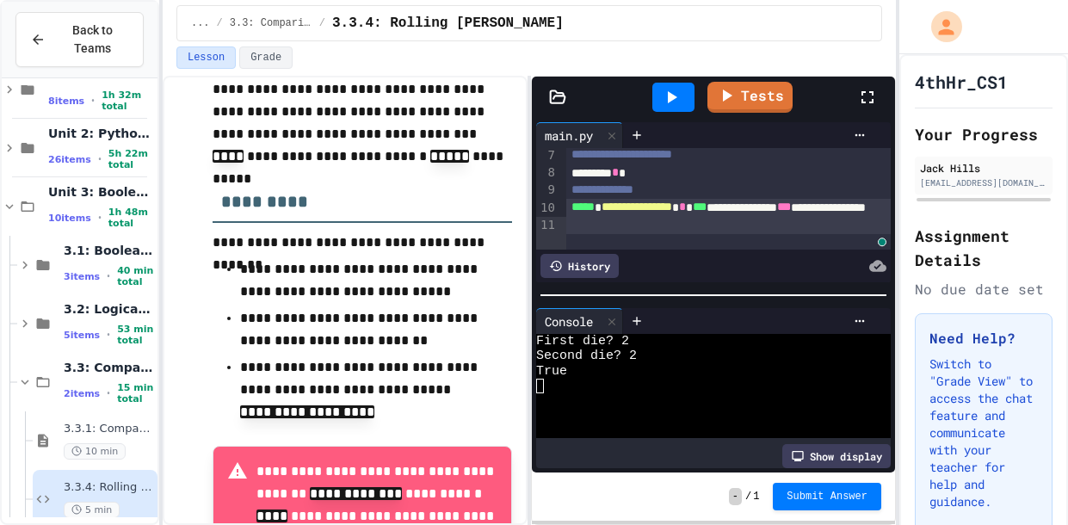
scroll to position [131, 0]
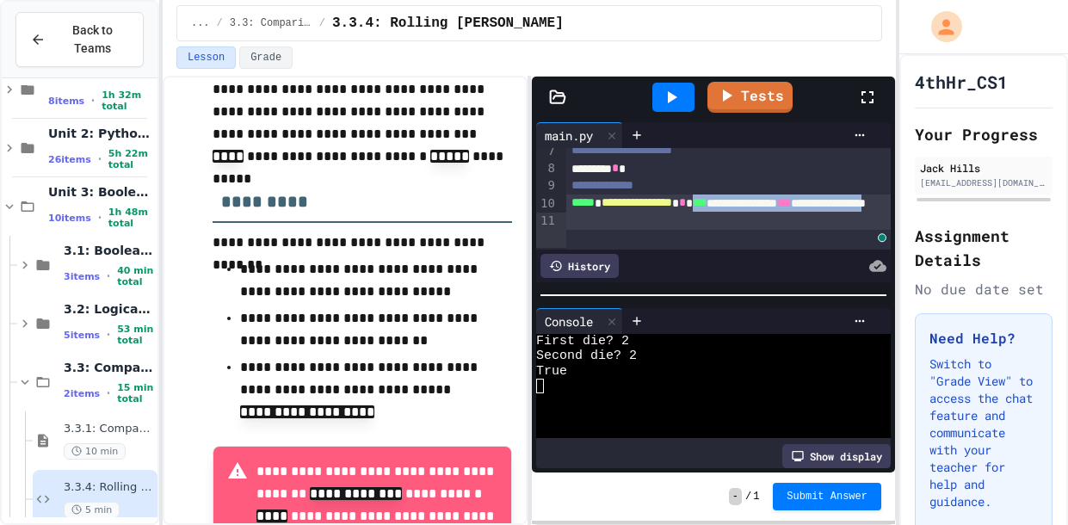
drag, startPoint x: 569, startPoint y: 237, endPoint x: 846, endPoint y: 243, distance: 276.2
click at [846, 230] on div "**********" at bounding box center [728, 211] width 324 height 35
copy div "**********"
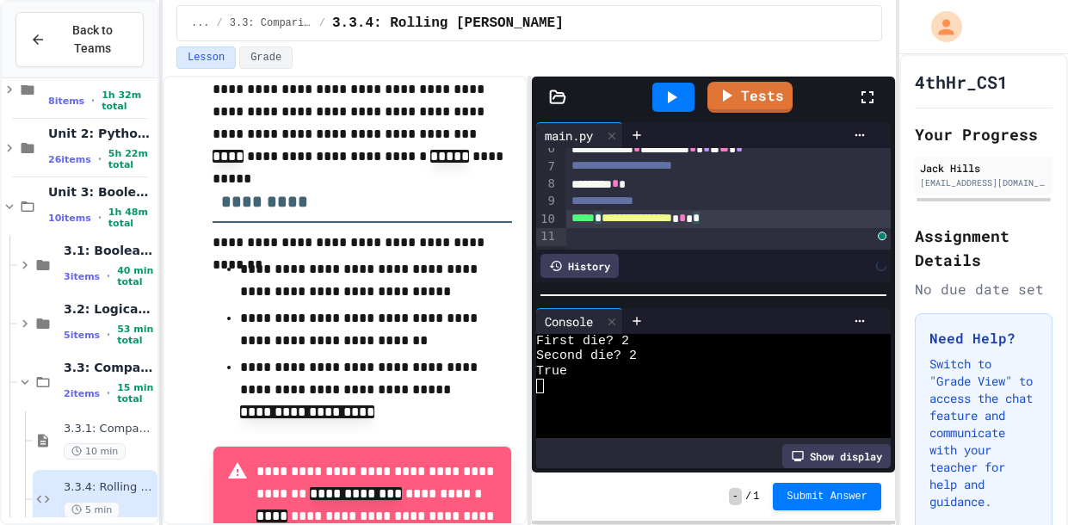
scroll to position [114, 0]
click at [721, 194] on div "******** *" at bounding box center [728, 185] width 324 height 17
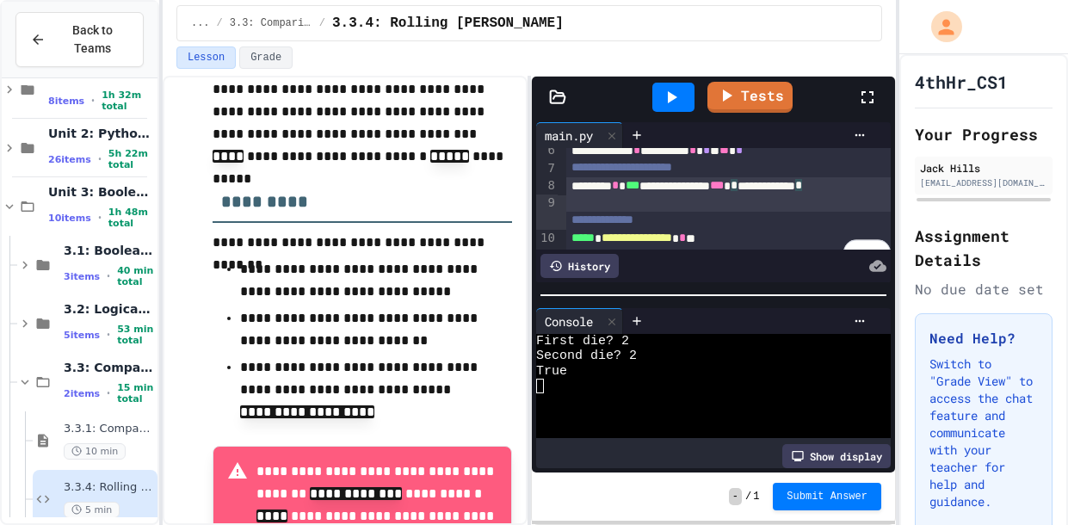
click at [677, 197] on div "**********" at bounding box center [728, 194] width 324 height 35
click at [678, 89] on icon at bounding box center [671, 97] width 21 height 21
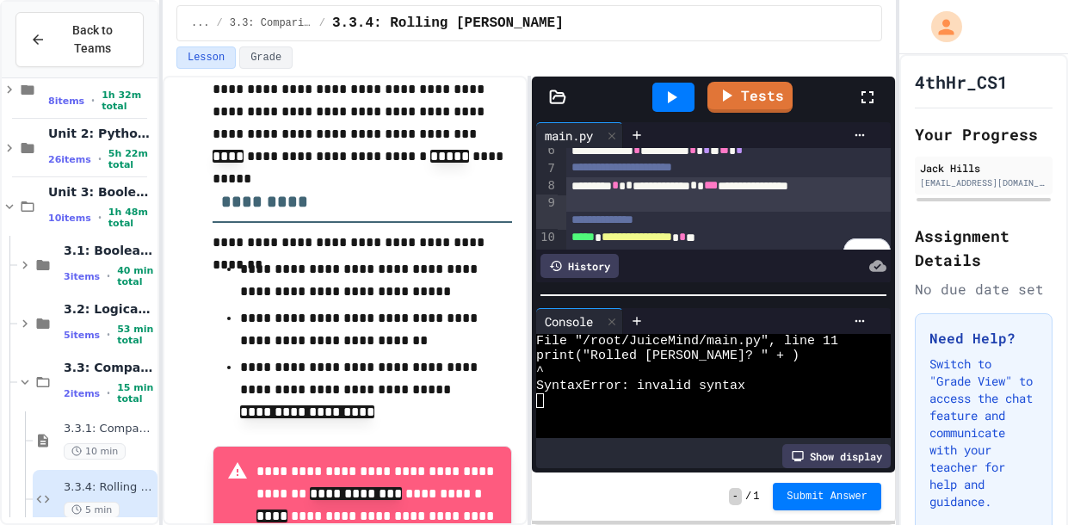
click at [672, 92] on icon at bounding box center [671, 97] width 21 height 21
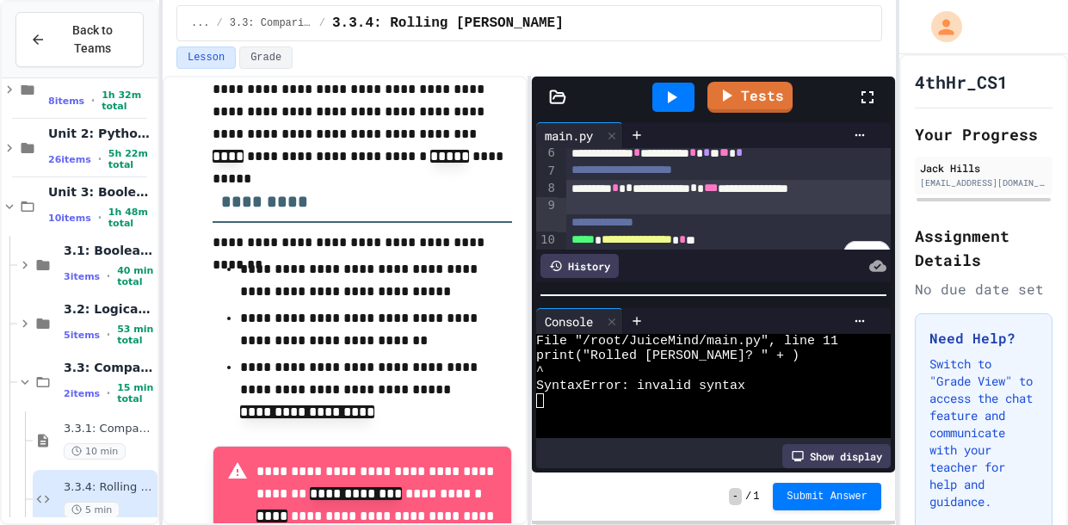
scroll to position [130, 0]
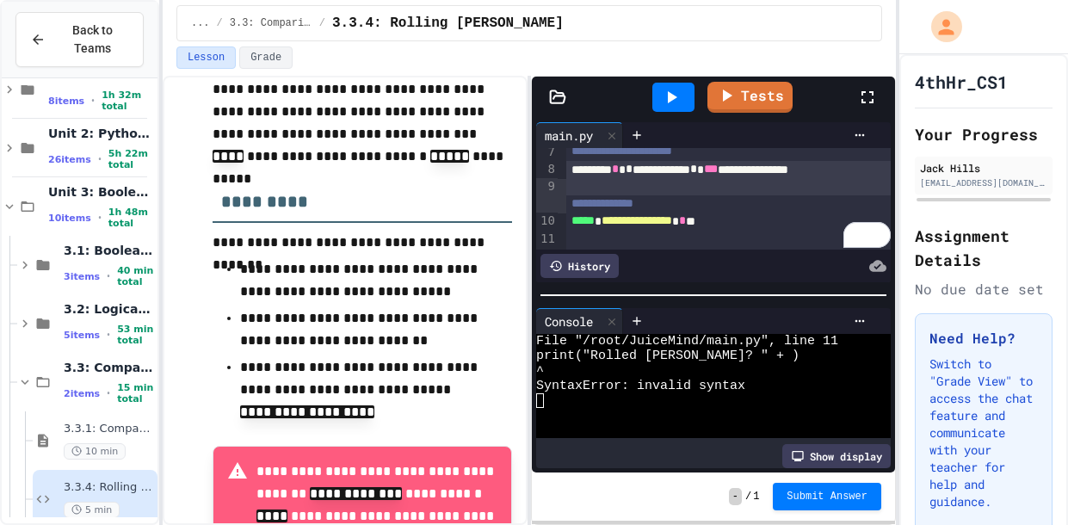
click at [614, 184] on div "**********" at bounding box center [728, 178] width 324 height 34
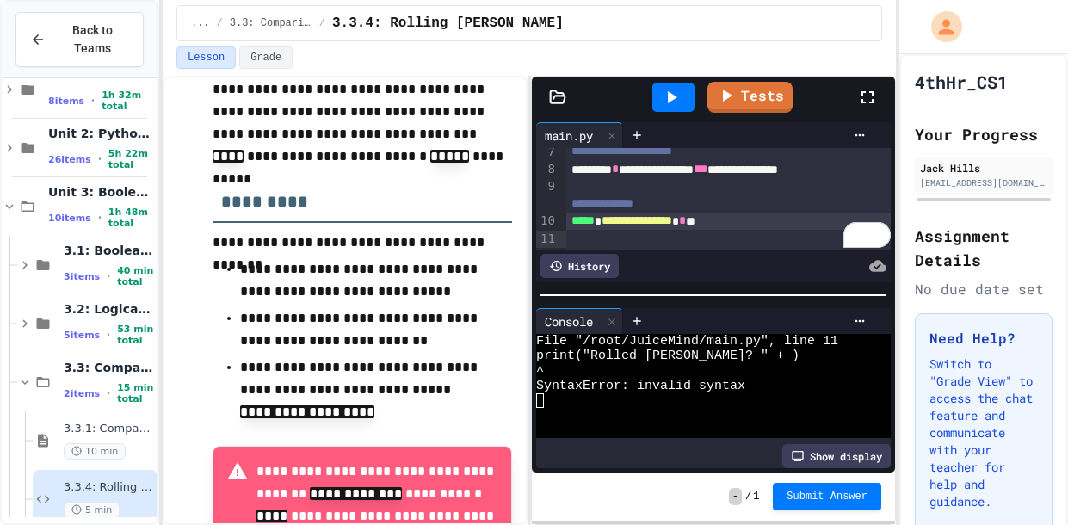
click at [686, 226] on span "*" at bounding box center [682, 220] width 7 height 12
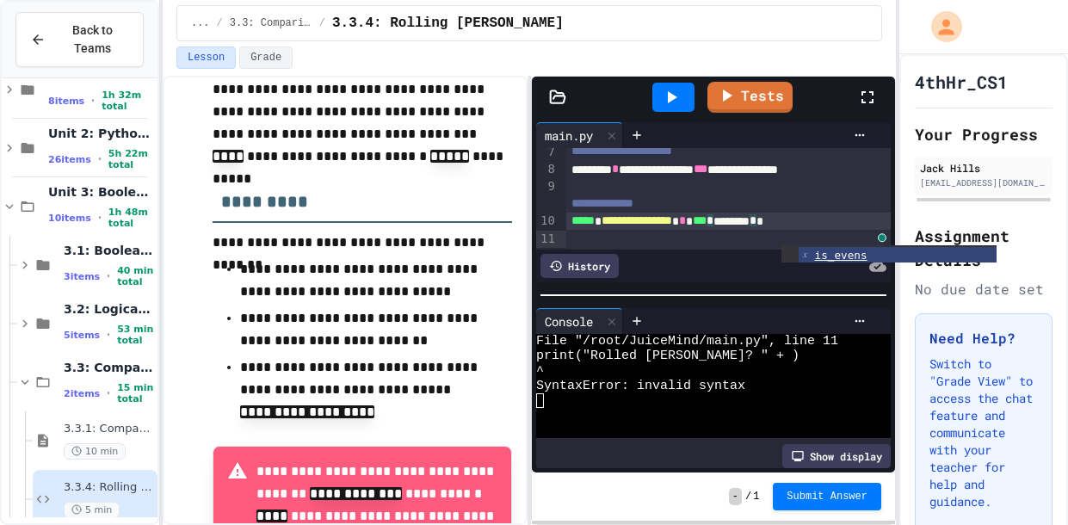
click at [668, 89] on icon at bounding box center [671, 97] width 21 height 21
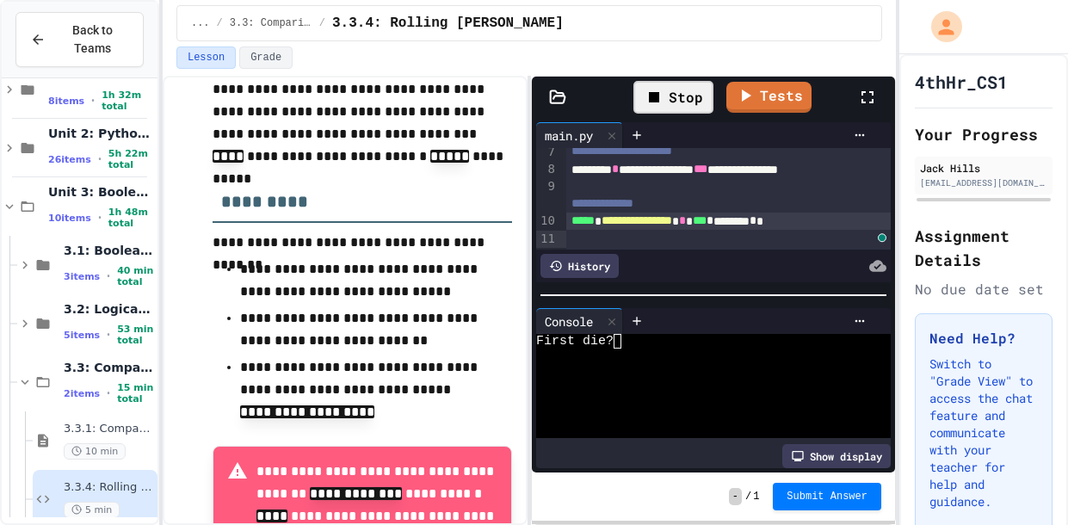
click at [667, 359] on div at bounding box center [706, 355] width 341 height 15
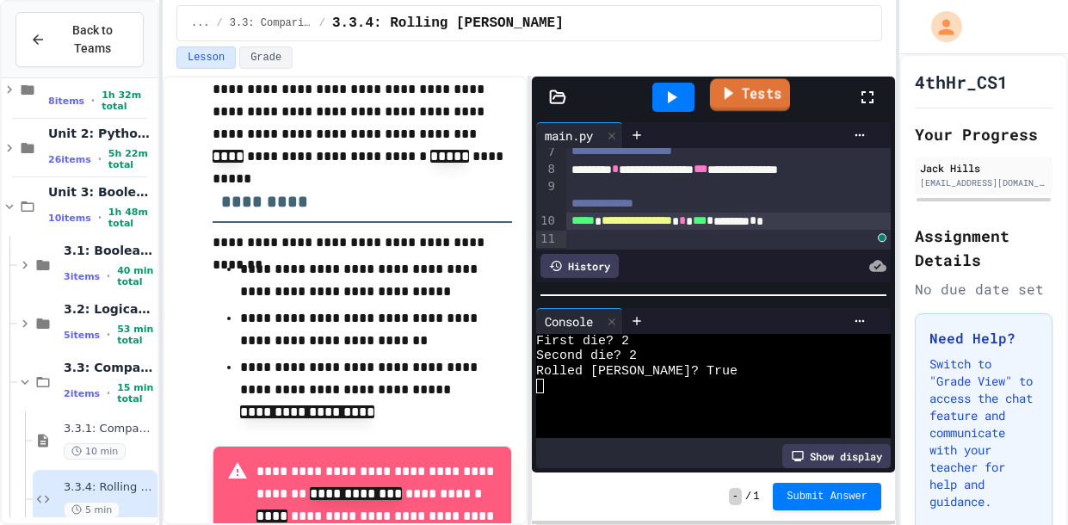
click at [727, 81] on link "Tests" at bounding box center [750, 94] width 80 height 33
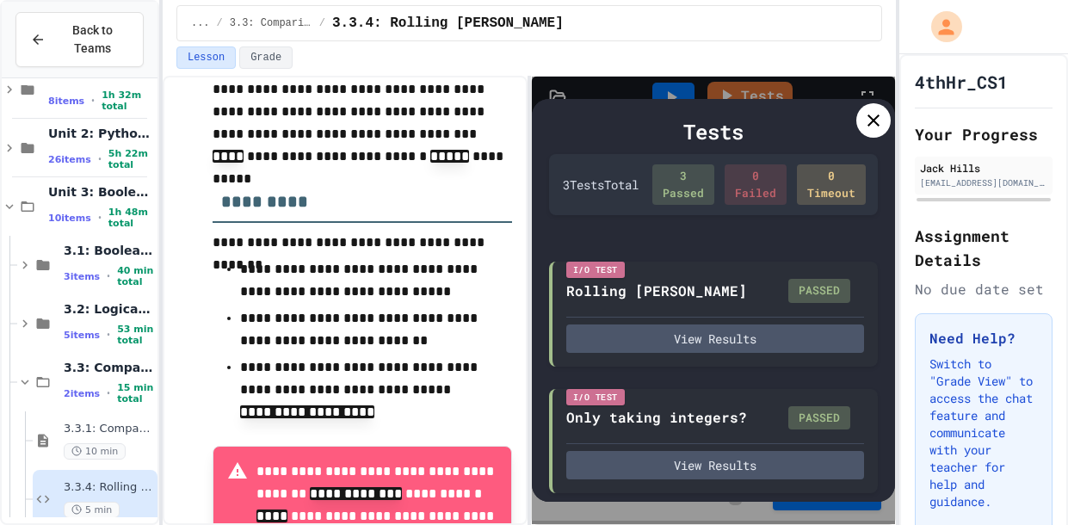
click at [874, 132] on div at bounding box center [873, 120] width 34 height 34
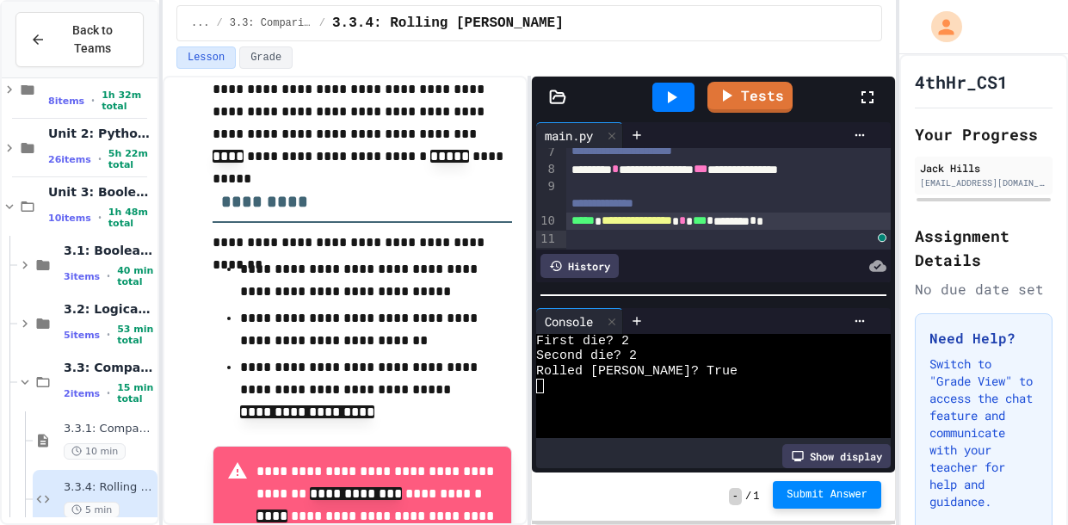
click at [813, 504] on button "Submit Answer" at bounding box center [826, 495] width 108 height 28
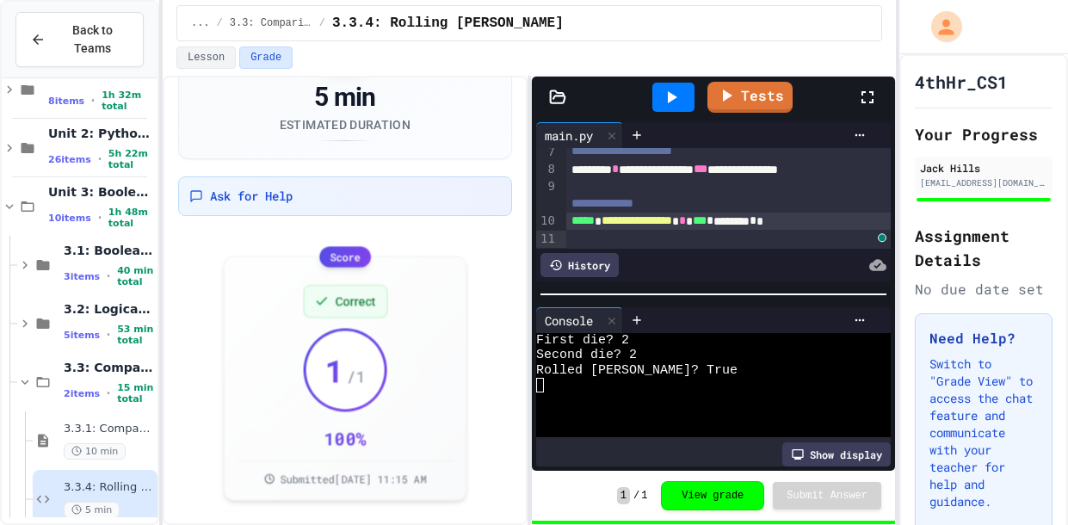
scroll to position [108, 0]
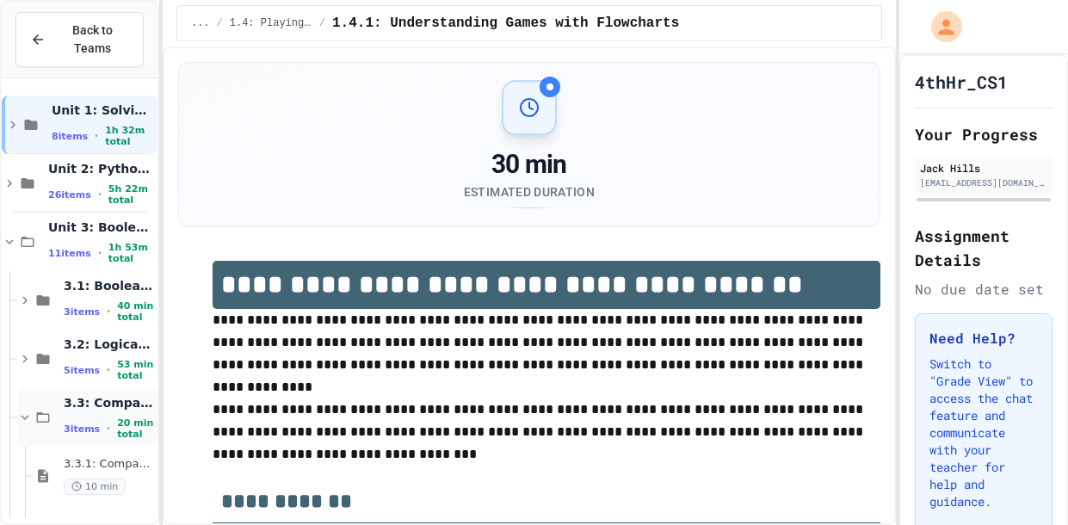
scroll to position [114, 0]
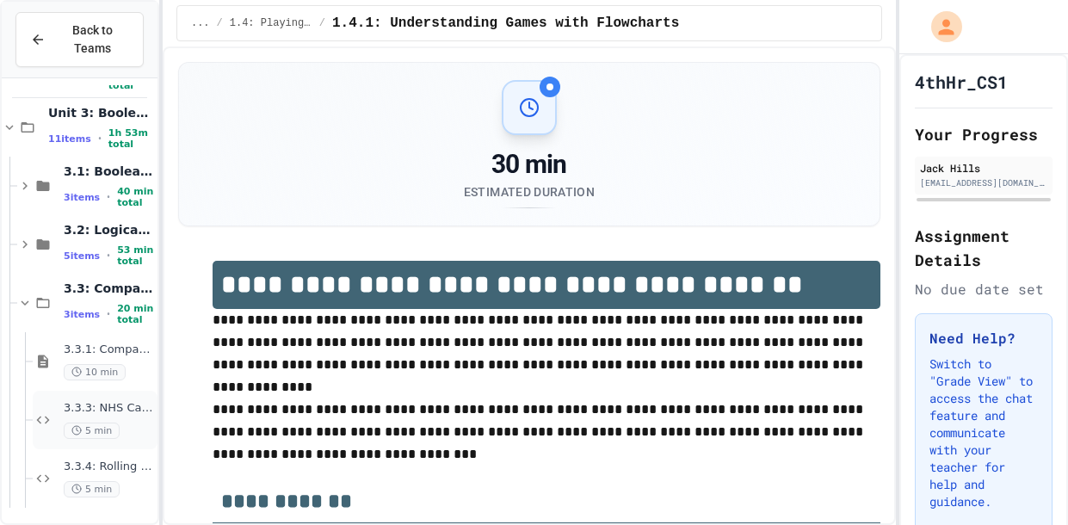
click at [114, 429] on span "5 min" at bounding box center [92, 430] width 56 height 16
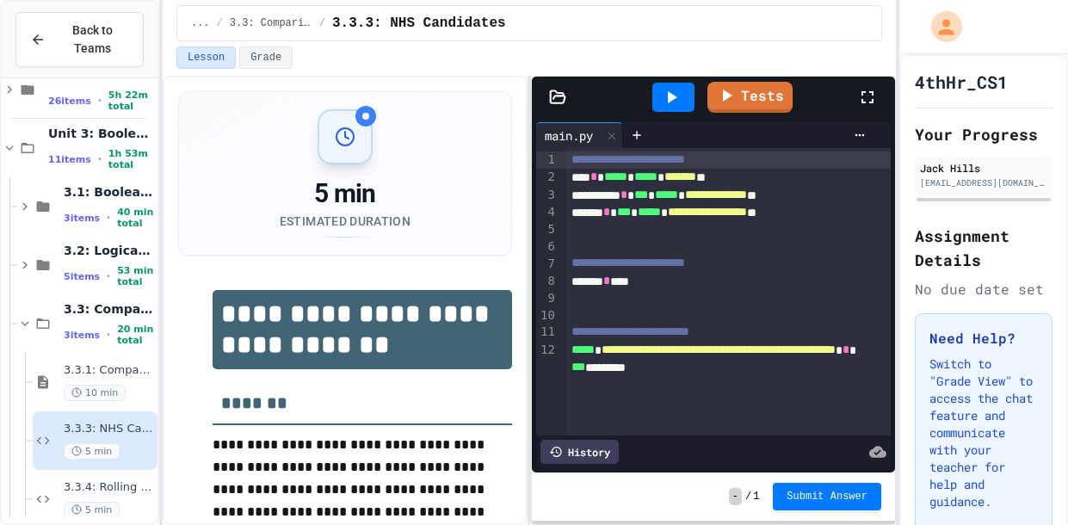
click at [689, 273] on div "****** * ***" at bounding box center [728, 281] width 324 height 17
click at [686, 278] on div "****** * ***" at bounding box center [728, 281] width 324 height 17
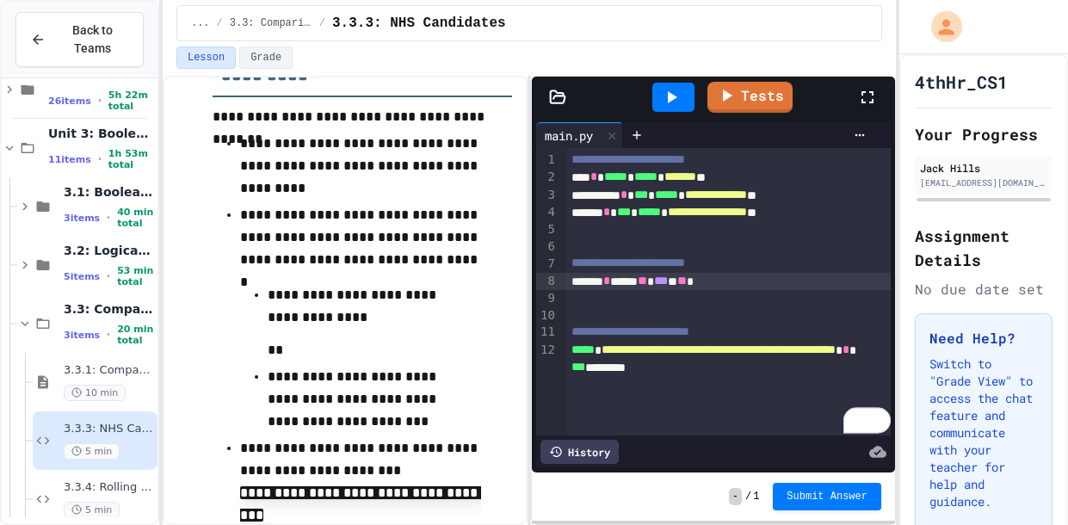
scroll to position [502, 0]
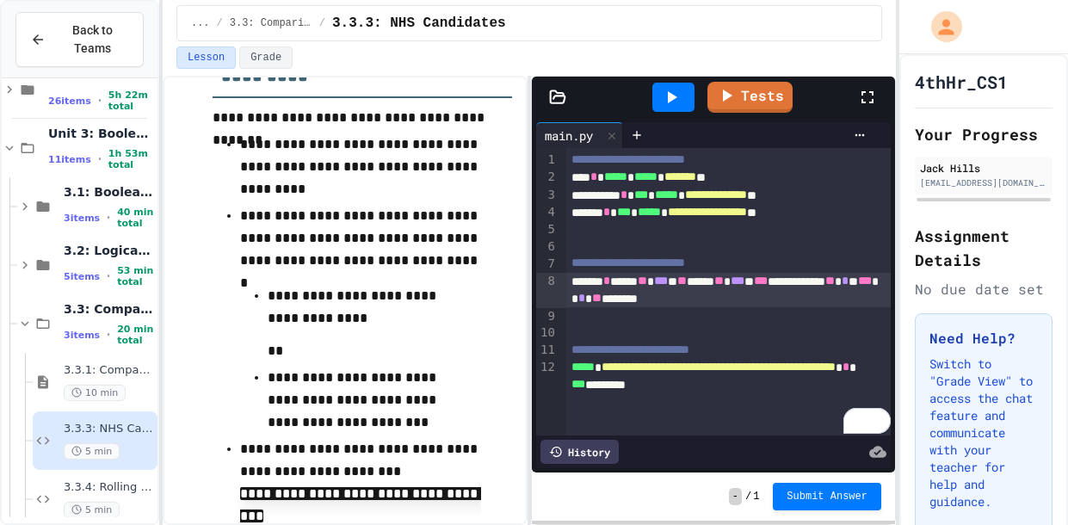
click at [601, 297] on span "**" at bounding box center [596, 298] width 9 height 12
click at [670, 90] on icon at bounding box center [671, 97] width 21 height 21
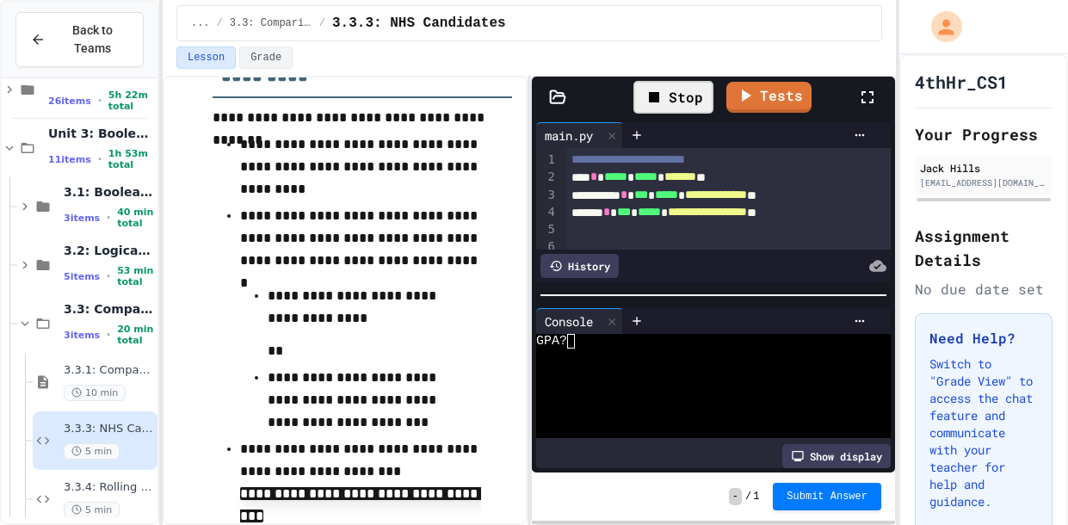
click at [673, 349] on div at bounding box center [706, 355] width 341 height 15
click at [764, 101] on link "Tests" at bounding box center [769, 96] width 86 height 31
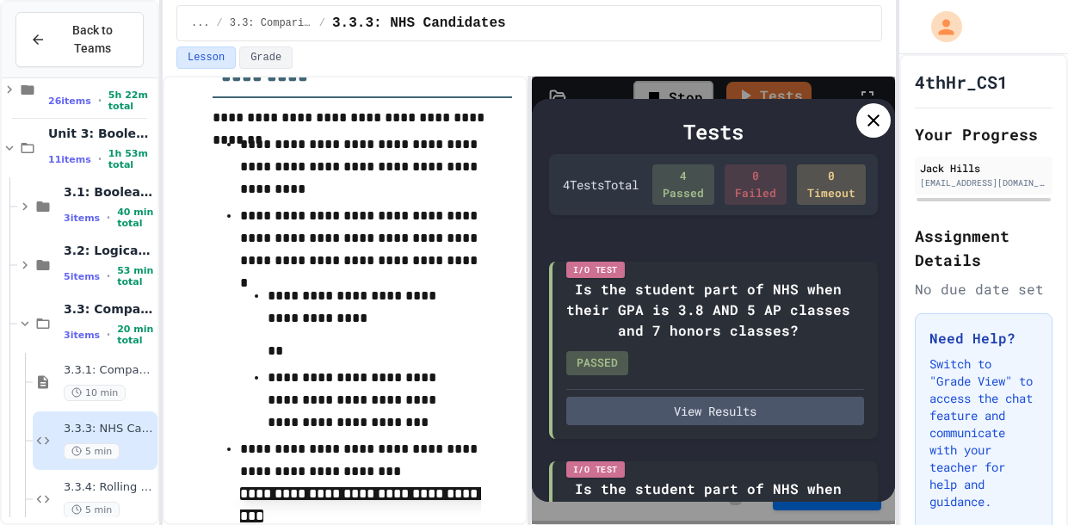
click at [877, 122] on icon at bounding box center [873, 120] width 12 height 12
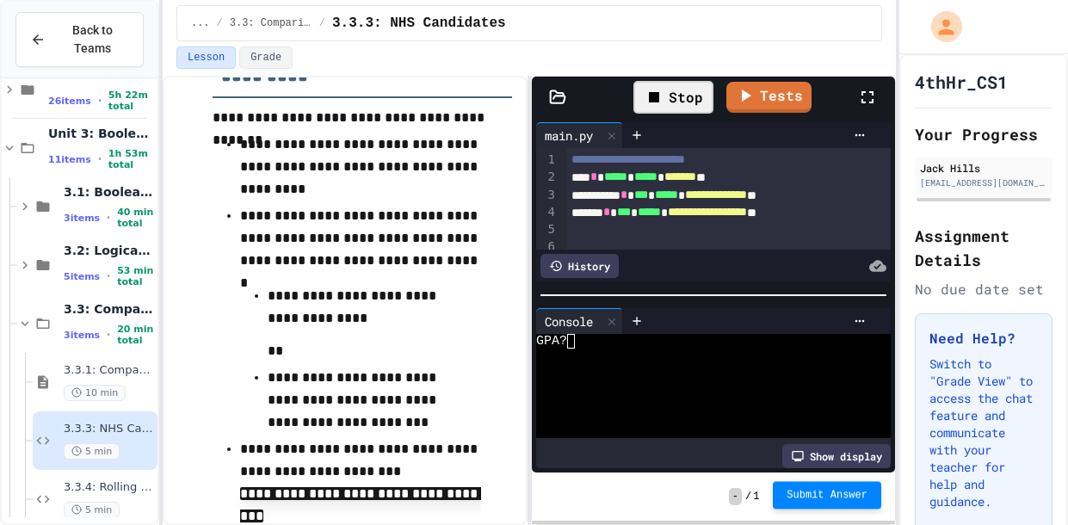
click at [841, 500] on span "Submit Answer" at bounding box center [826, 495] width 81 height 14
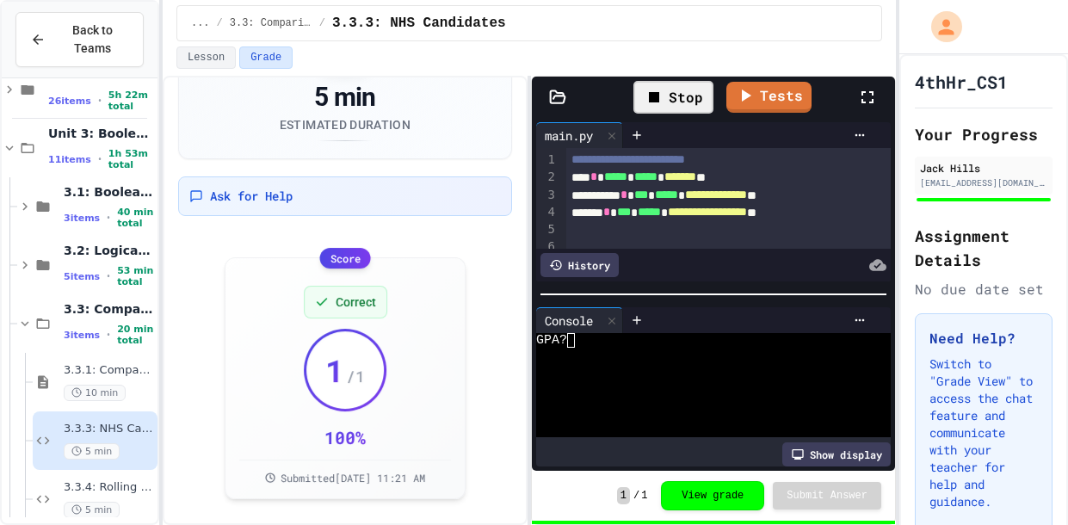
scroll to position [108, 0]
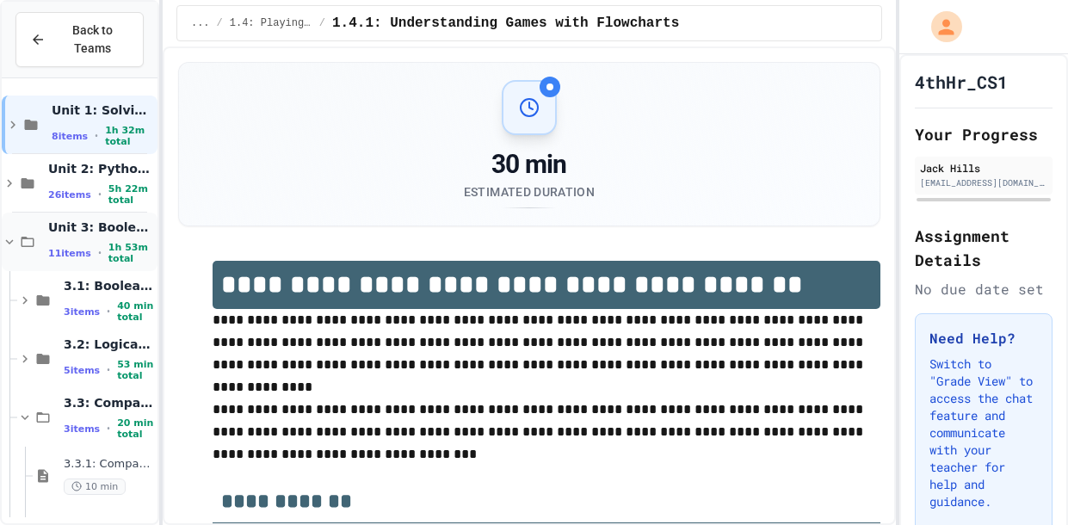
click at [52, 227] on span "Unit 3: Booleans and Conditionals" at bounding box center [101, 226] width 106 height 15
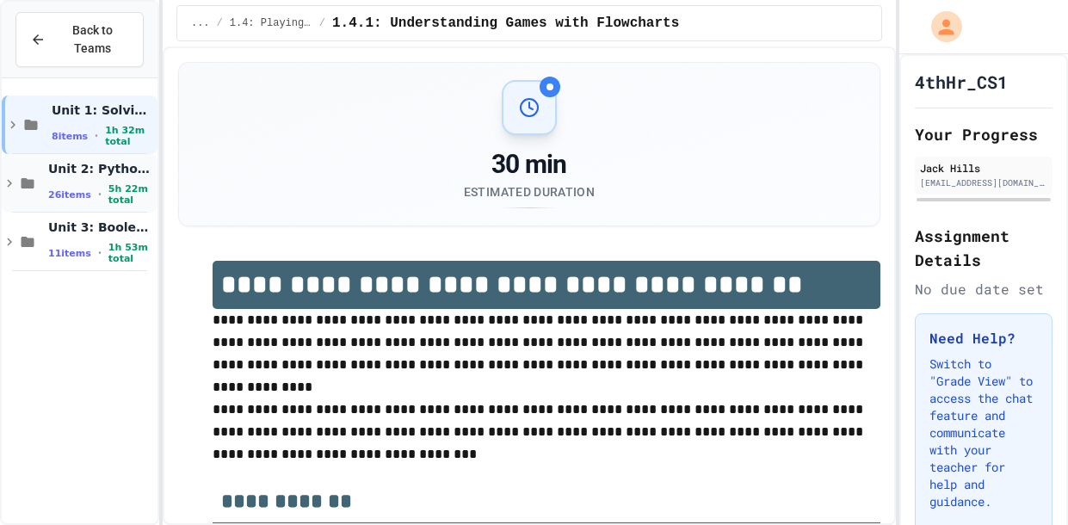
click at [83, 196] on span "26 items" at bounding box center [69, 194] width 43 height 11
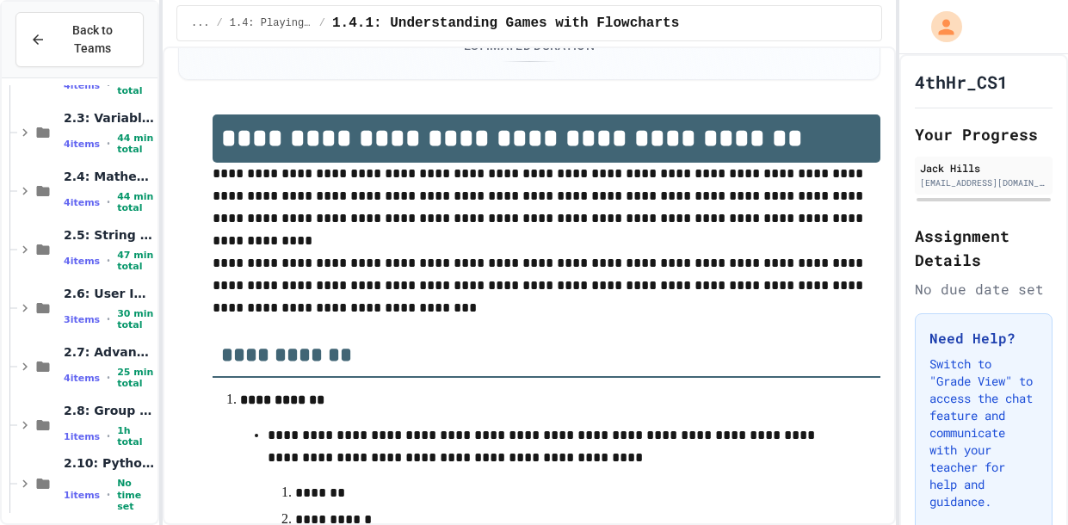
scroll to position [290, 0]
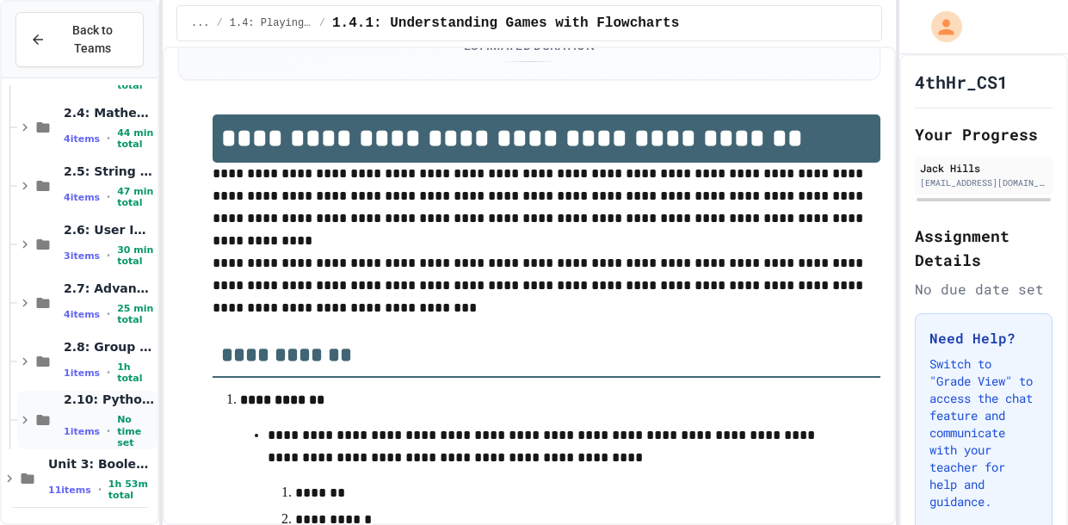
click at [42, 423] on icon at bounding box center [43, 419] width 21 height 15
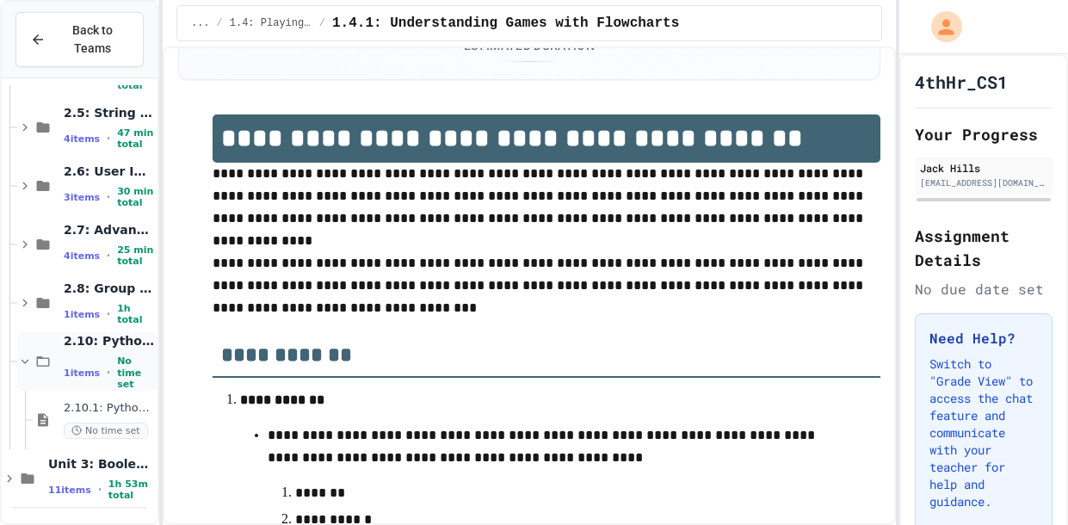
click at [70, 342] on span "2.10: Python Fundamentals Exam" at bounding box center [109, 340] width 90 height 15
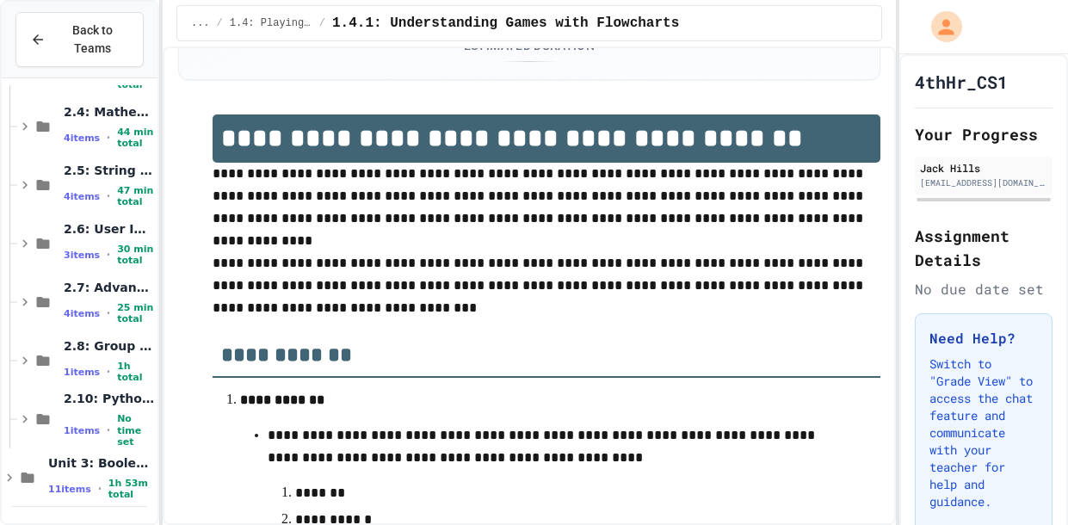
scroll to position [269, 0]
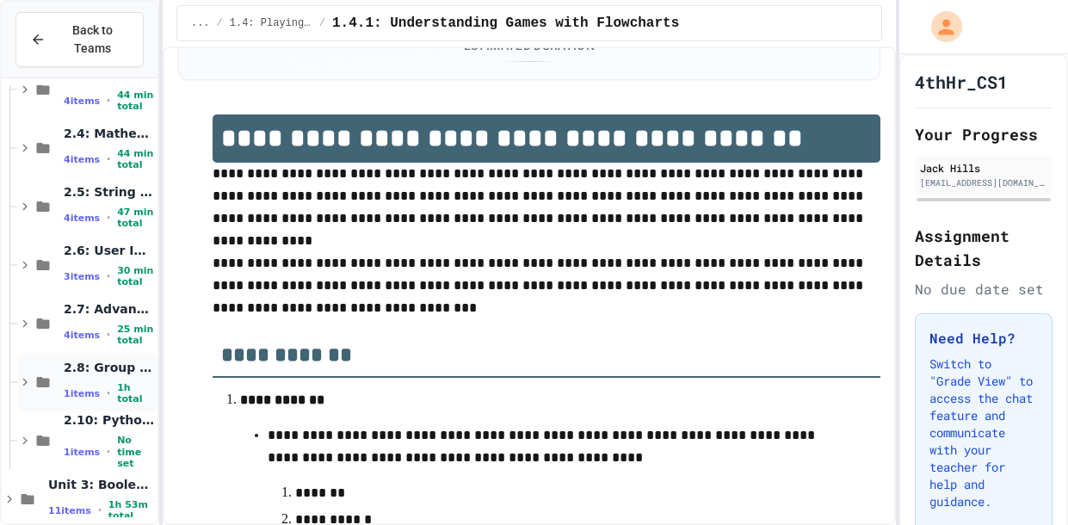
click at [78, 368] on span "2.8: Group Project - Mad Libs" at bounding box center [109, 367] width 90 height 15
click at [78, 367] on span "2.8: Group Project - Mad Libs" at bounding box center [109, 367] width 90 height 15
click at [93, 329] on div "4 items • 25 min total" at bounding box center [109, 334] width 90 height 22
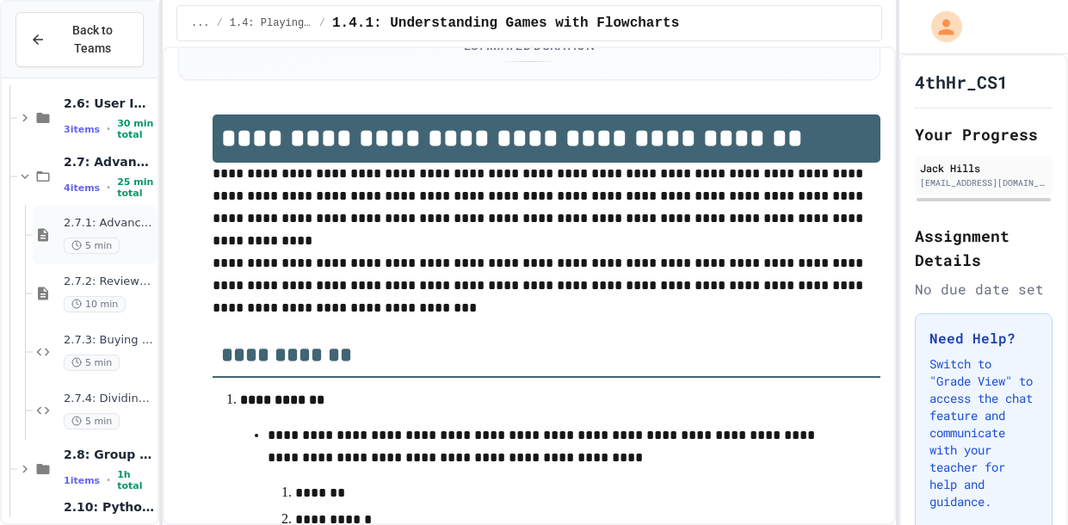
scroll to position [450, 0]
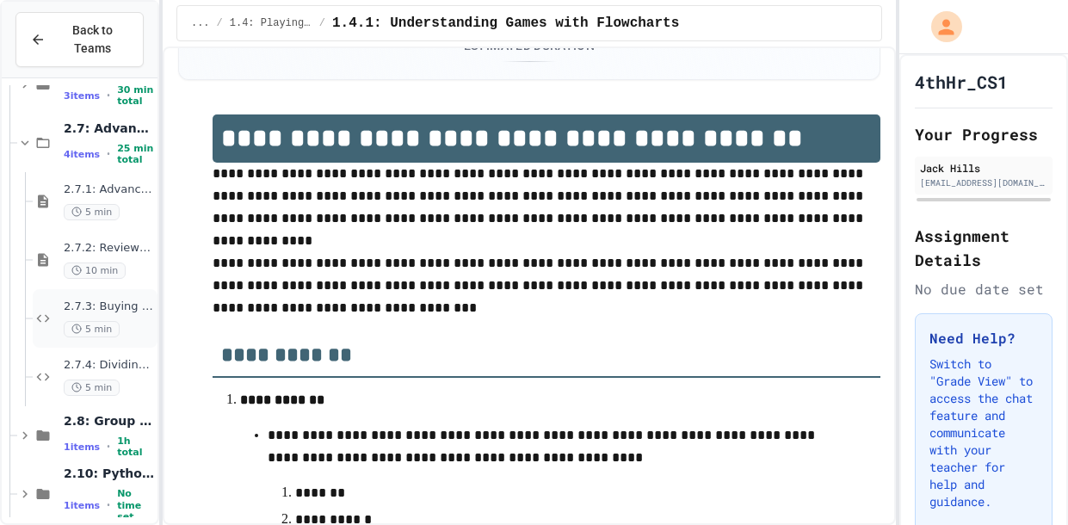
click at [112, 323] on span "5 min" at bounding box center [92, 329] width 56 height 16
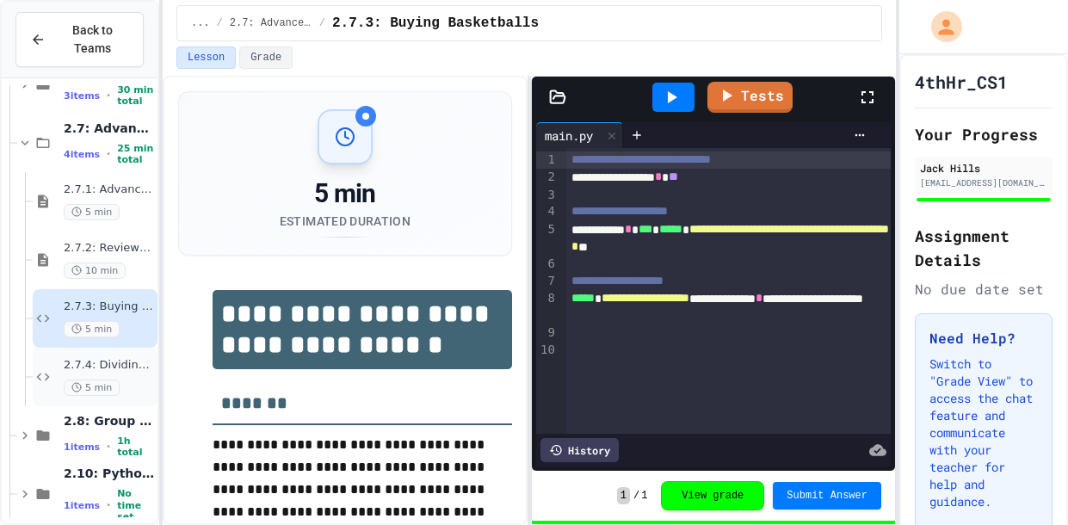
click at [117, 365] on span "2.7.4: Dividing a Number" at bounding box center [109, 365] width 90 height 15
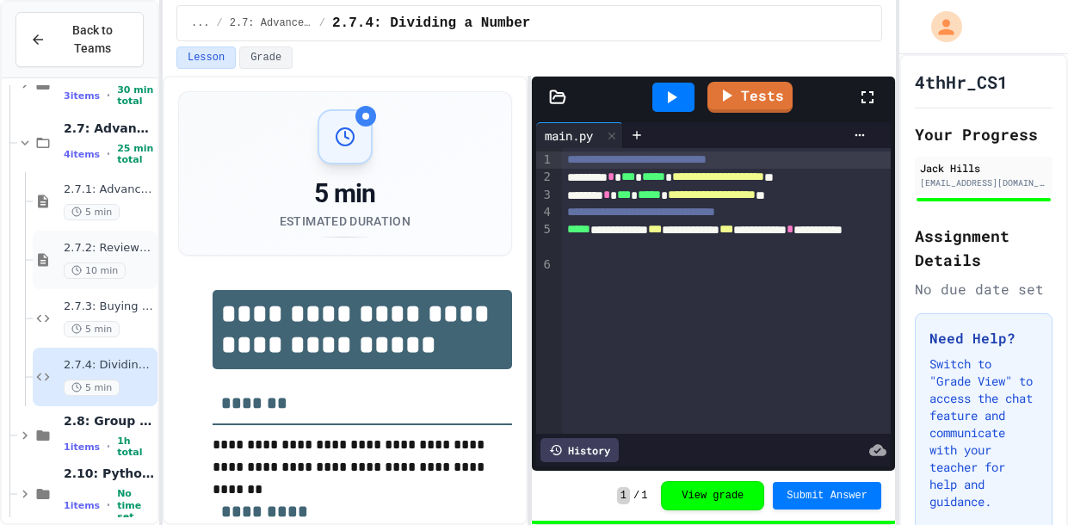
click at [98, 262] on span "10 min" at bounding box center [95, 270] width 62 height 16
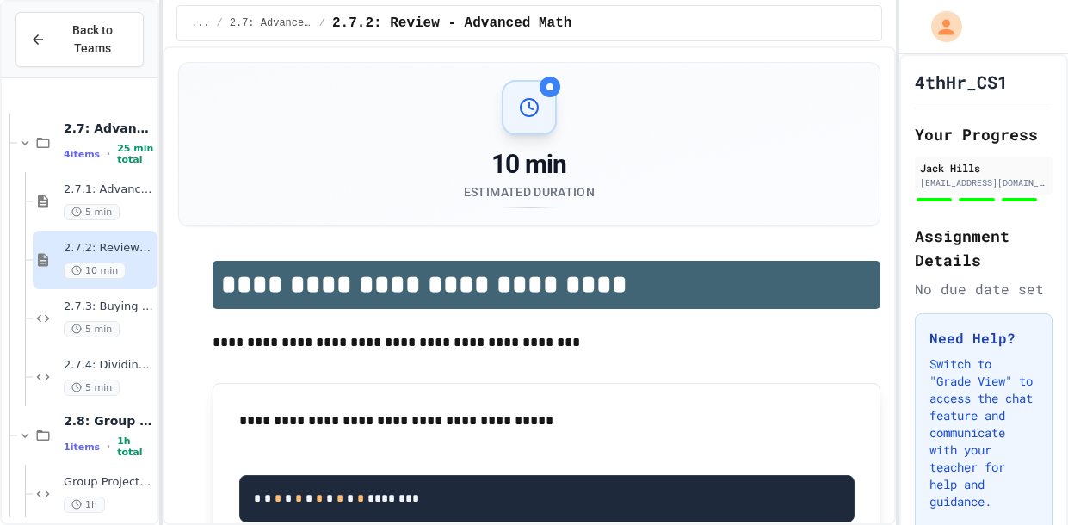
scroll to position [539, 0]
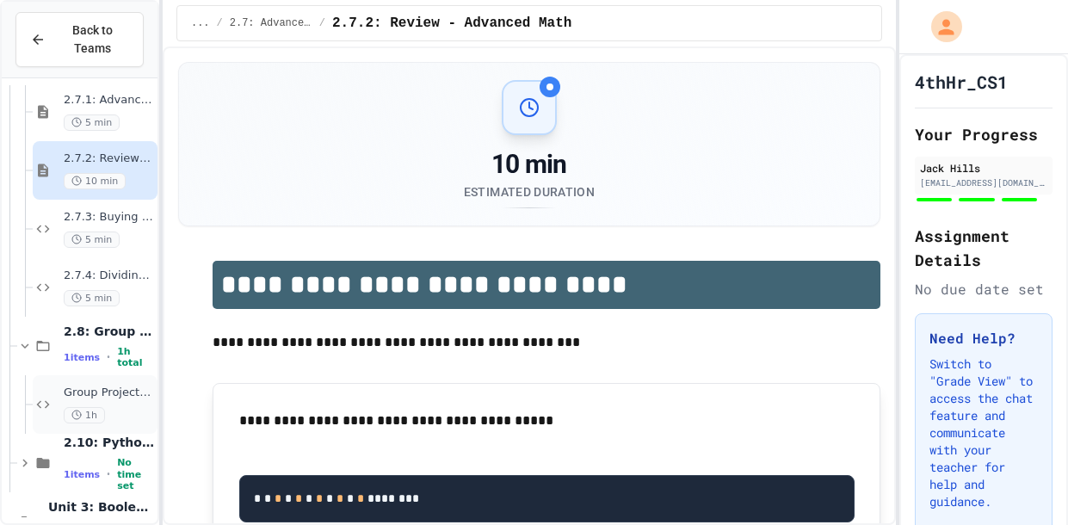
click at [110, 409] on div "1h" at bounding box center [109, 415] width 90 height 16
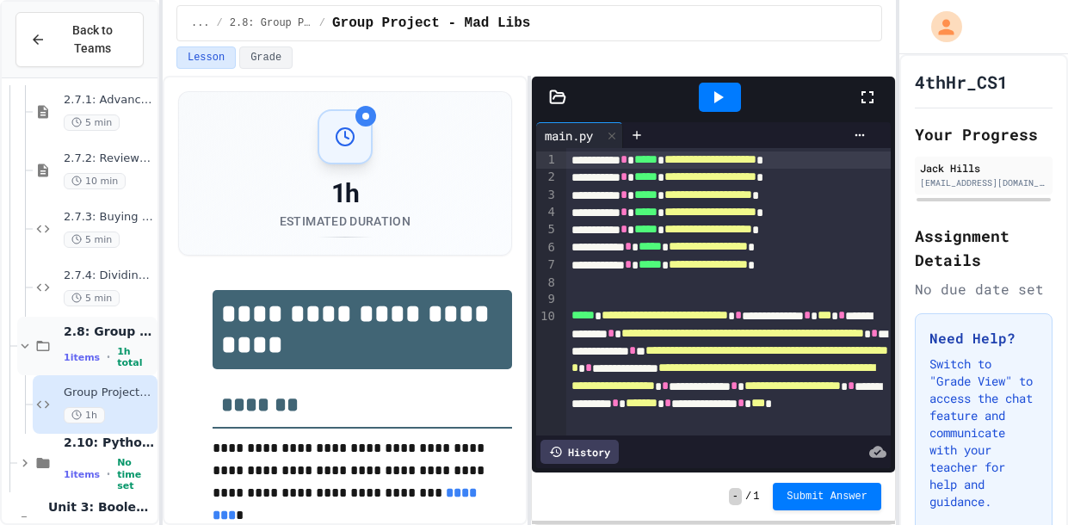
click at [102, 339] on span "2.8: Group Project - Mad Libs" at bounding box center [109, 330] width 90 height 15
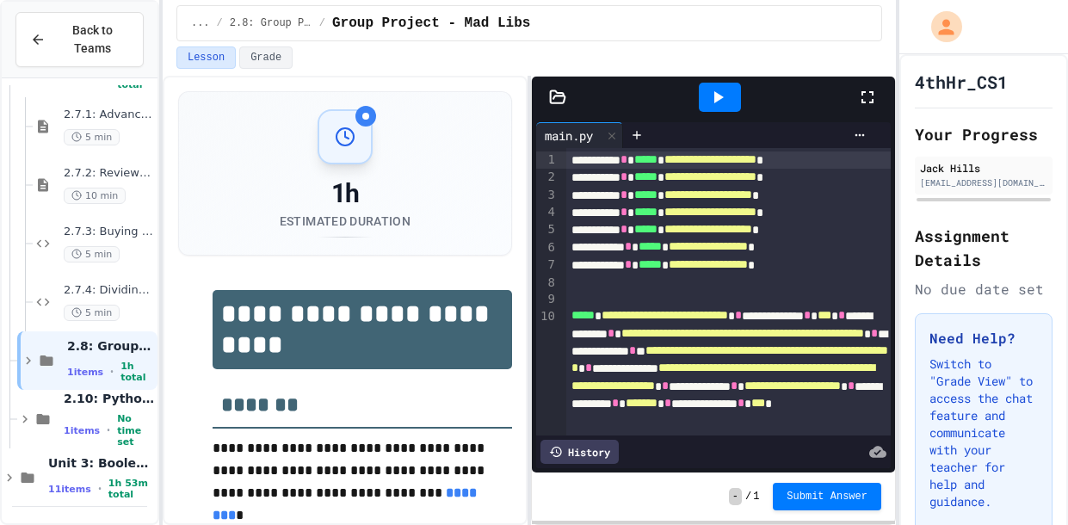
scroll to position [503, 0]
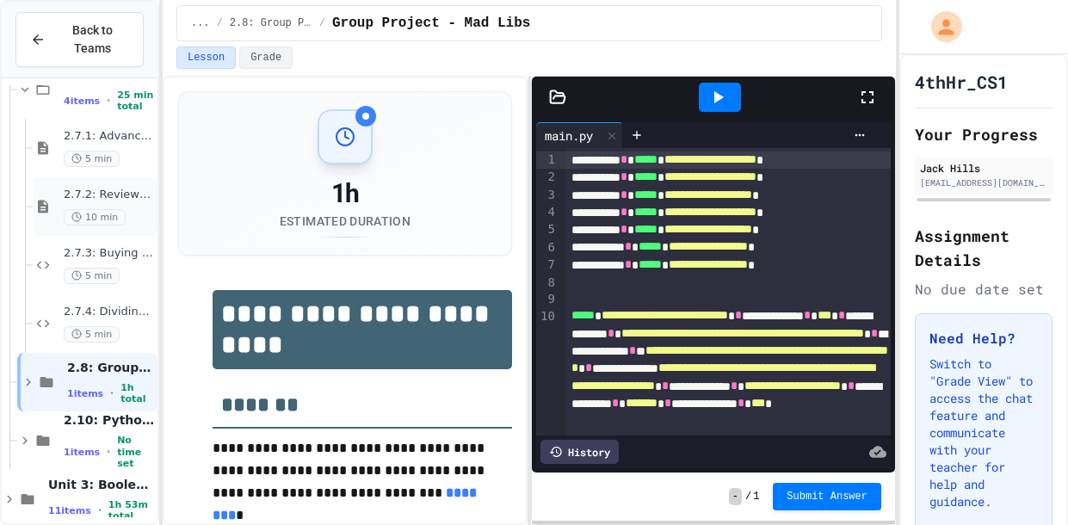
click at [121, 204] on div "2.7.2: Review - Advanced Math 10 min" at bounding box center [109, 207] width 90 height 38
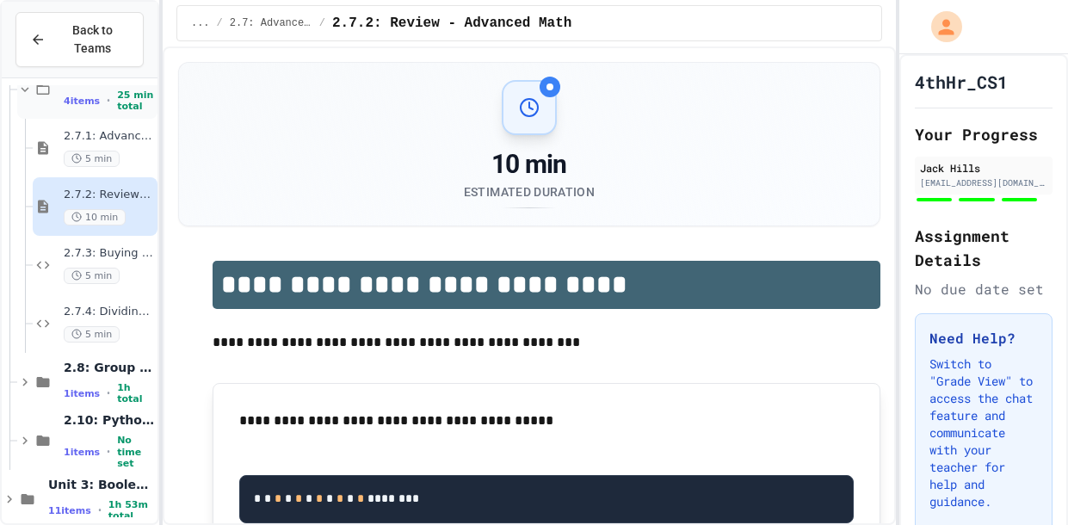
click at [117, 113] on div "2.7: Advanced Math 4 items • 25 min total" at bounding box center [109, 90] width 90 height 46
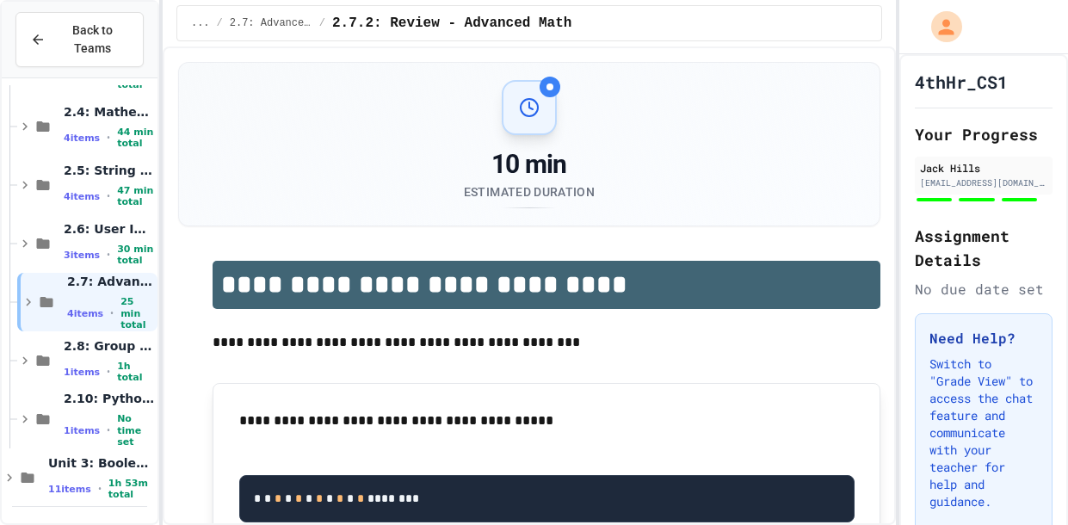
scroll to position [269, 0]
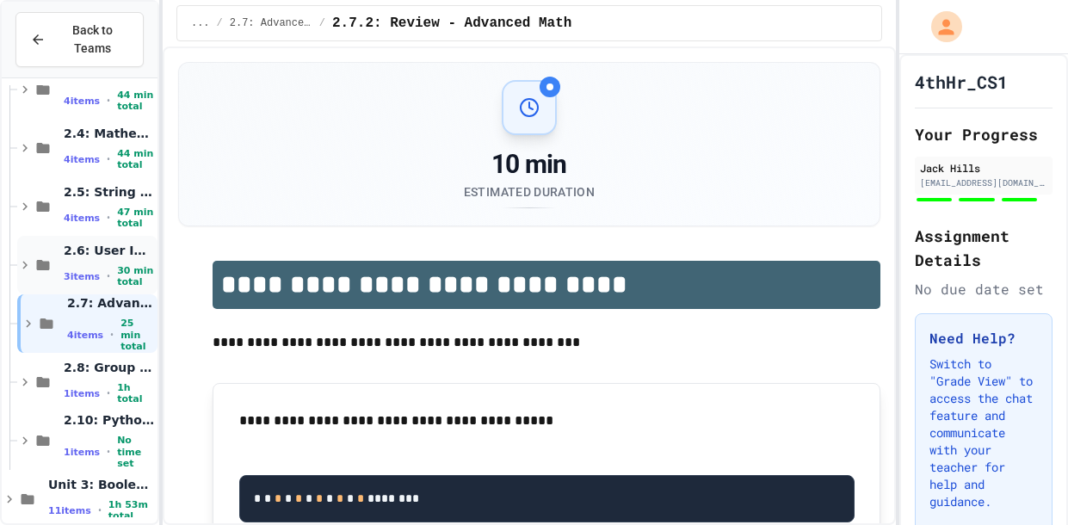
click at [126, 267] on span "30 min total" at bounding box center [135, 276] width 37 height 22
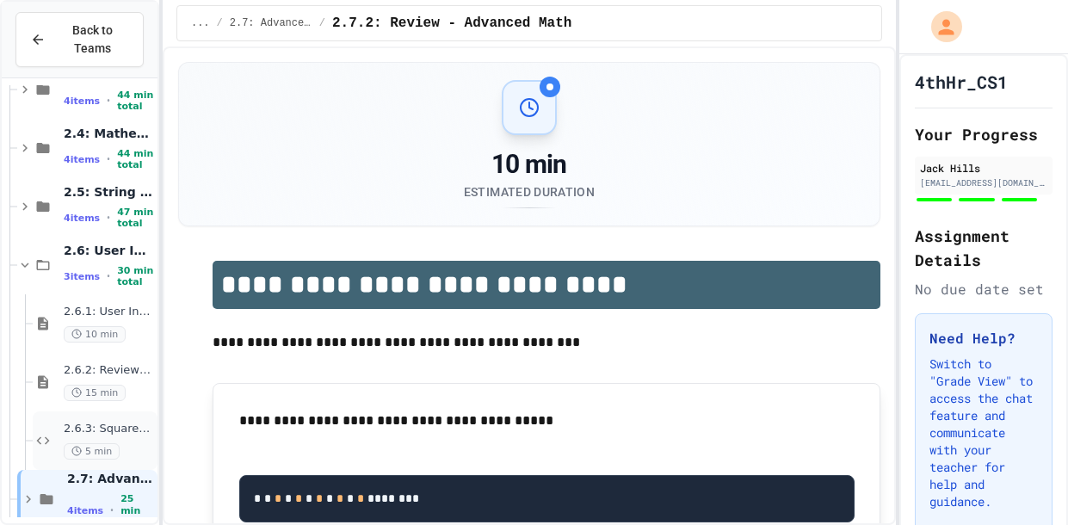
click at [124, 429] on span "2.6.3: Squares and Circles" at bounding box center [109, 429] width 90 height 15
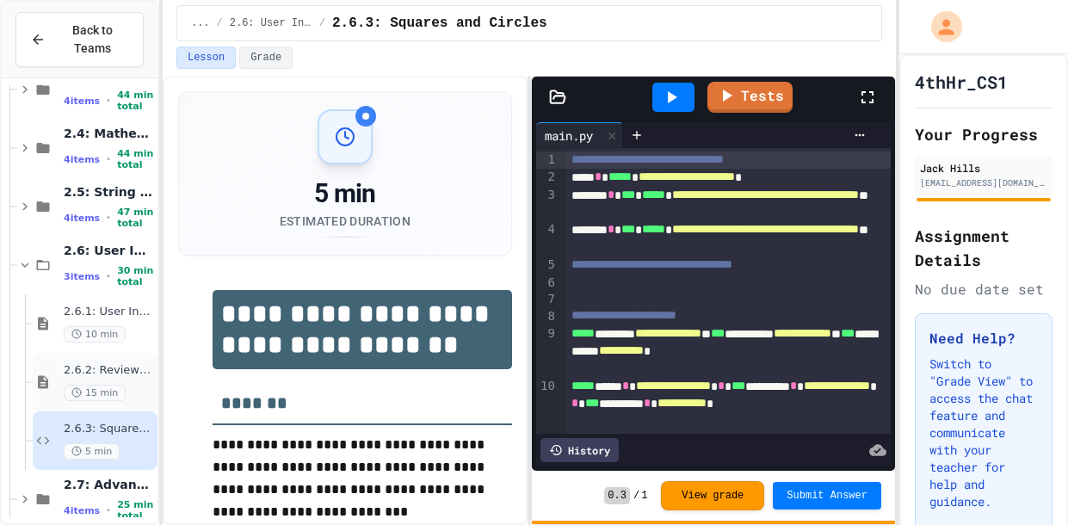
click at [132, 388] on div "15 min" at bounding box center [109, 393] width 90 height 16
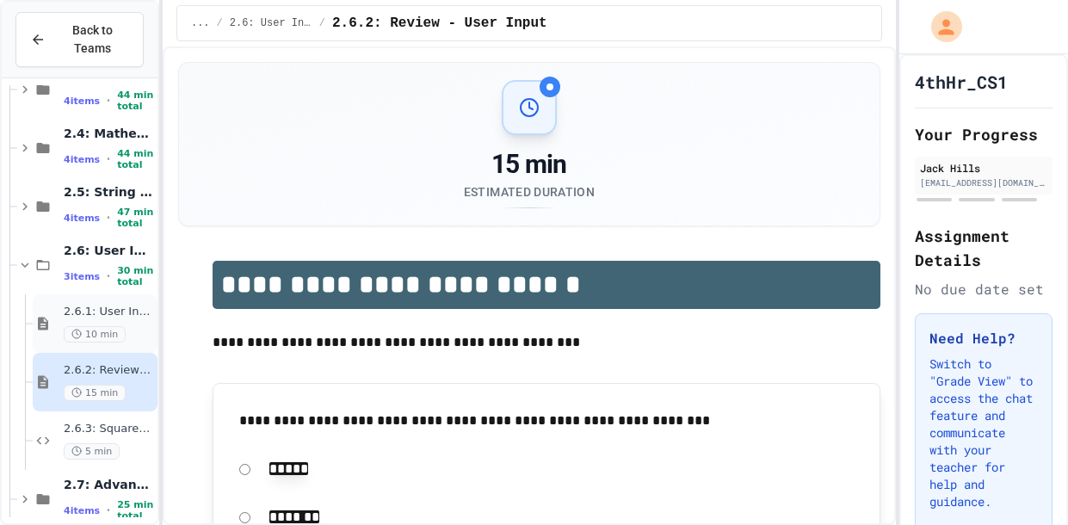
click at [128, 317] on div "2.6.1: User Input 10 min" at bounding box center [109, 324] width 90 height 38
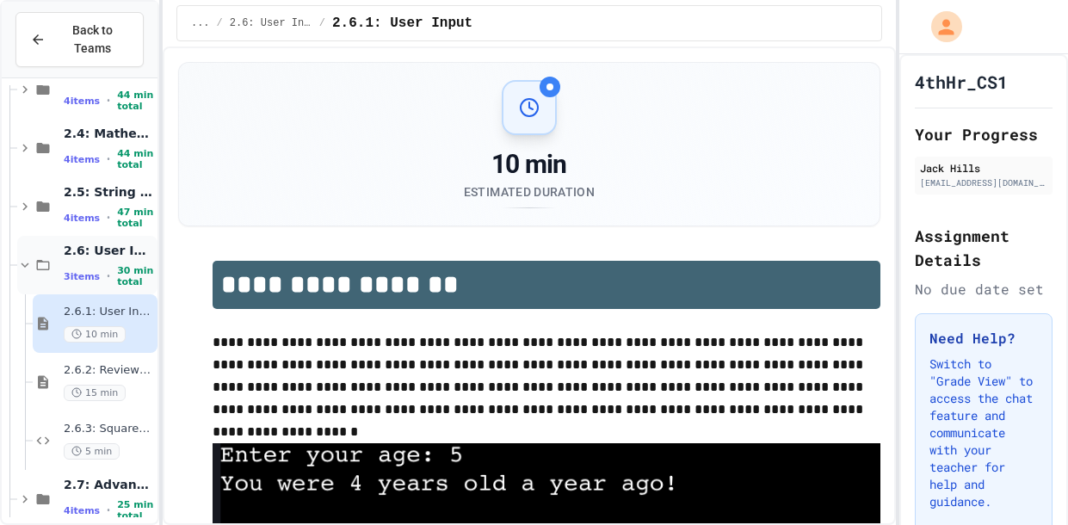
click at [121, 268] on span "30 min total" at bounding box center [135, 276] width 37 height 22
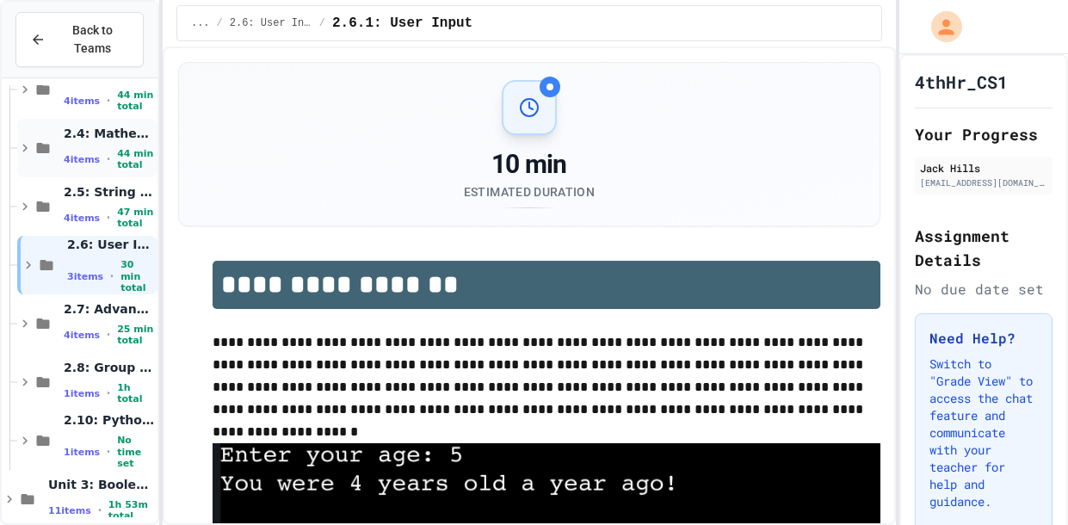
click at [101, 144] on div "2.4: Mathematical Operators 4 items • 44 min total" at bounding box center [109, 149] width 90 height 46
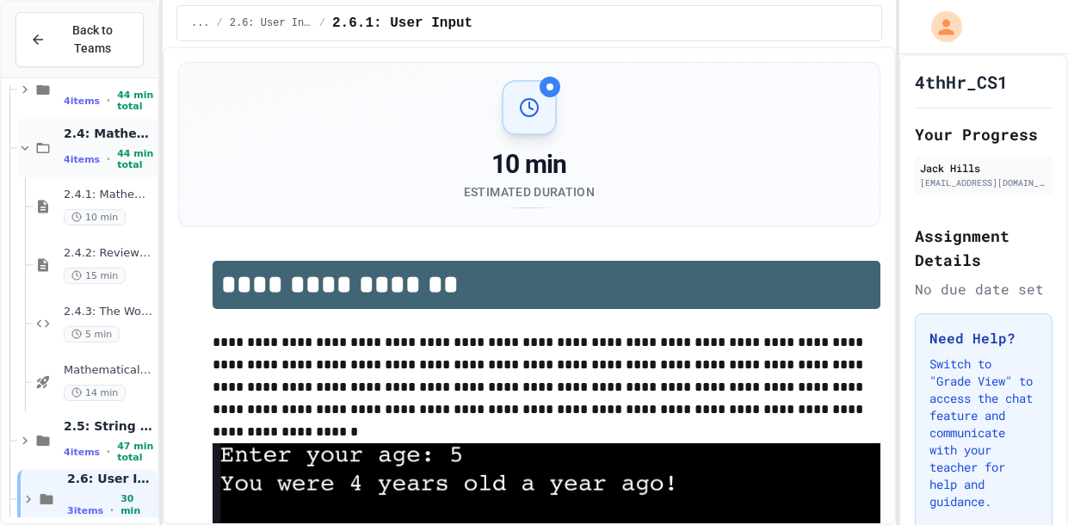
click at [102, 157] on div "4 items • 44 min total" at bounding box center [109, 159] width 90 height 22
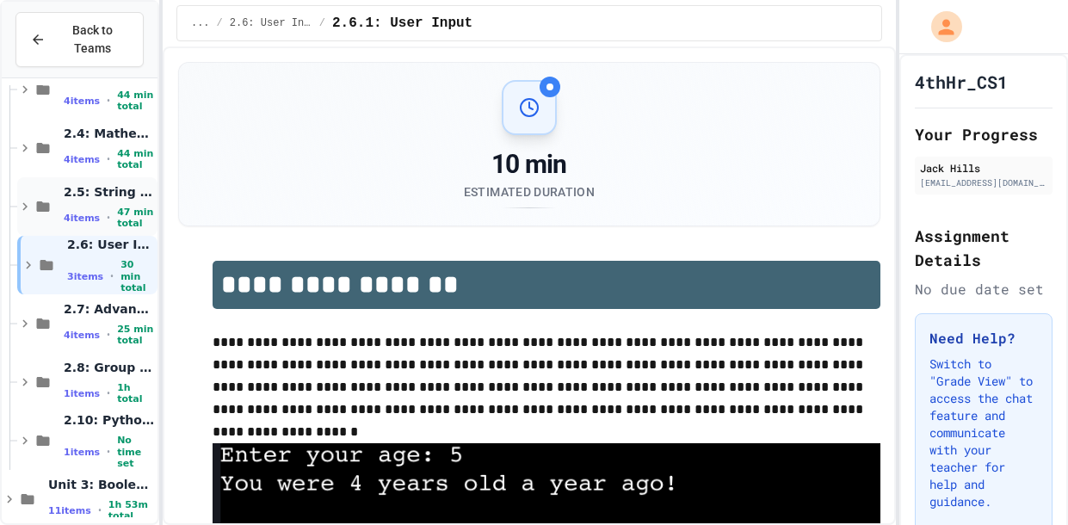
scroll to position [290, 0]
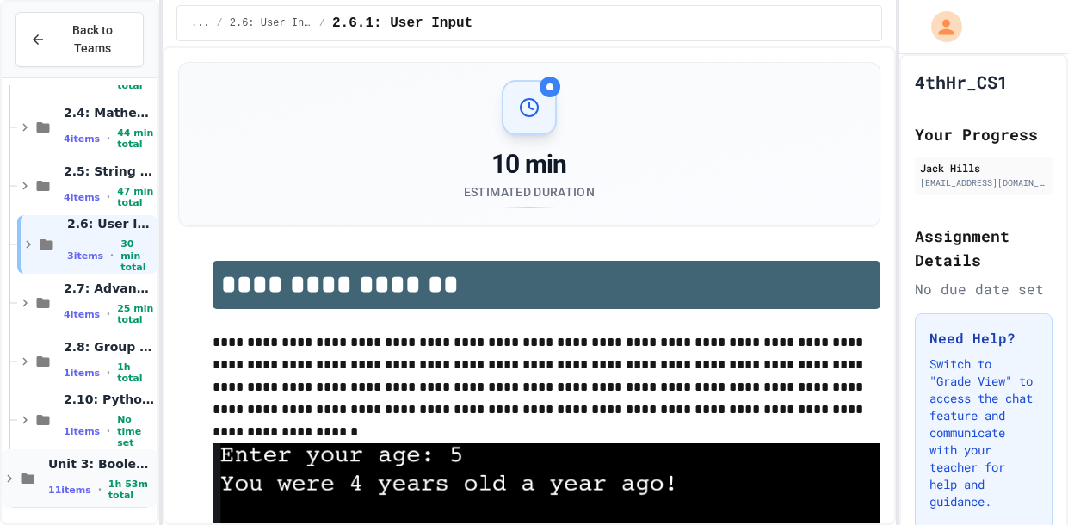
click at [98, 486] on span "•" at bounding box center [99, 490] width 3 height 14
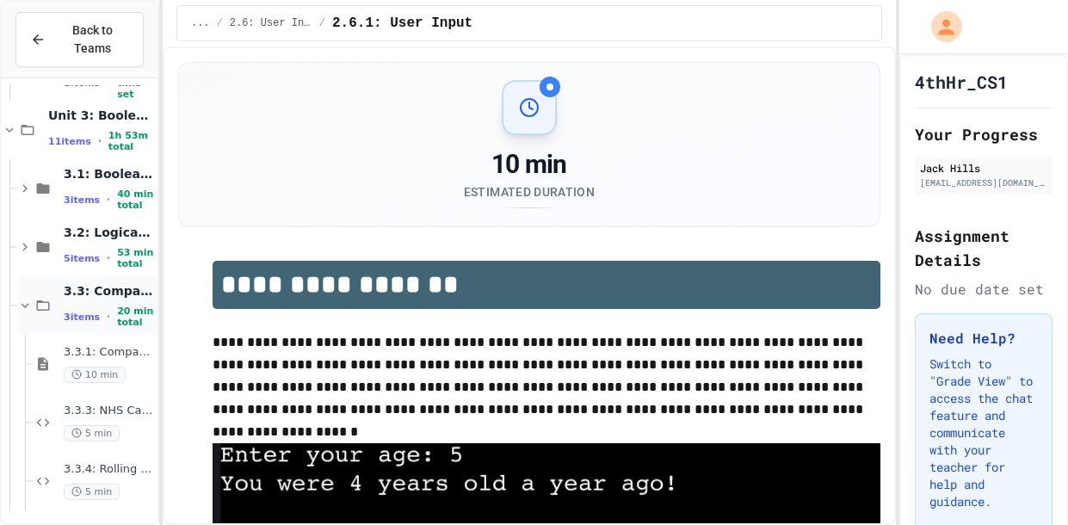
scroll to position [640, 0]
click at [84, 237] on div "3.2: Logical Operators 5 items • 53 min total" at bounding box center [109, 246] width 90 height 46
click at [104, 463] on span "3.2.4: Grocery List" at bounding box center [109, 467] width 90 height 15
